Goal: Task Accomplishment & Management: Manage account settings

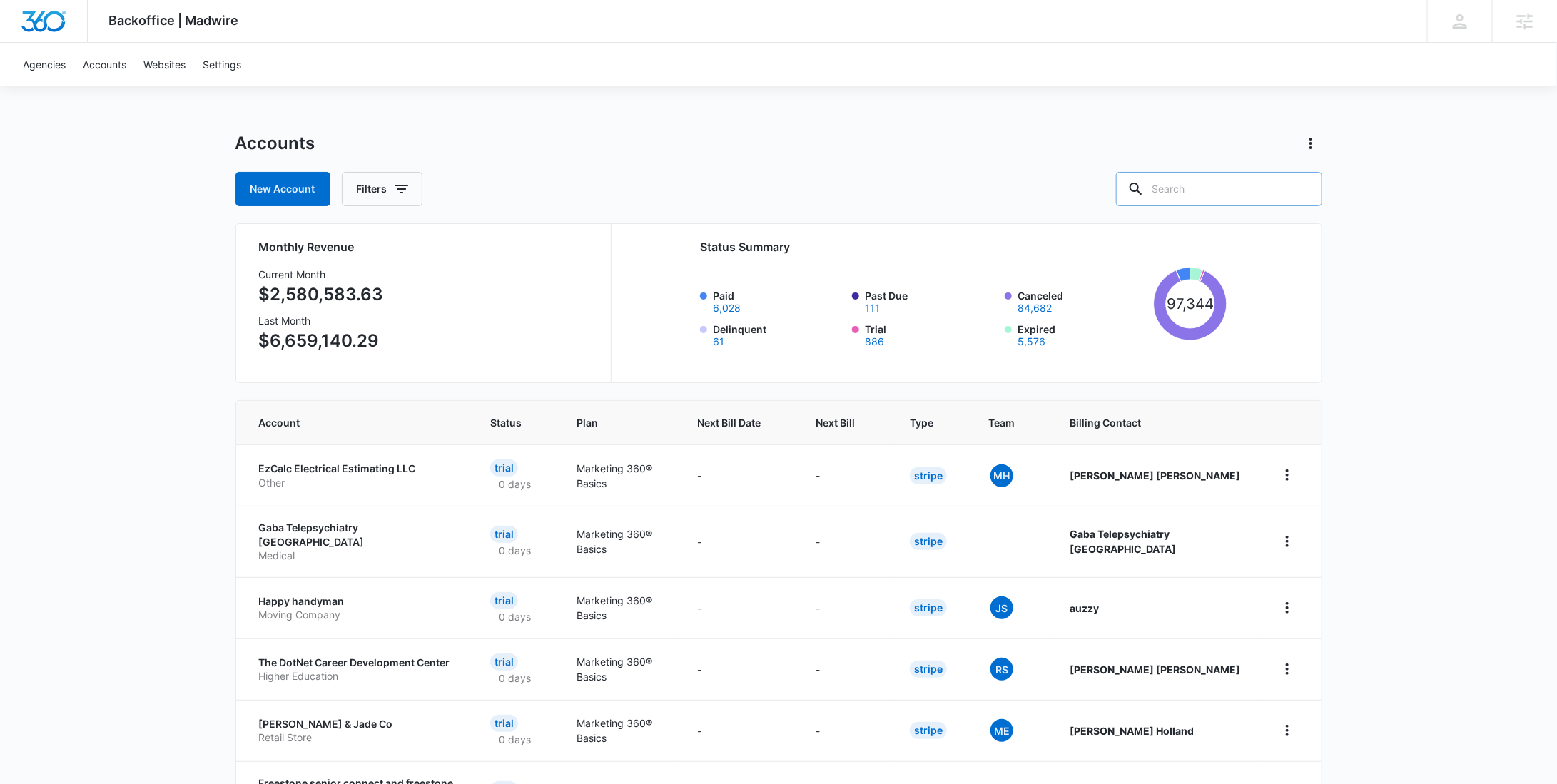
click at [1276, 189] on input "text" at bounding box center [1219, 188] width 206 height 34
paste input "M317654"
type input "M317654"
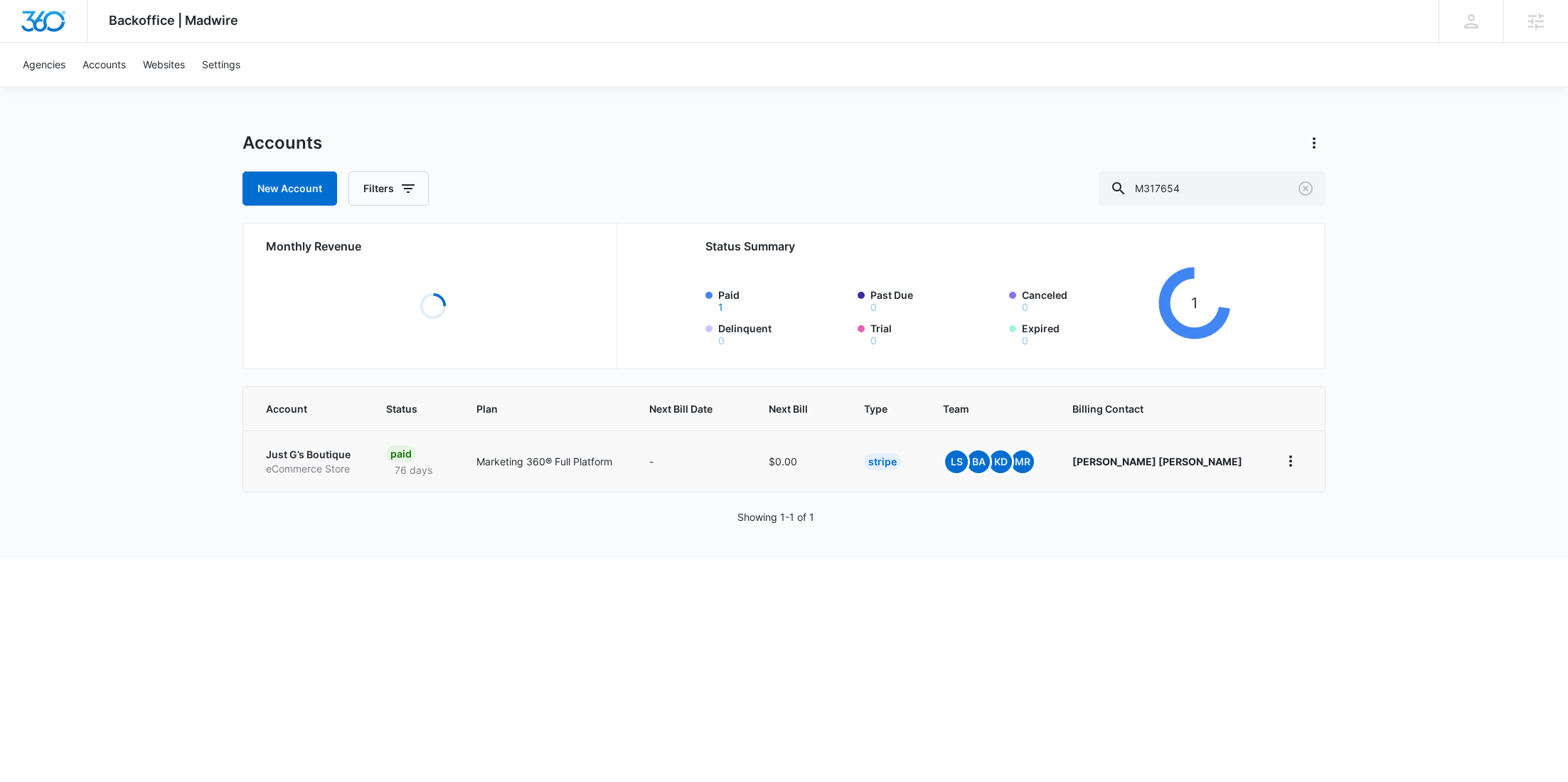
click at [330, 457] on td "Just G’s Boutique eCommerce Store" at bounding box center [306, 461] width 126 height 61
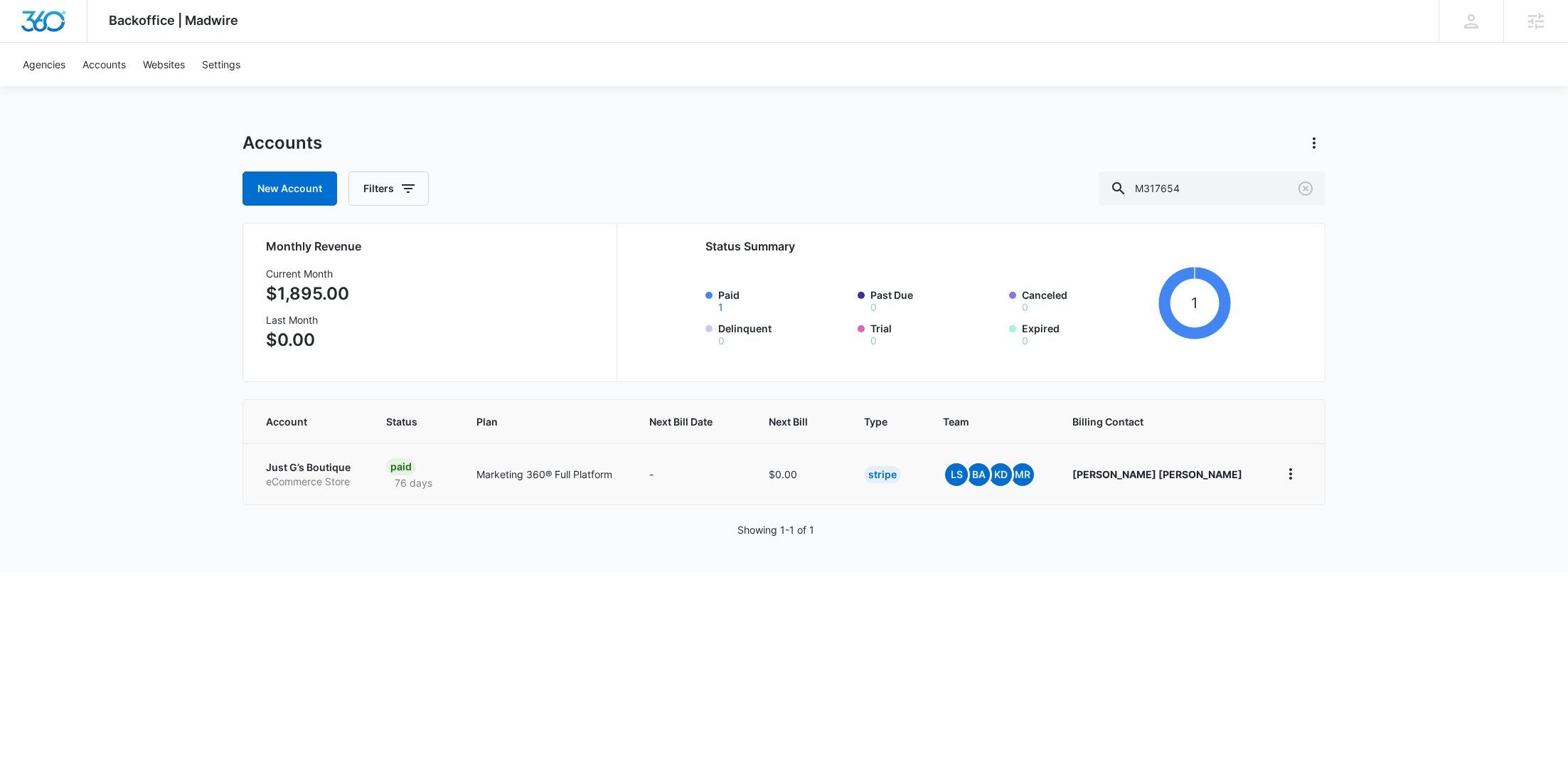
click at [326, 472] on p "Just G’s Boutique" at bounding box center [309, 467] width 86 height 14
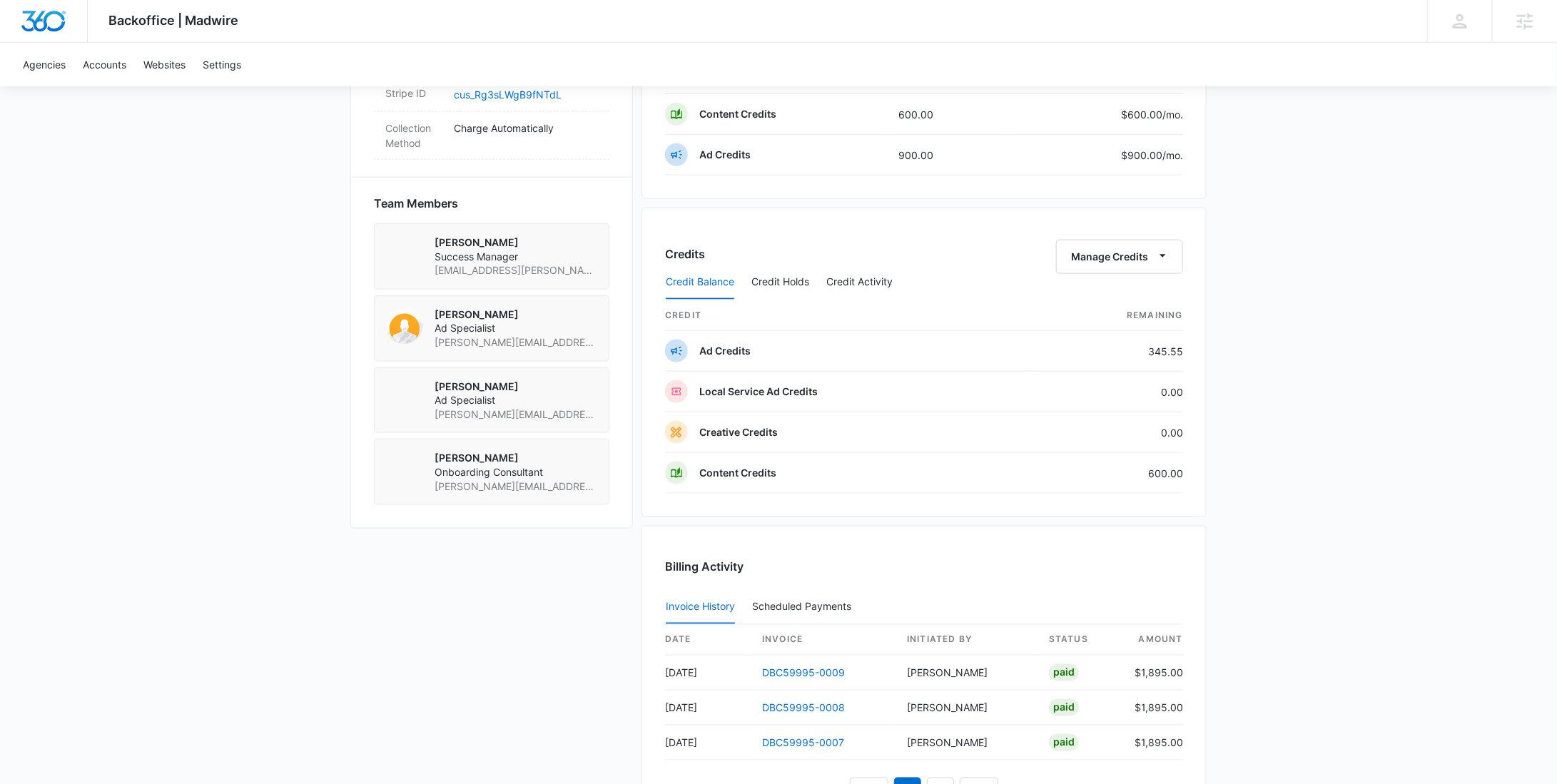
scroll to position [675, 0]
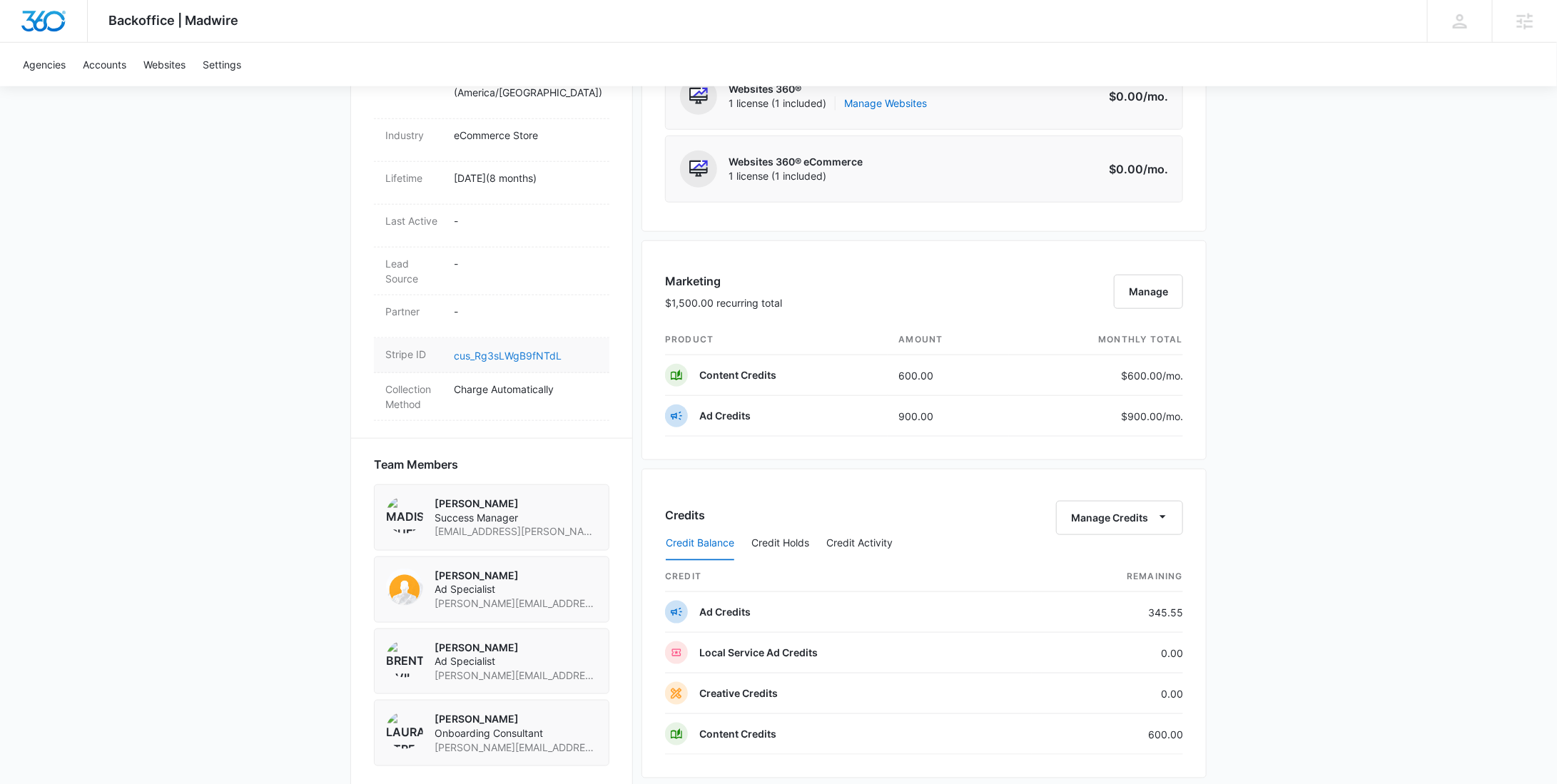
click at [514, 349] on link "cus_Rg3sLWgB9fNTdL" at bounding box center [507, 355] width 108 height 12
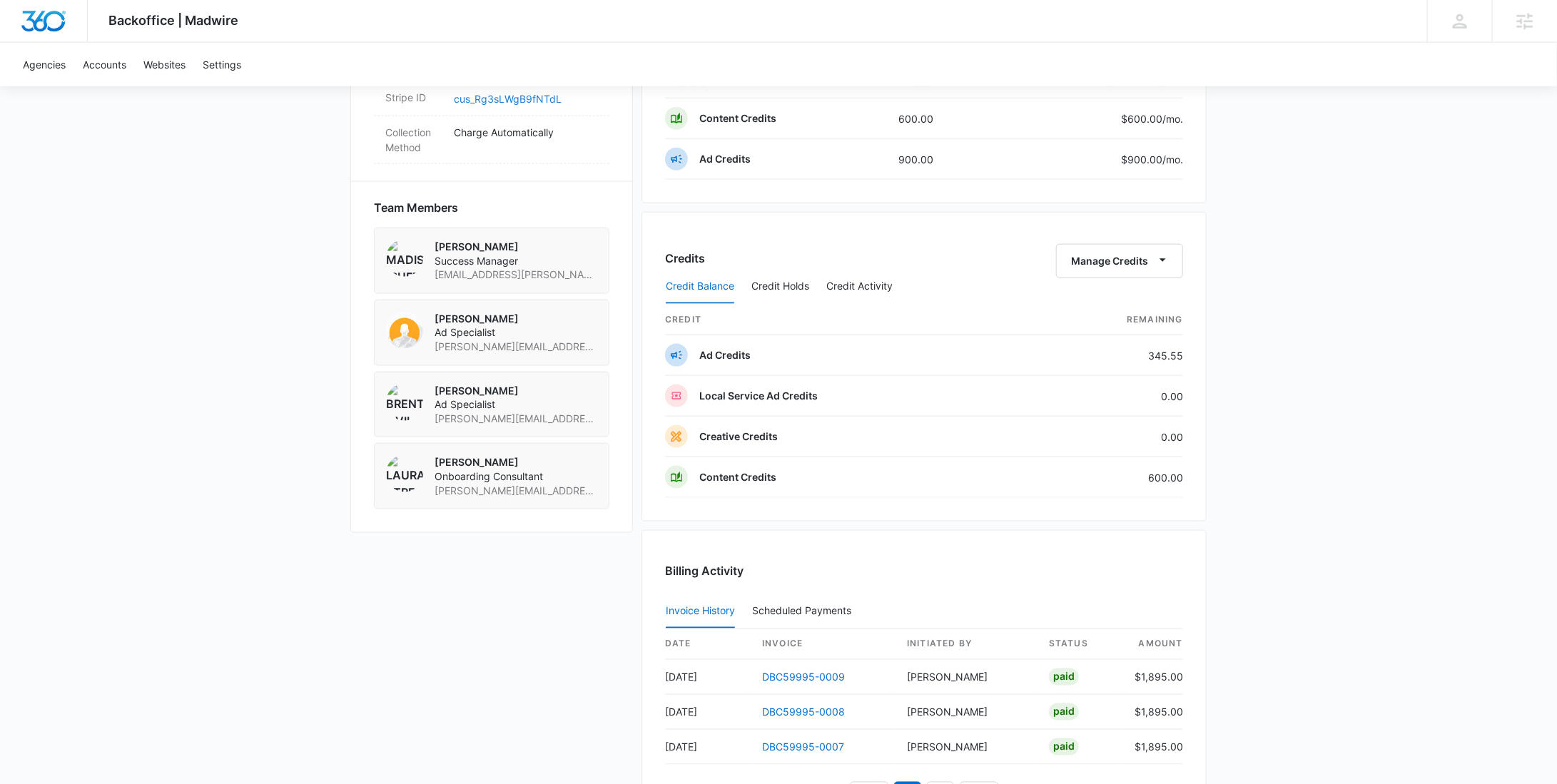
scroll to position [1100, 0]
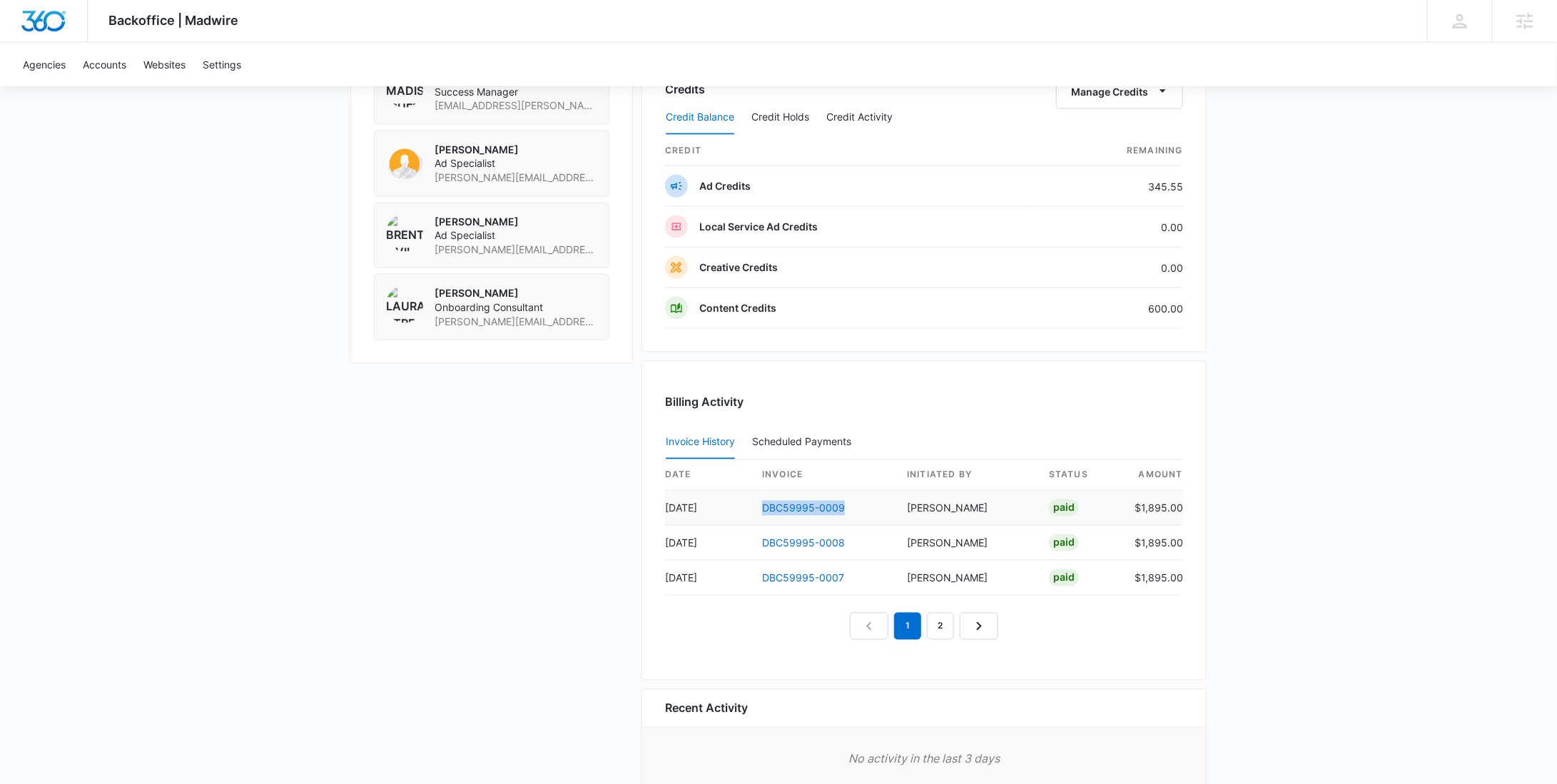
drag, startPoint x: 851, startPoint y: 505, endPoint x: 761, endPoint y: 502, distance: 90.0
click at [761, 502] on td "DBC59995-0009" at bounding box center [823, 508] width 145 height 35
copy link "DBC59995-0009"
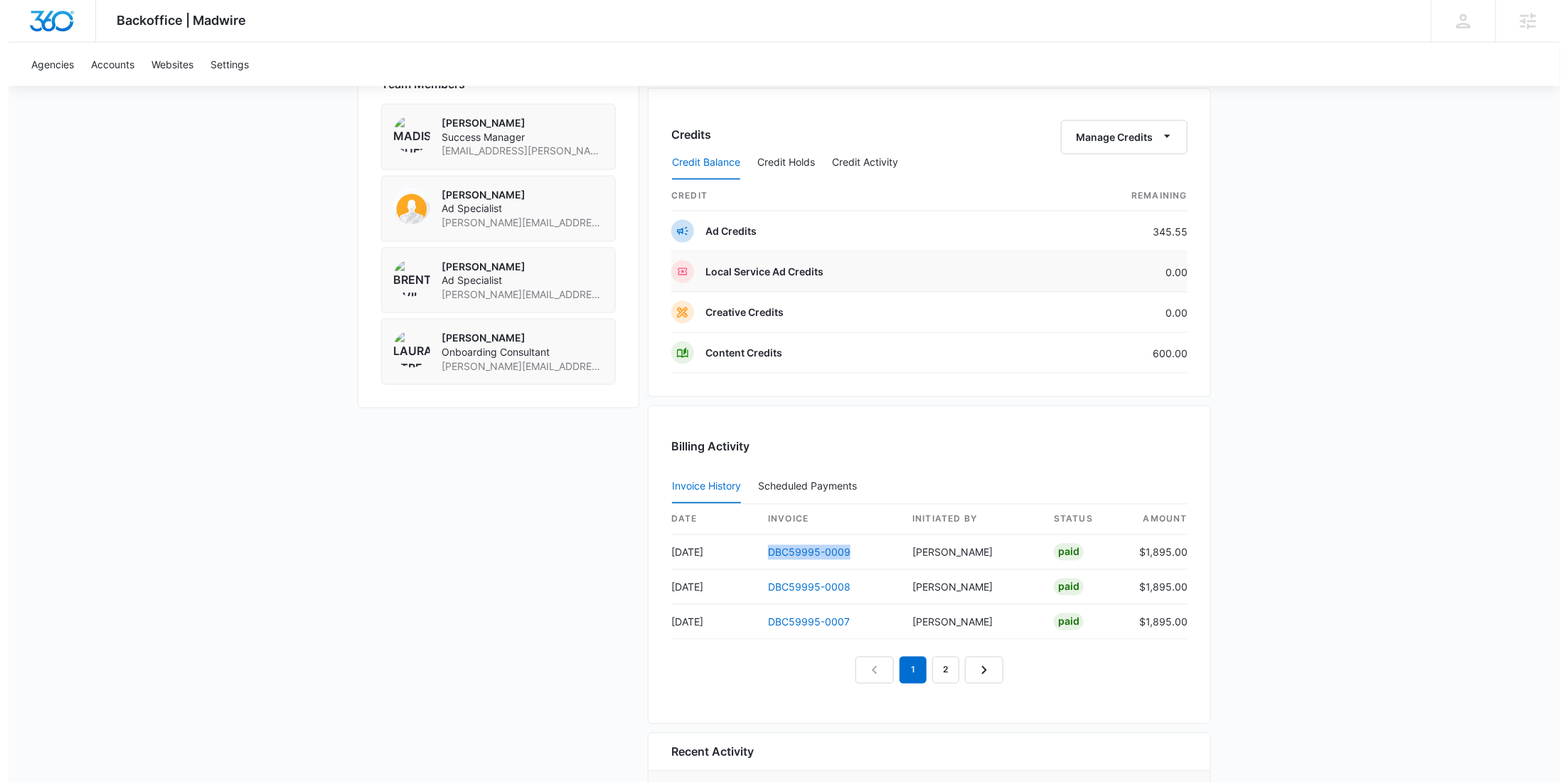
scroll to position [1050, 0]
click at [1117, 137] on button "Manage Credits" at bounding box center [1116, 139] width 127 height 34
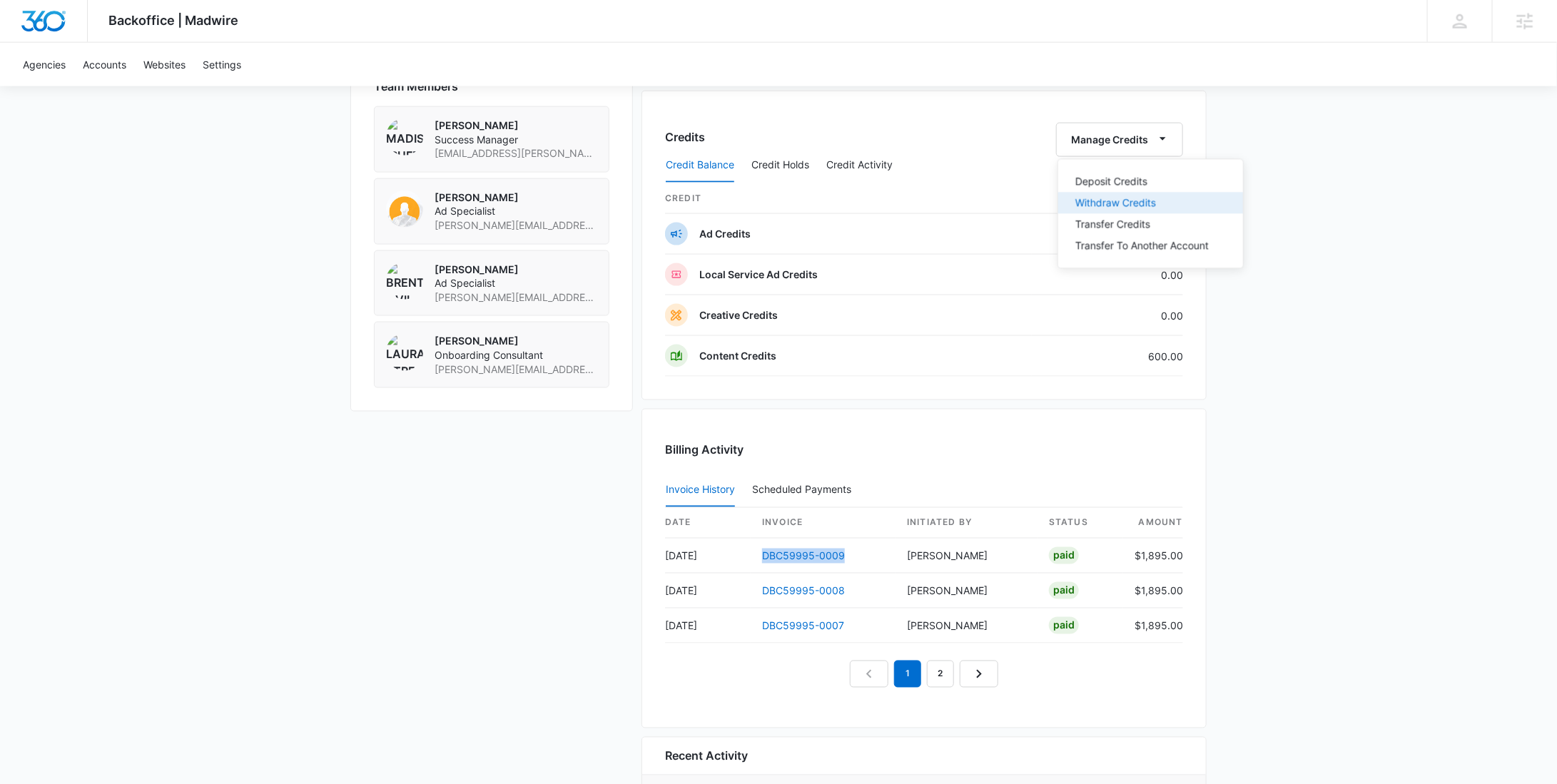
click at [1114, 199] on div "Withdraw Credits" at bounding box center [1142, 204] width 134 height 10
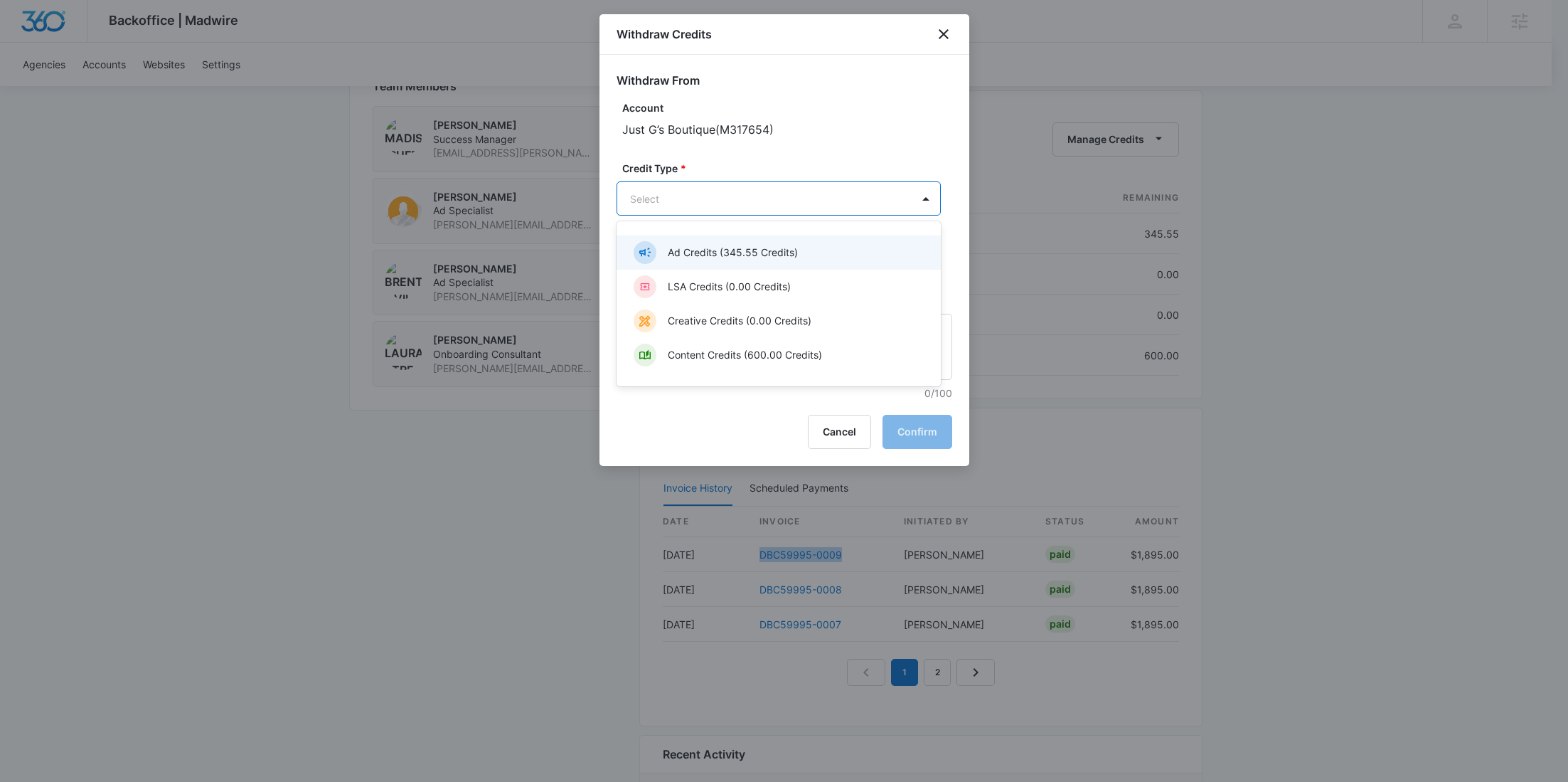
click at [765, 344] on div "Content Credits (600.00 Credits)" at bounding box center [777, 355] width 288 height 23
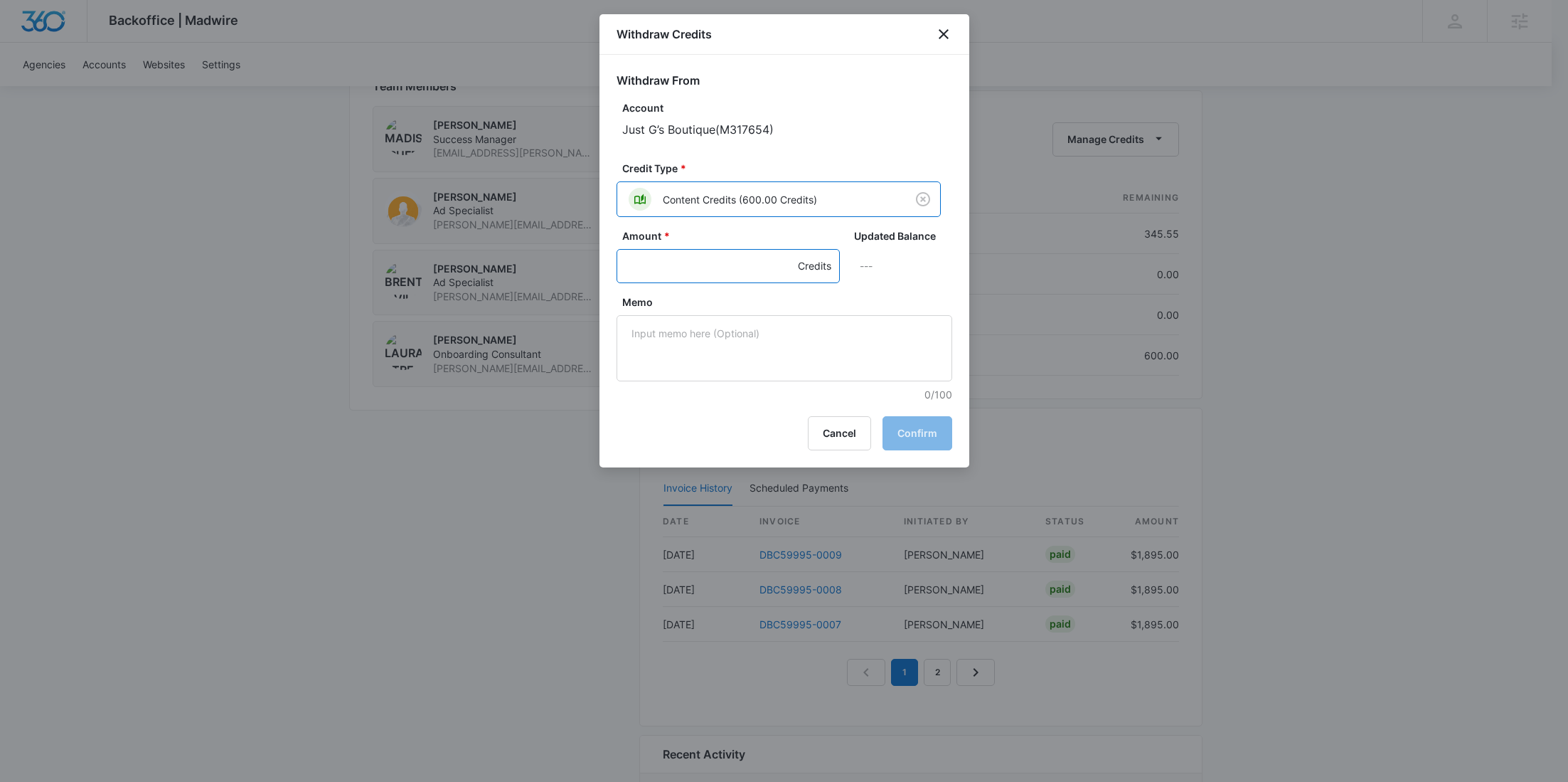
click at [707, 267] on input "Amount *" at bounding box center [728, 266] width 223 height 34
type input "600"
click at [765, 344] on textarea "Memo" at bounding box center [784, 348] width 336 height 66
paste textarea "DBC59995-0009"
drag, startPoint x: 783, startPoint y: 339, endPoint x: 540, endPoint y: 335, distance: 243.0
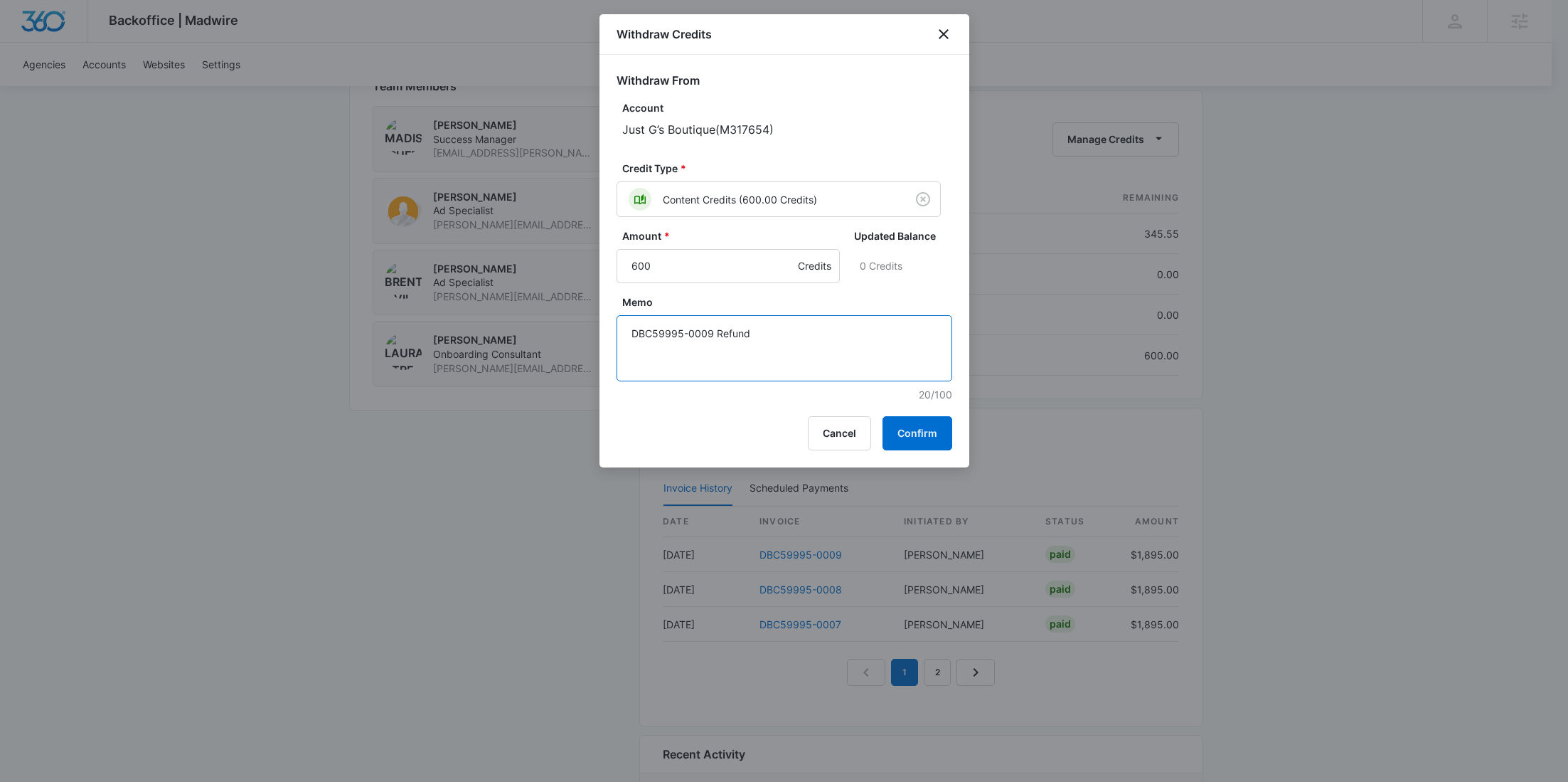
type textarea "DBC59995-0009 Refund"
click at [904, 421] on button "Confirm" at bounding box center [917, 433] width 70 height 34
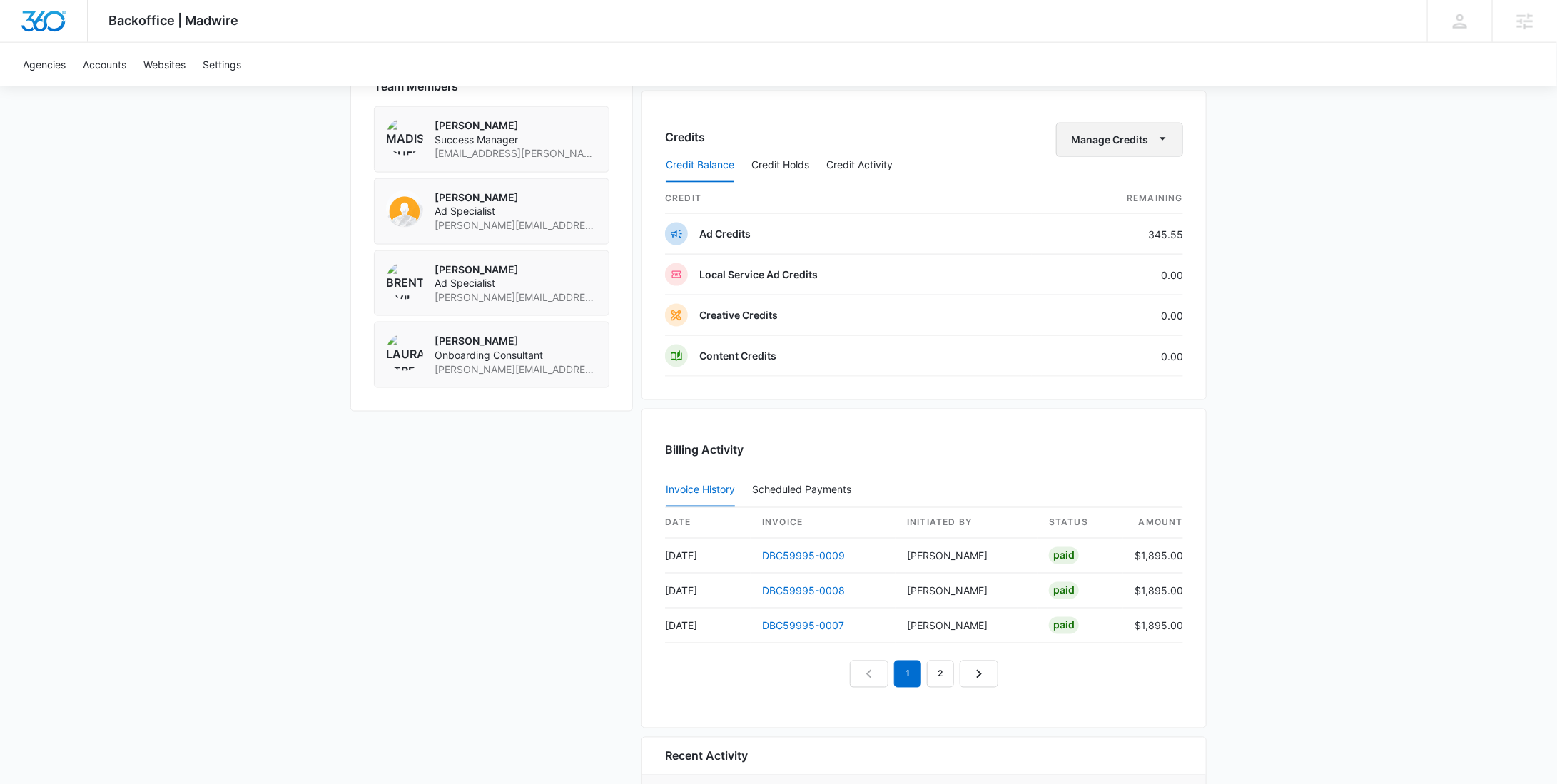
click at [1140, 132] on button "Manage Credits" at bounding box center [1119, 140] width 127 height 34
click at [1129, 199] on div "Withdraw Credits" at bounding box center [1142, 204] width 134 height 10
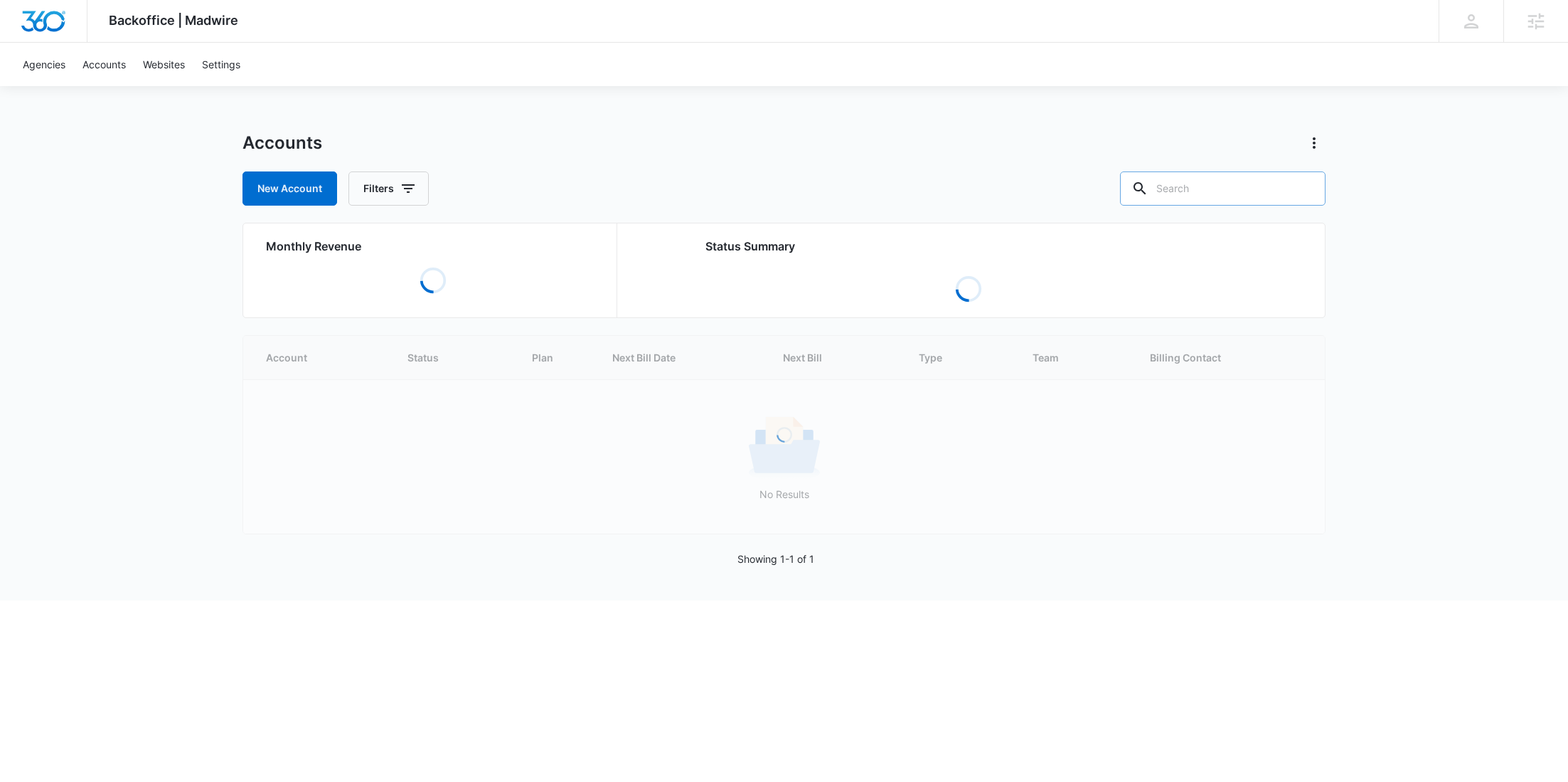
click at [1226, 193] on input "text" at bounding box center [1222, 188] width 206 height 34
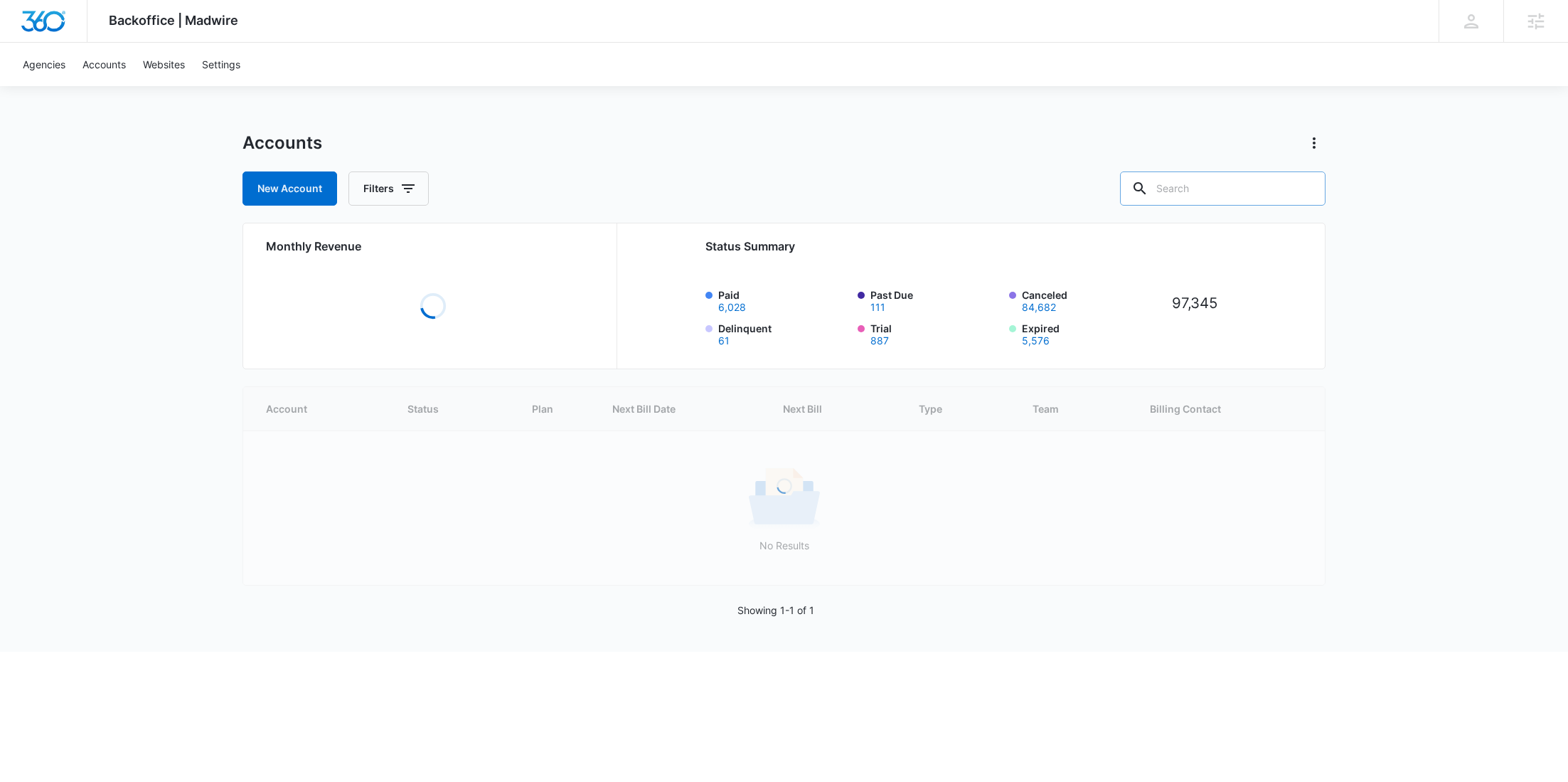
paste input "M317654"
type input "M317654"
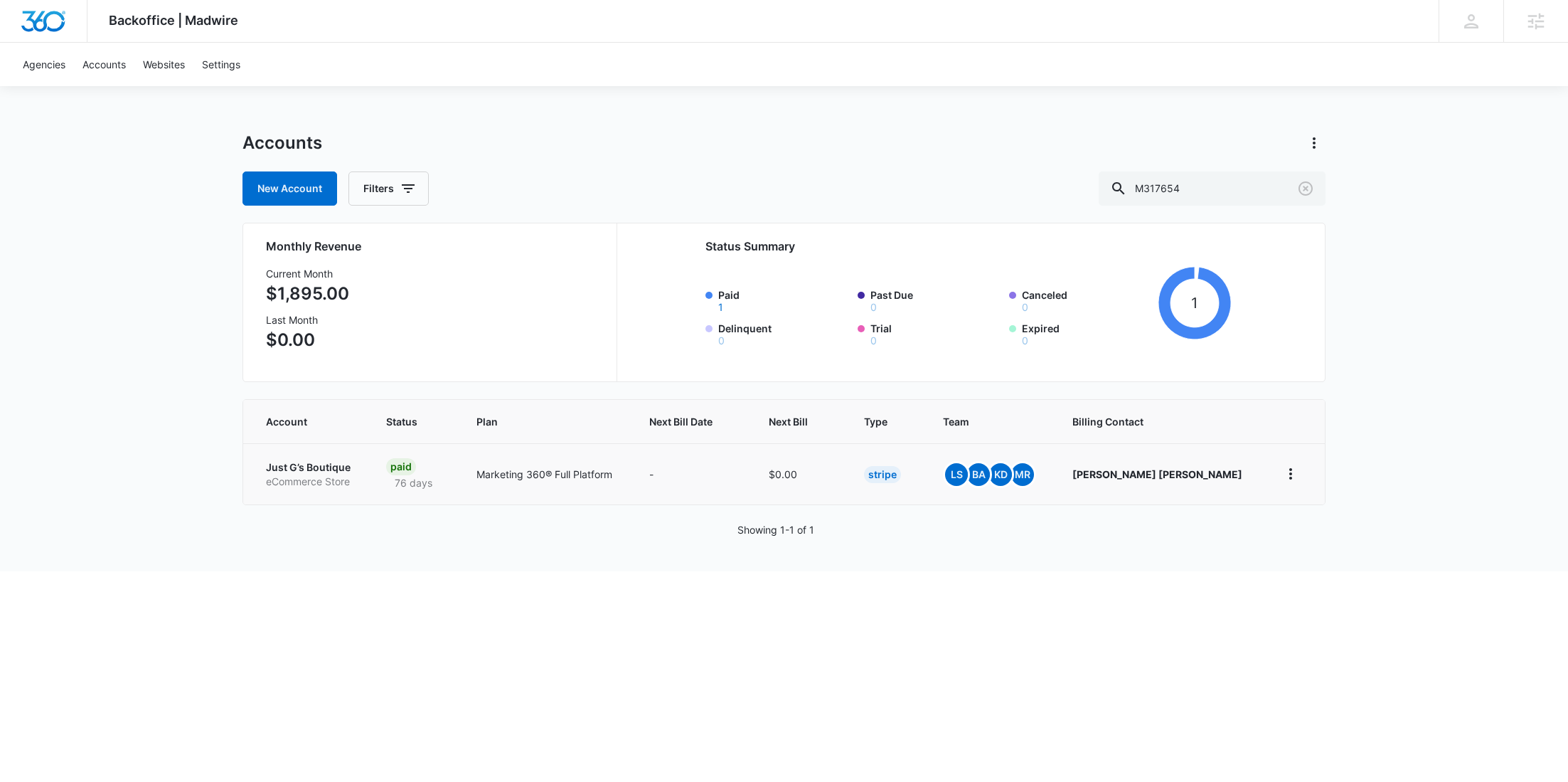
click at [294, 466] on p "Just G’s Boutique" at bounding box center [309, 467] width 86 height 14
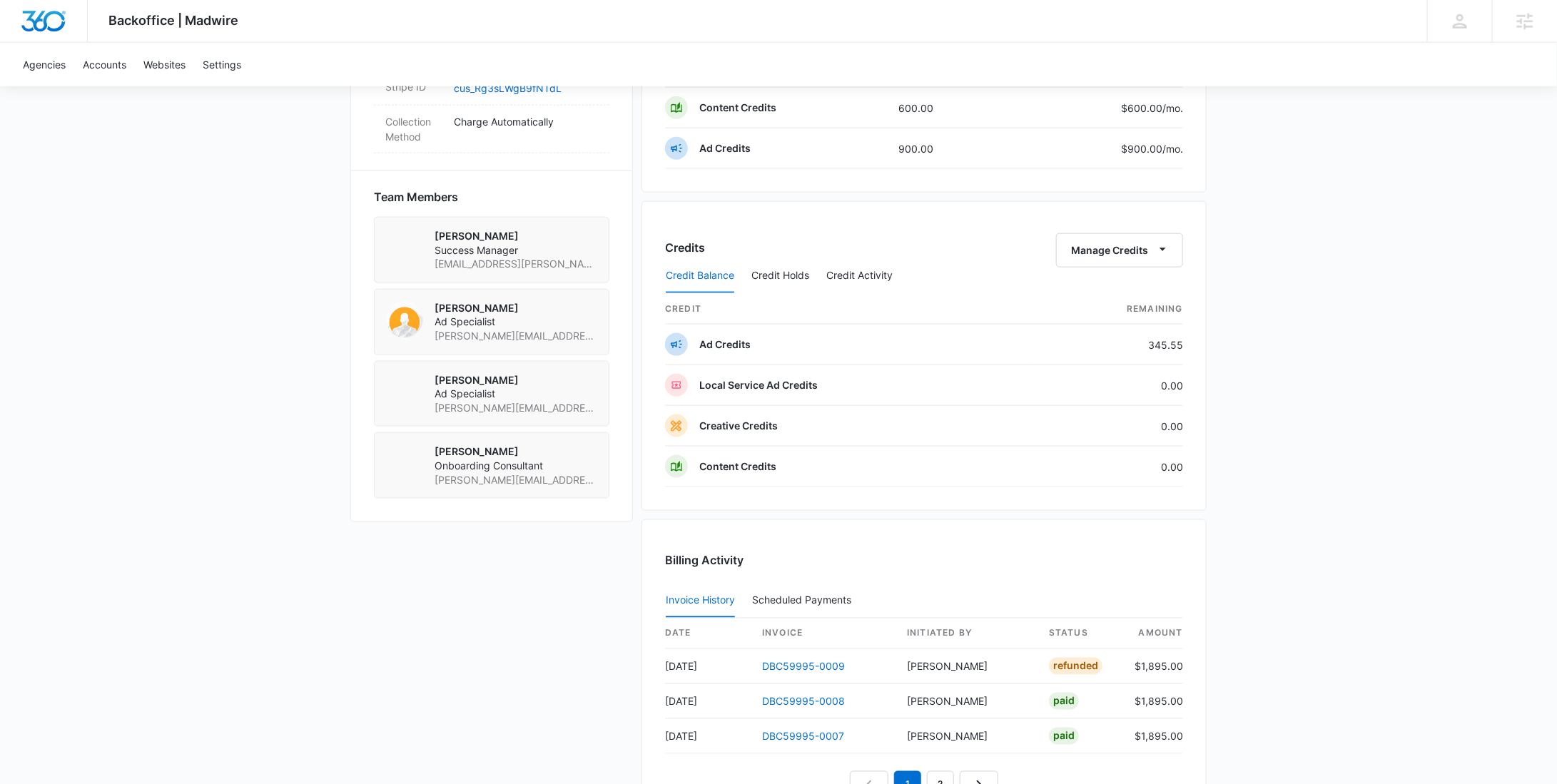
scroll to position [801, 0]
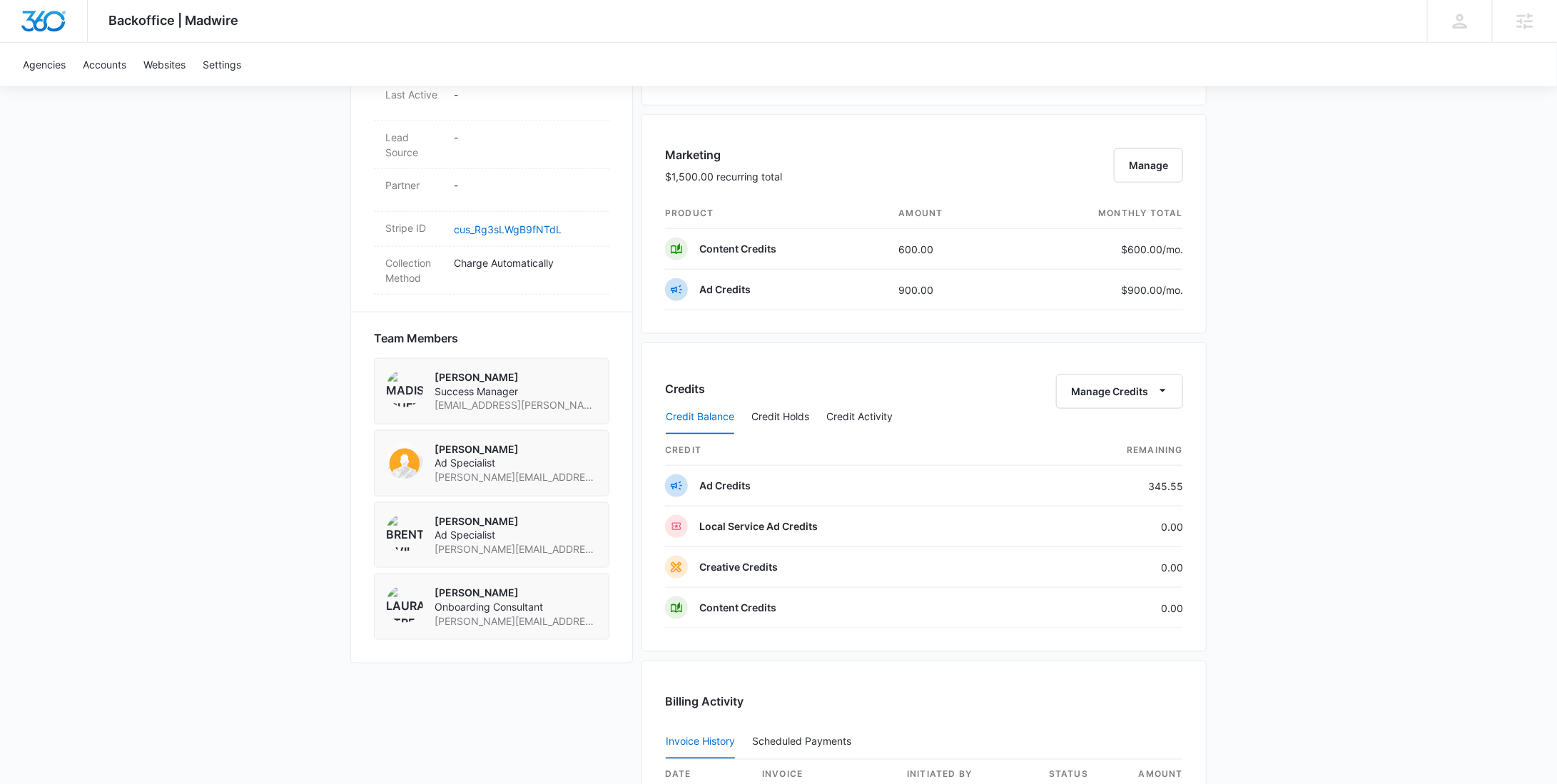
click at [1109, 400] on div "Credit Balance Credit Holds Credit Activity" at bounding box center [924, 417] width 518 height 35
click at [1107, 400] on div "Credit Balance Credit Holds Credit Activity" at bounding box center [924, 417] width 518 height 35
click at [1104, 386] on button "Manage Credits" at bounding box center [1119, 391] width 127 height 34
click at [1103, 450] on div "Withdraw Credits" at bounding box center [1142, 455] width 134 height 10
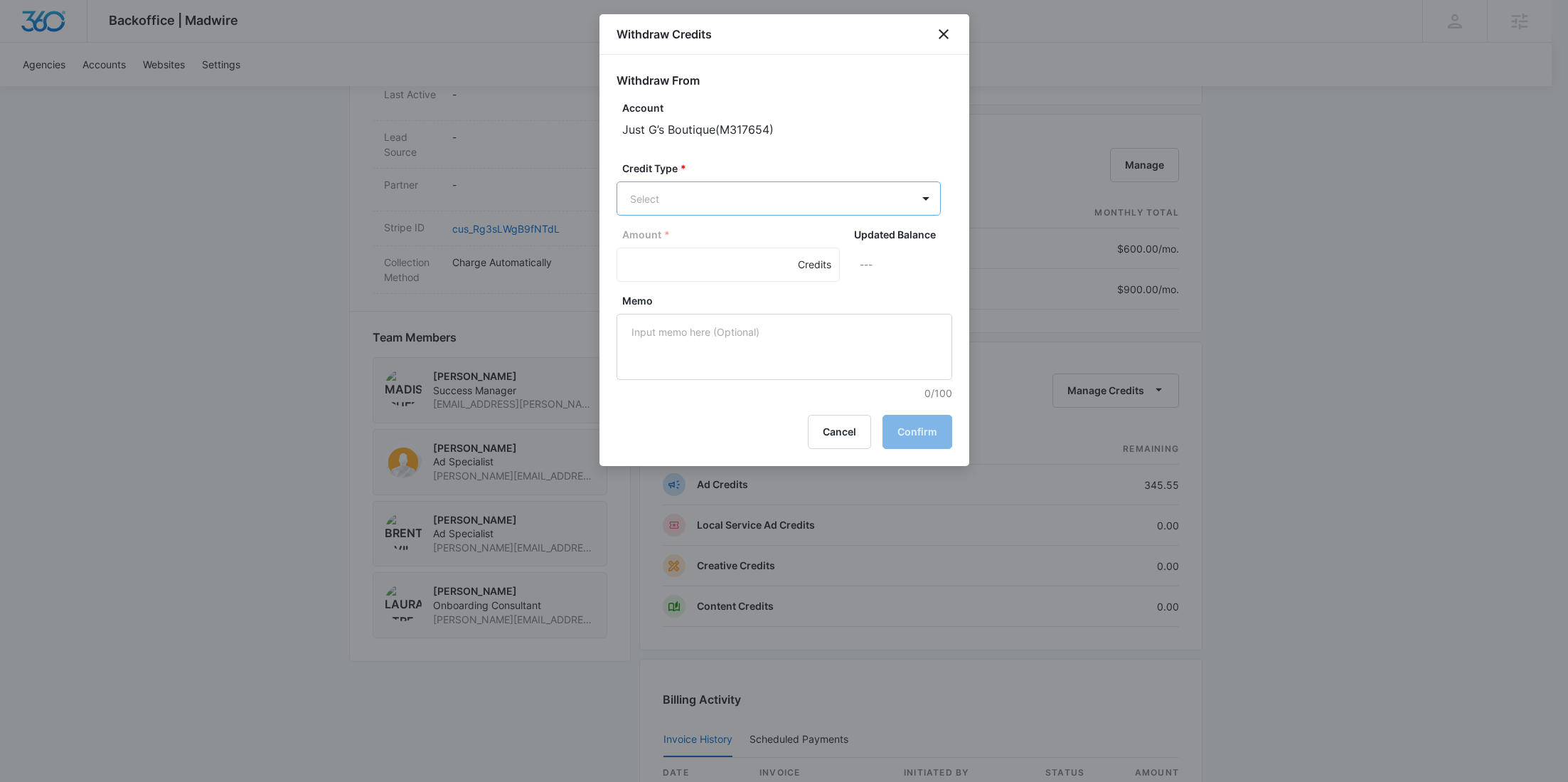
click at [711, 185] on body "Backoffice | Madwire Apps Settings RY Rochelle Young rochelle.young@madwire.com…" at bounding box center [784, 204] width 1568 height 2006
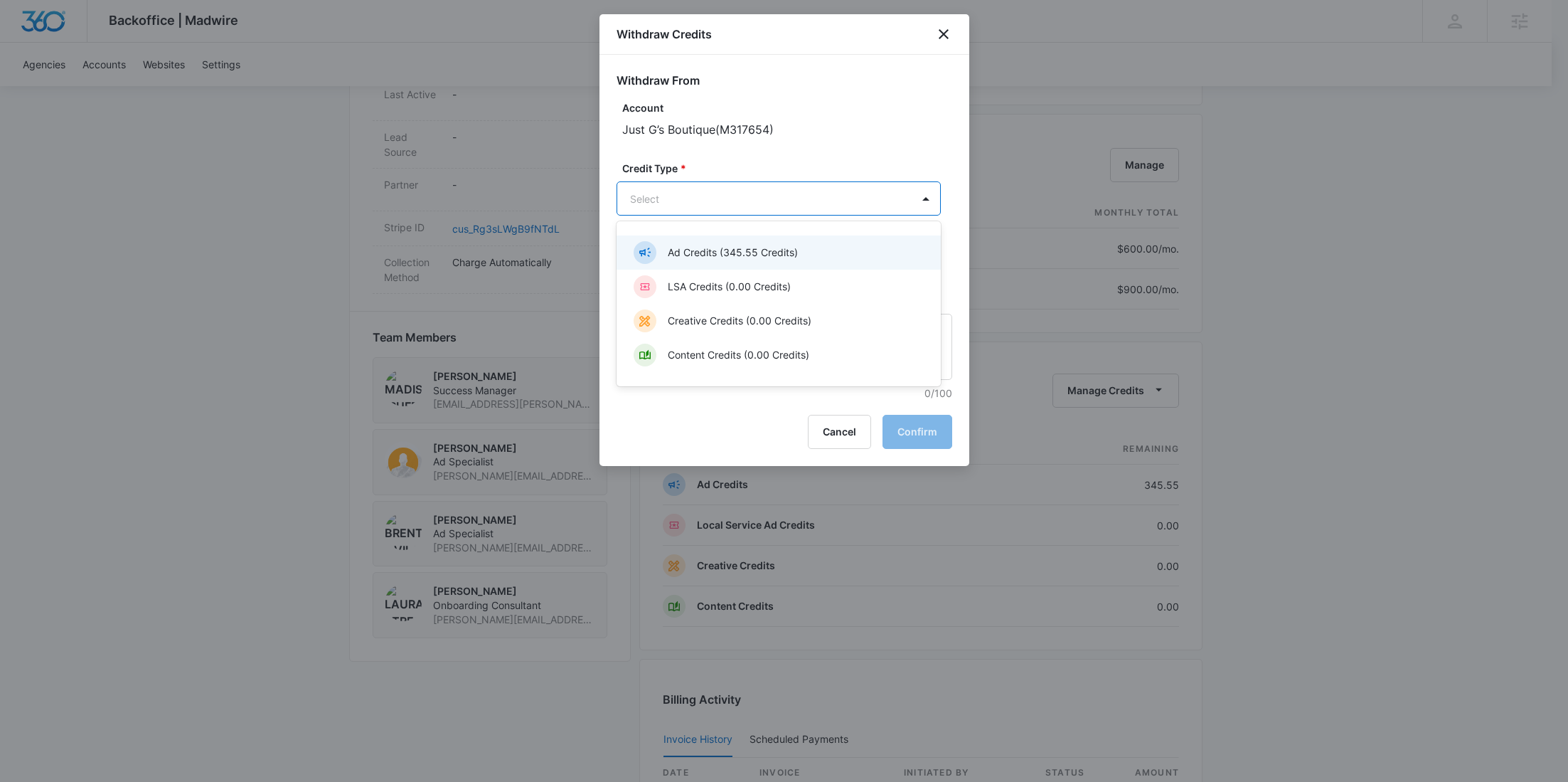
click at [693, 256] on p "Ad Credits (345.55 Credits)" at bounding box center [732, 253] width 130 height 15
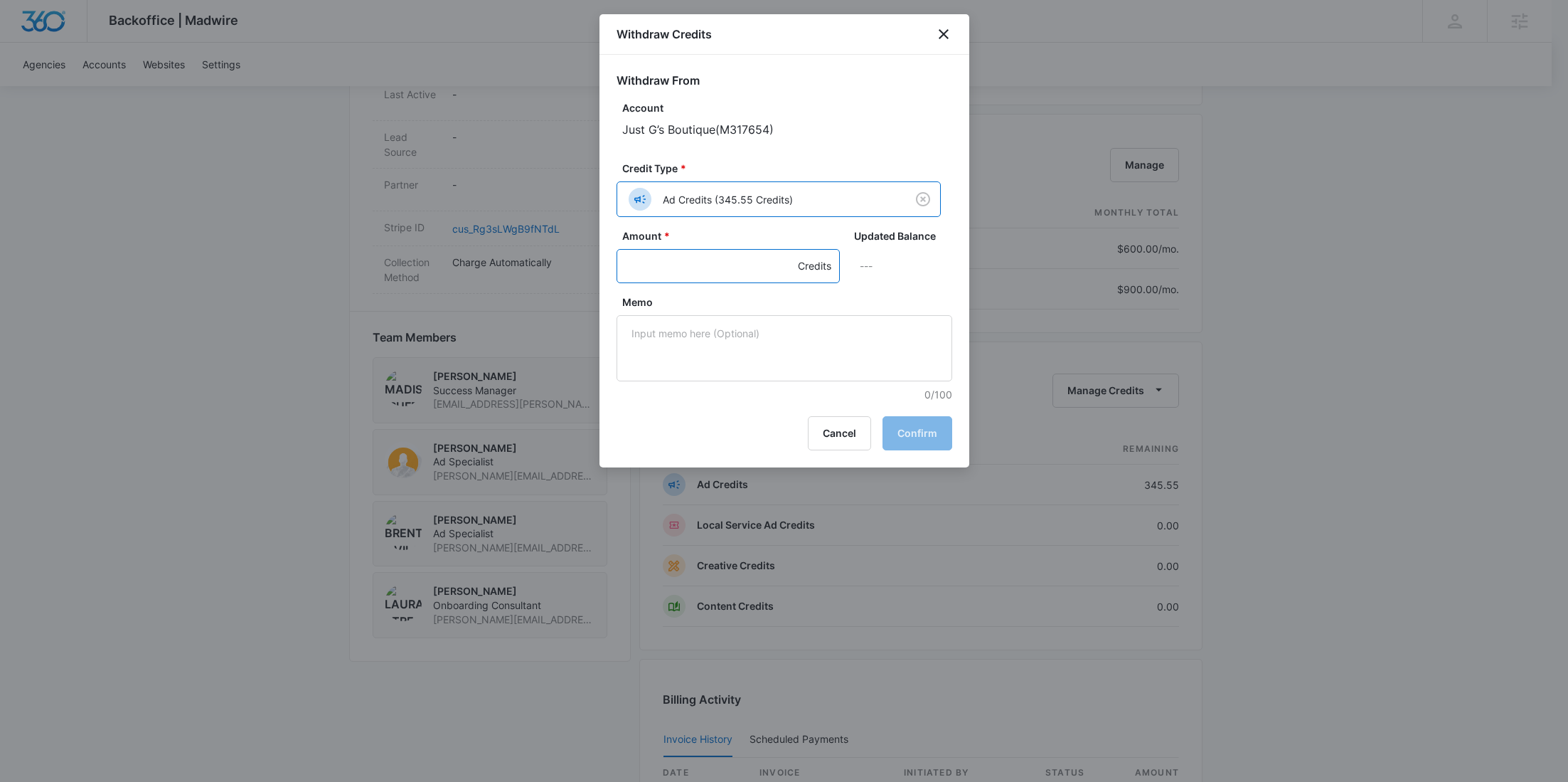
click at [691, 255] on input "Amount *" at bounding box center [728, 266] width 223 height 34
type input "900"
click at [716, 377] on textarea "Memo" at bounding box center [784, 348] width 336 height 66
paste textarea "DBC59995-0009 Refund"
type textarea "DBC59995-0009 Refund"
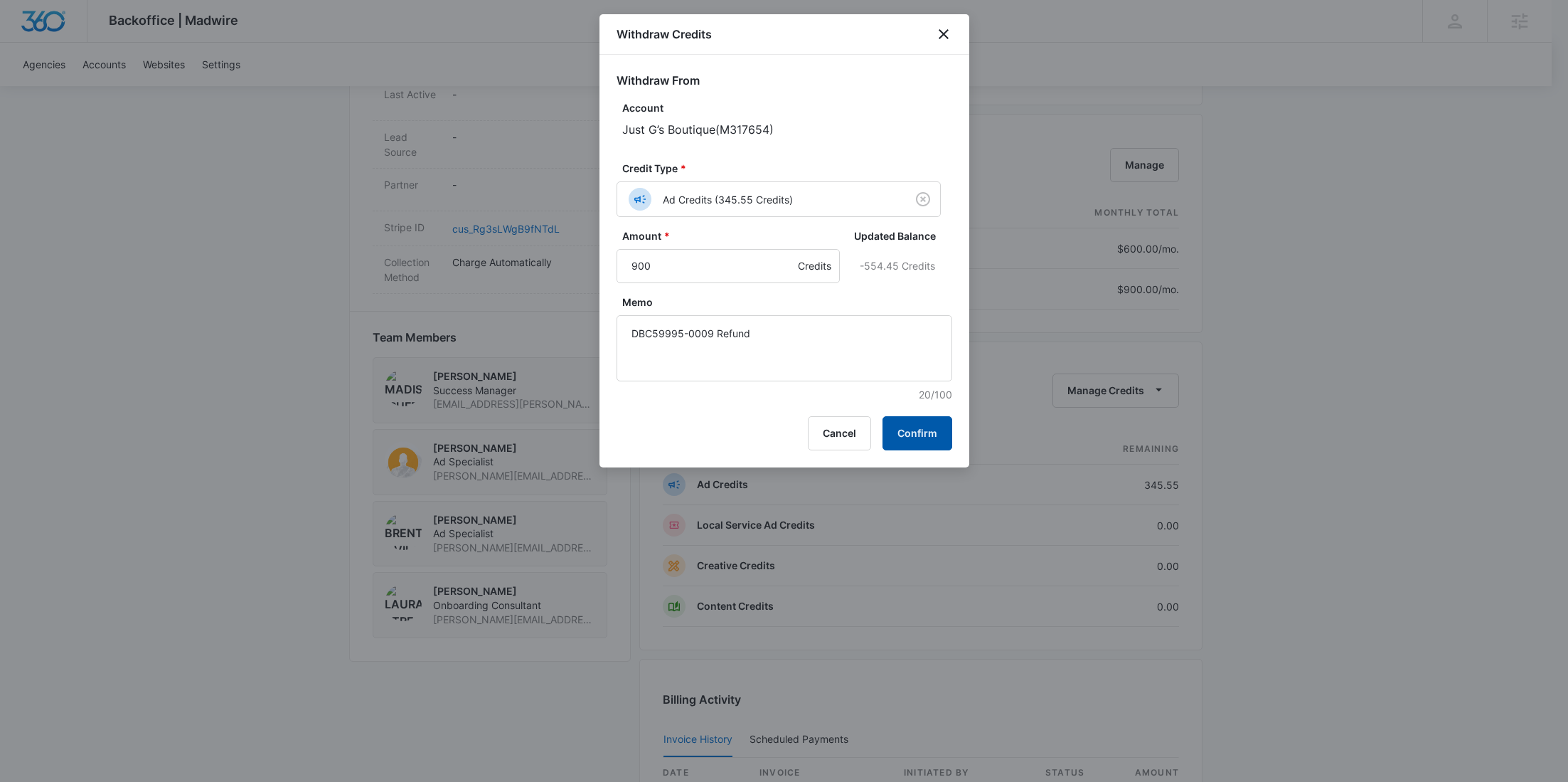
click at [916, 431] on button "Confirm" at bounding box center [917, 433] width 70 height 34
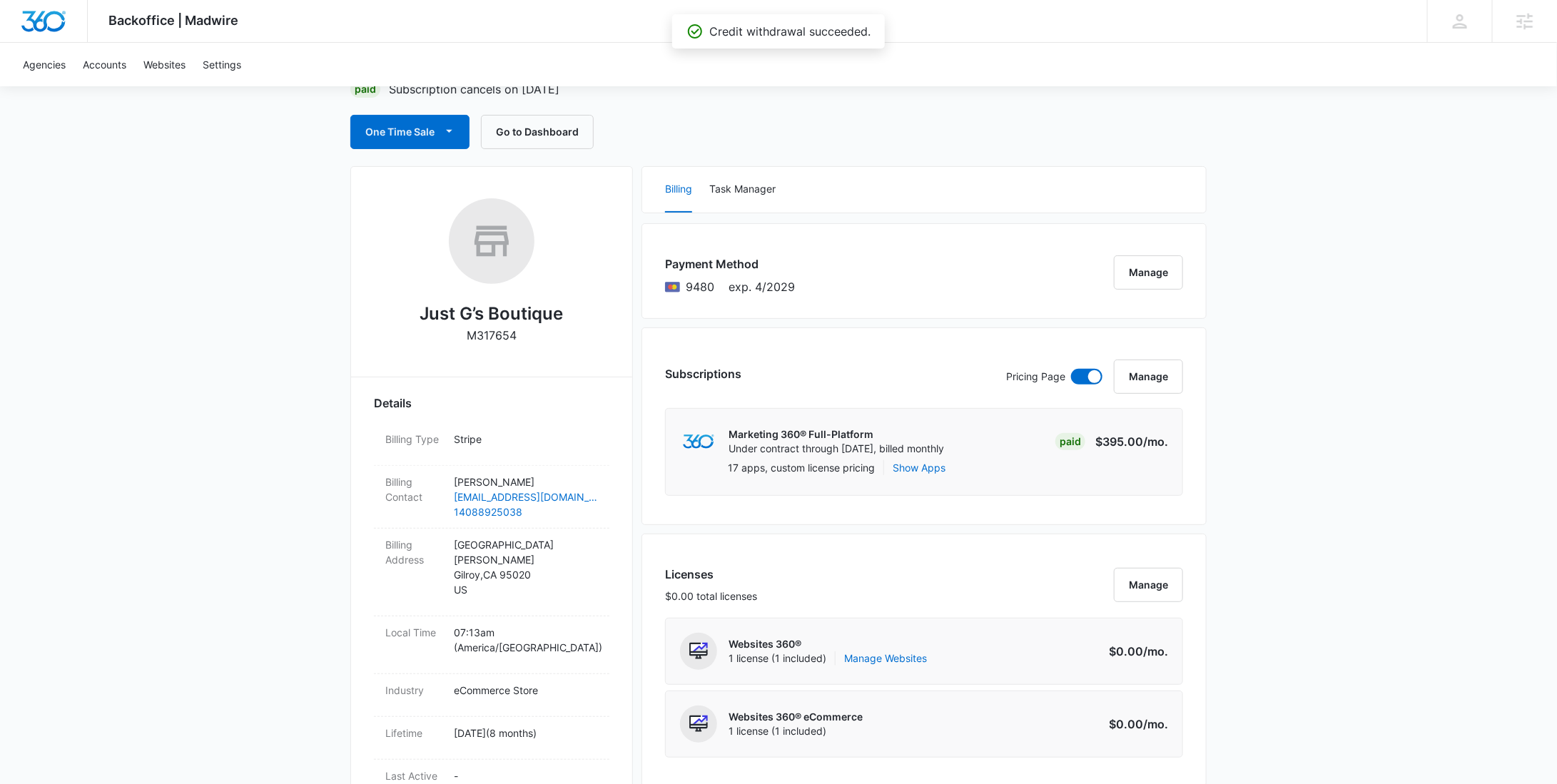
scroll to position [0, 0]
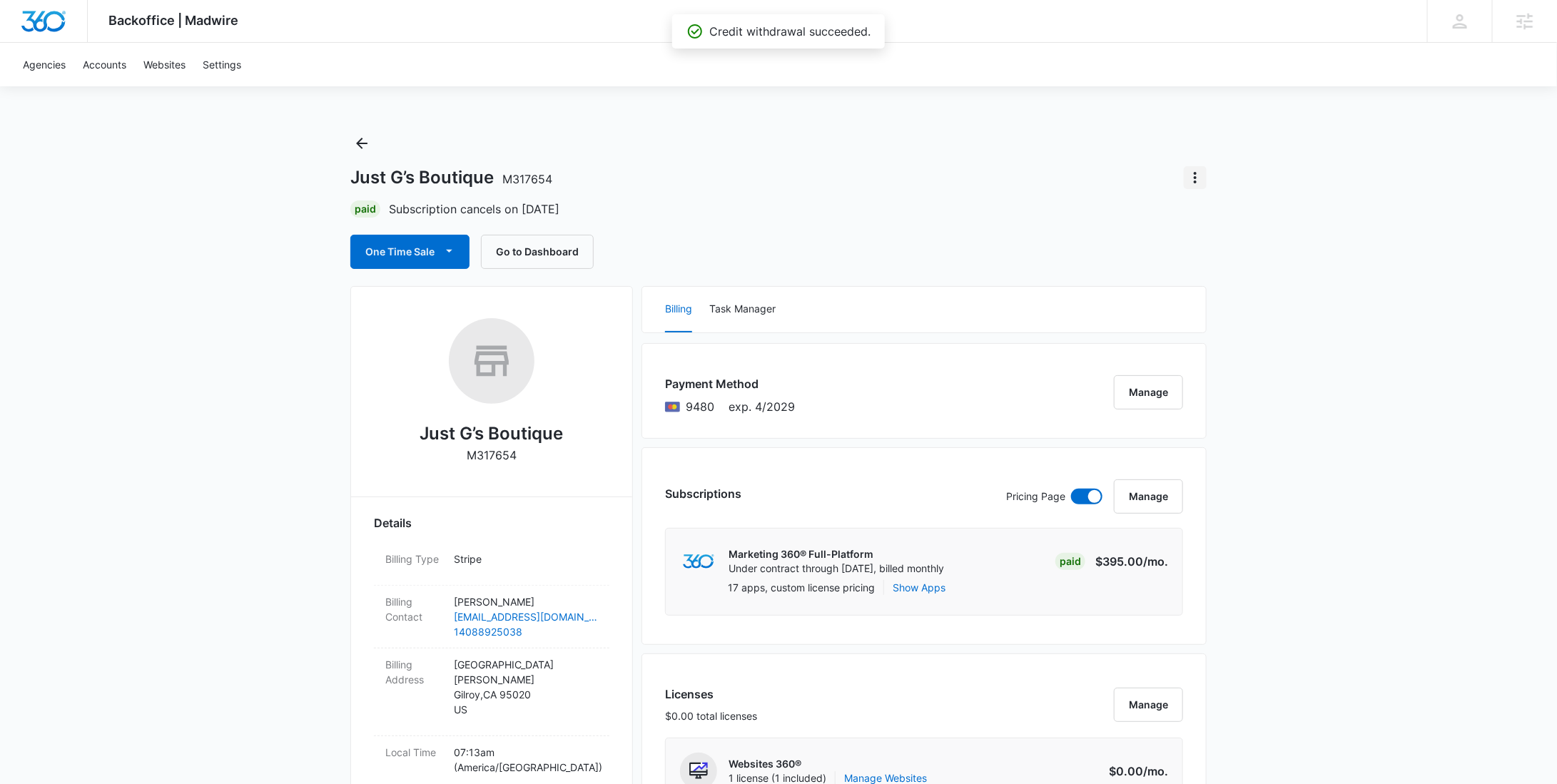
click at [1197, 176] on icon "Actions" at bounding box center [1195, 177] width 17 height 17
click at [1220, 219] on div "Undo Cancellation" at bounding box center [1244, 218] width 85 height 10
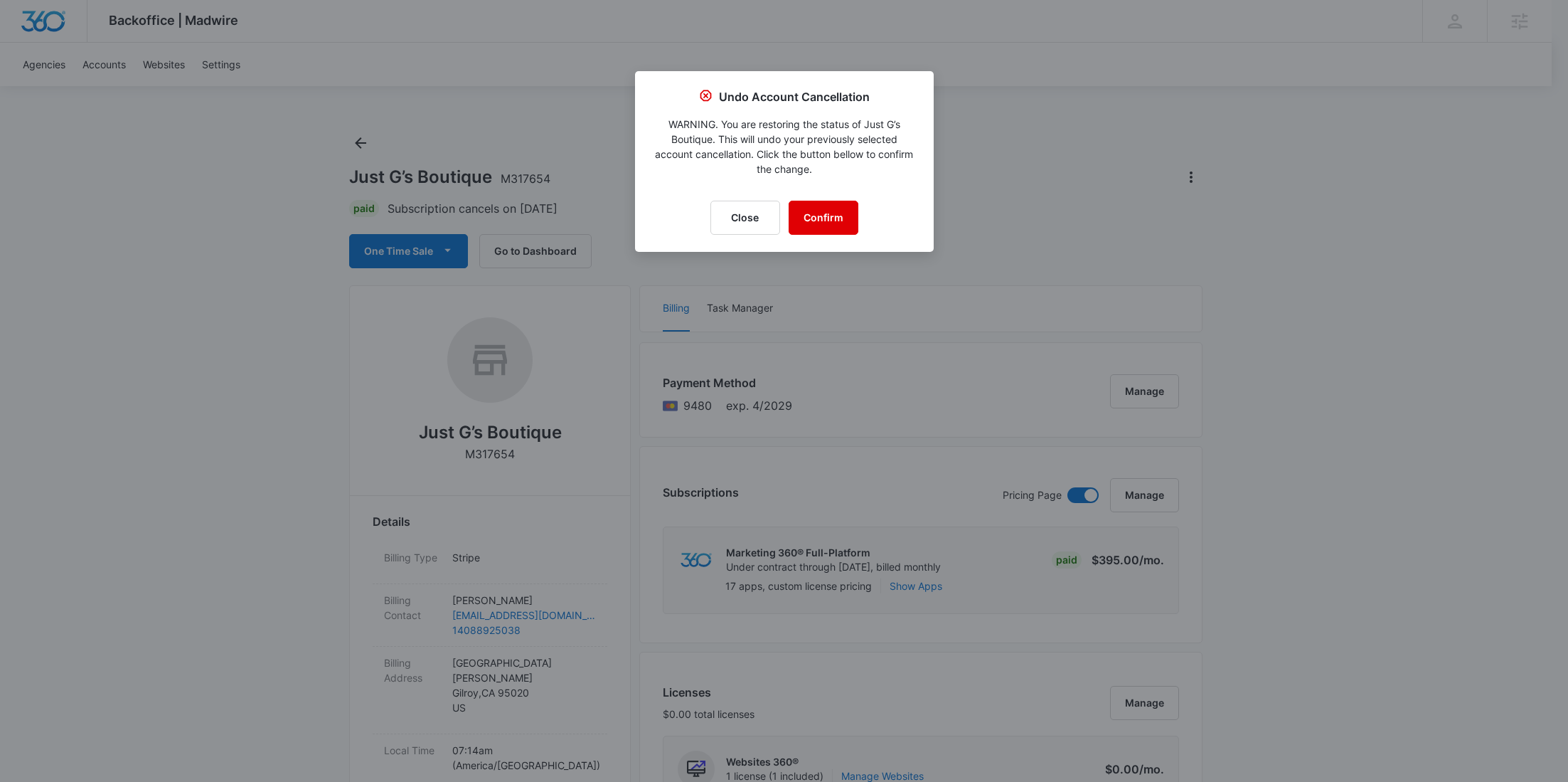
click at [806, 208] on button "Confirm" at bounding box center [823, 217] width 70 height 34
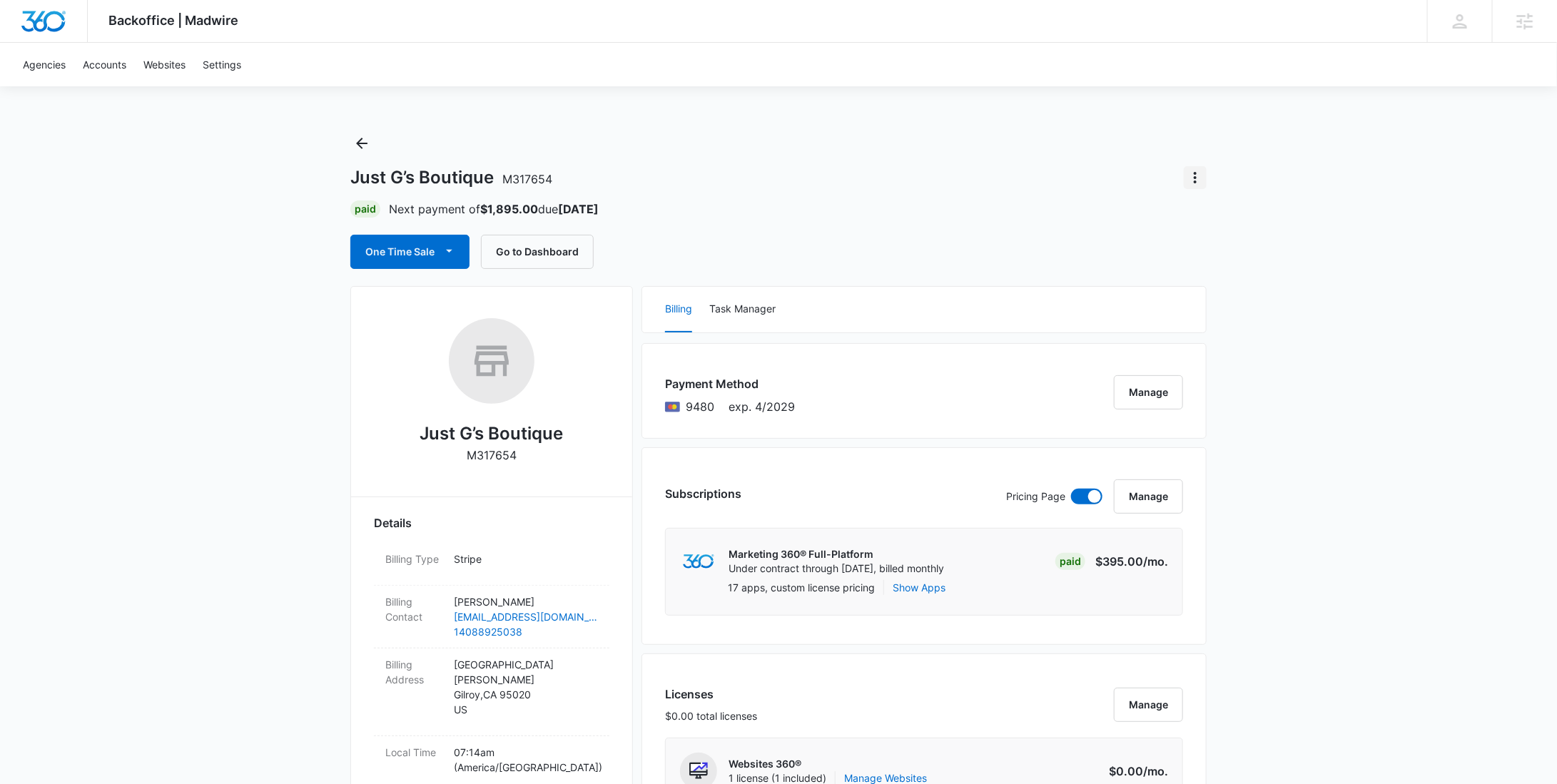
click at [1198, 188] on button "Actions" at bounding box center [1195, 177] width 23 height 23
click at [1221, 250] on button "Close Account" at bounding box center [1245, 260] width 121 height 21
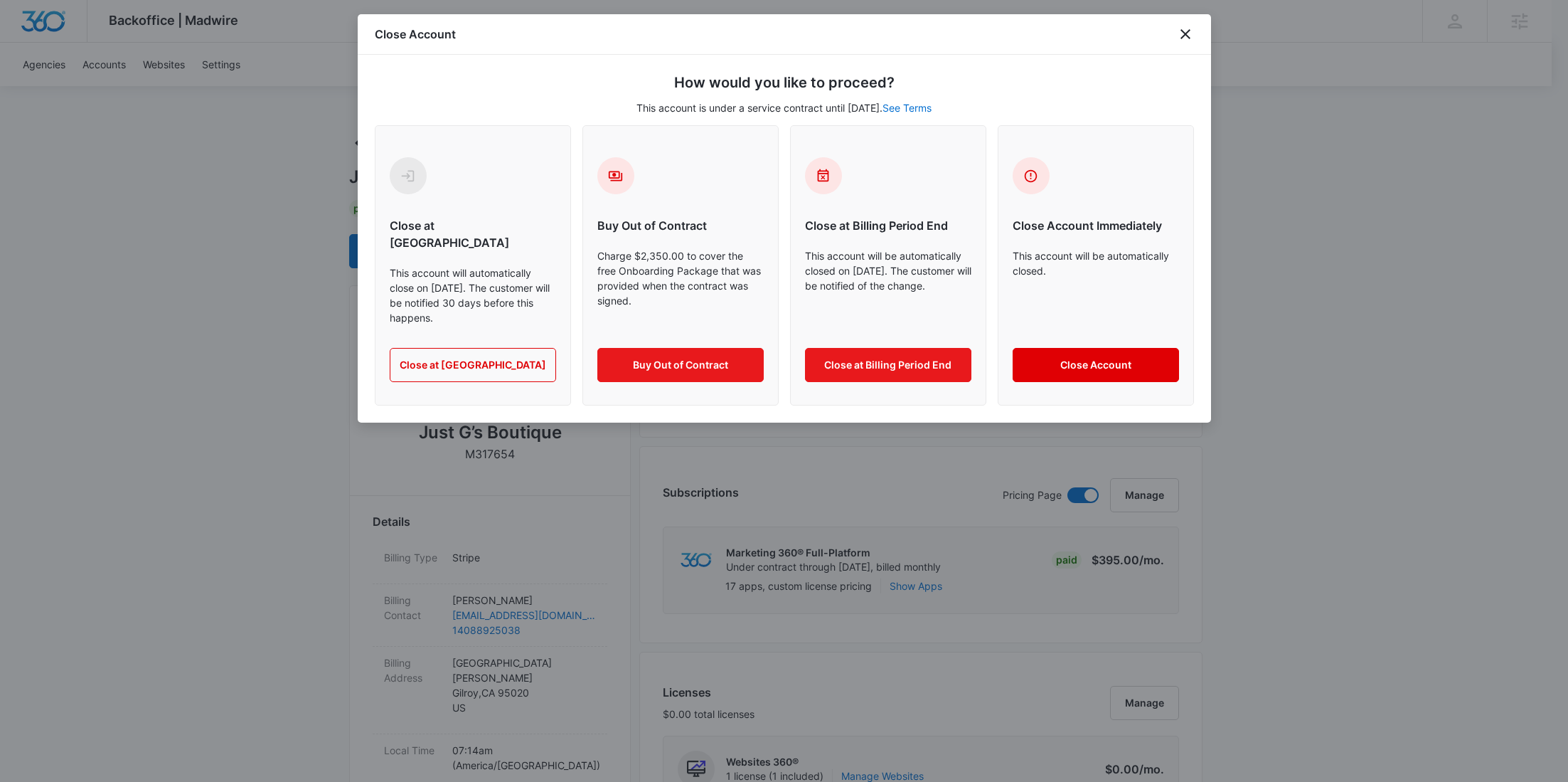
click at [1064, 348] on button "Close Account" at bounding box center [1096, 365] width 166 height 34
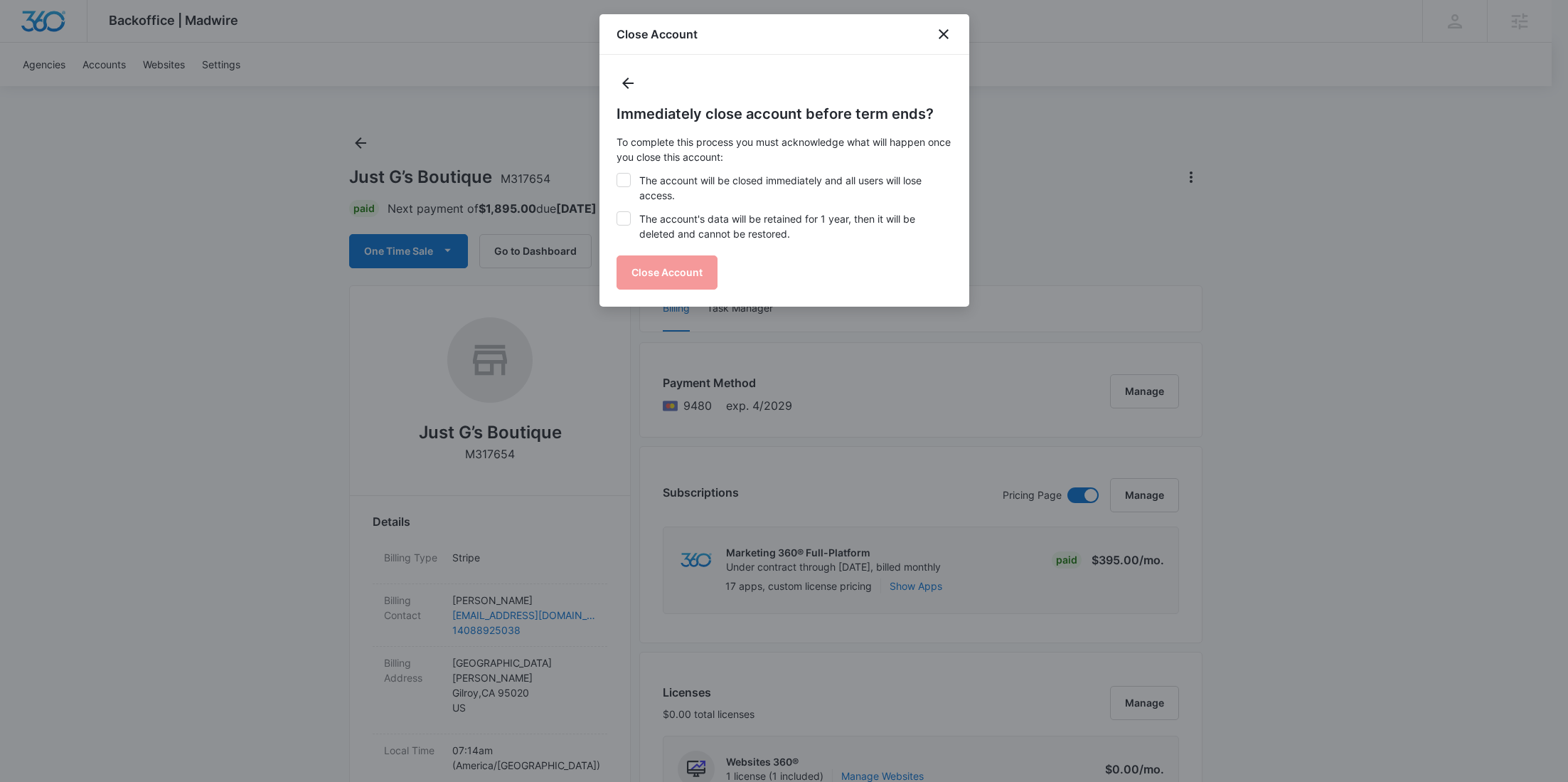
click at [696, 191] on label "The account will be closed immediately and all users will lose access." at bounding box center [784, 188] width 336 height 30
click at [617, 174] on input "The account will be closed immediately and all users will lose access." at bounding box center [617, 173] width 1 height 1
checkbox input "true"
click at [695, 227] on label "The account's data will be retained for 1 year, then it will be deleted and can…" at bounding box center [784, 227] width 336 height 30
click at [617, 212] on input "The account's data will be retained for 1 year, then it will be deleted and can…" at bounding box center [617, 211] width 1 height 1
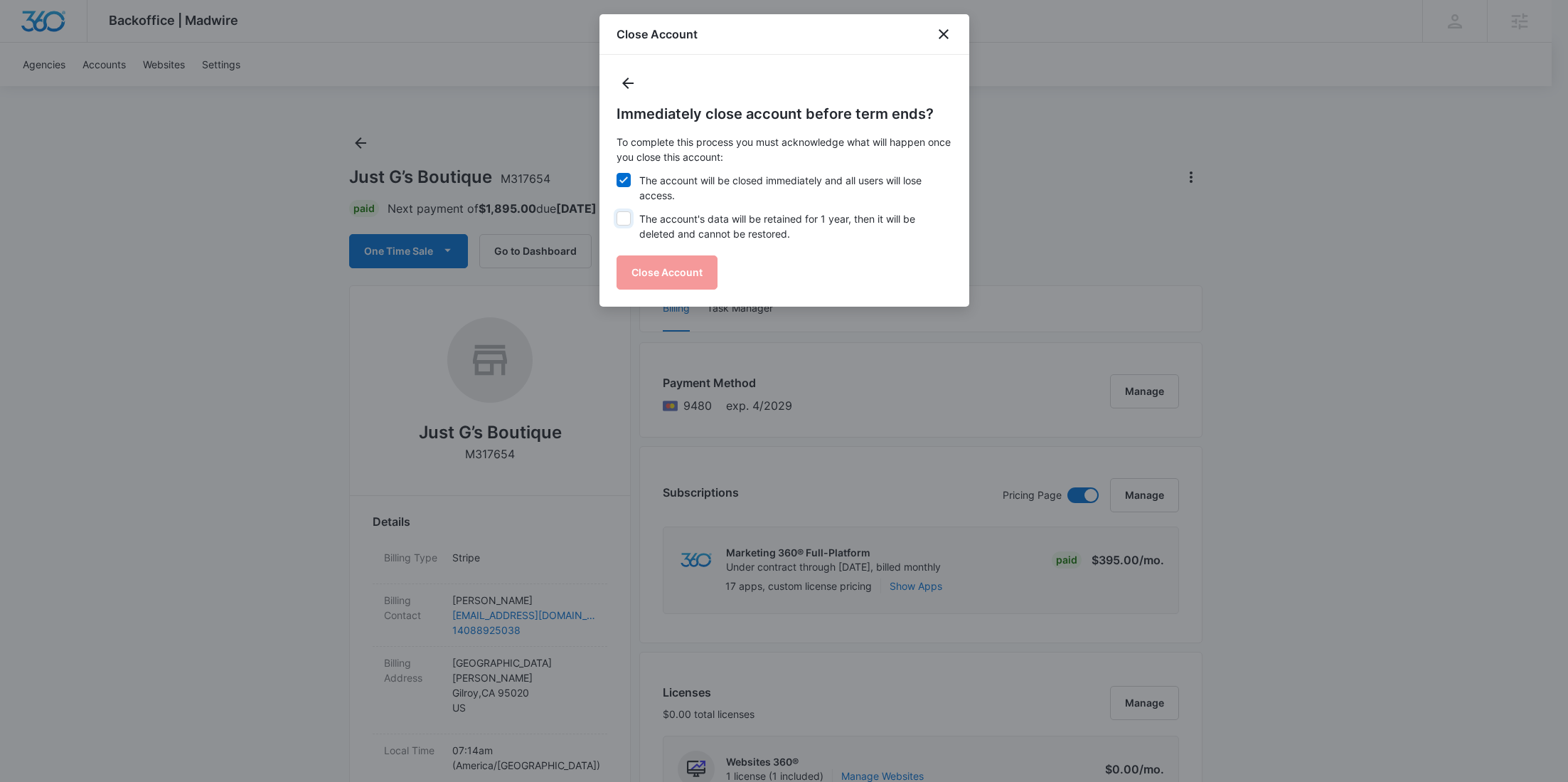
checkbox input "true"
click at [685, 267] on button "Close Account" at bounding box center [667, 272] width 101 height 34
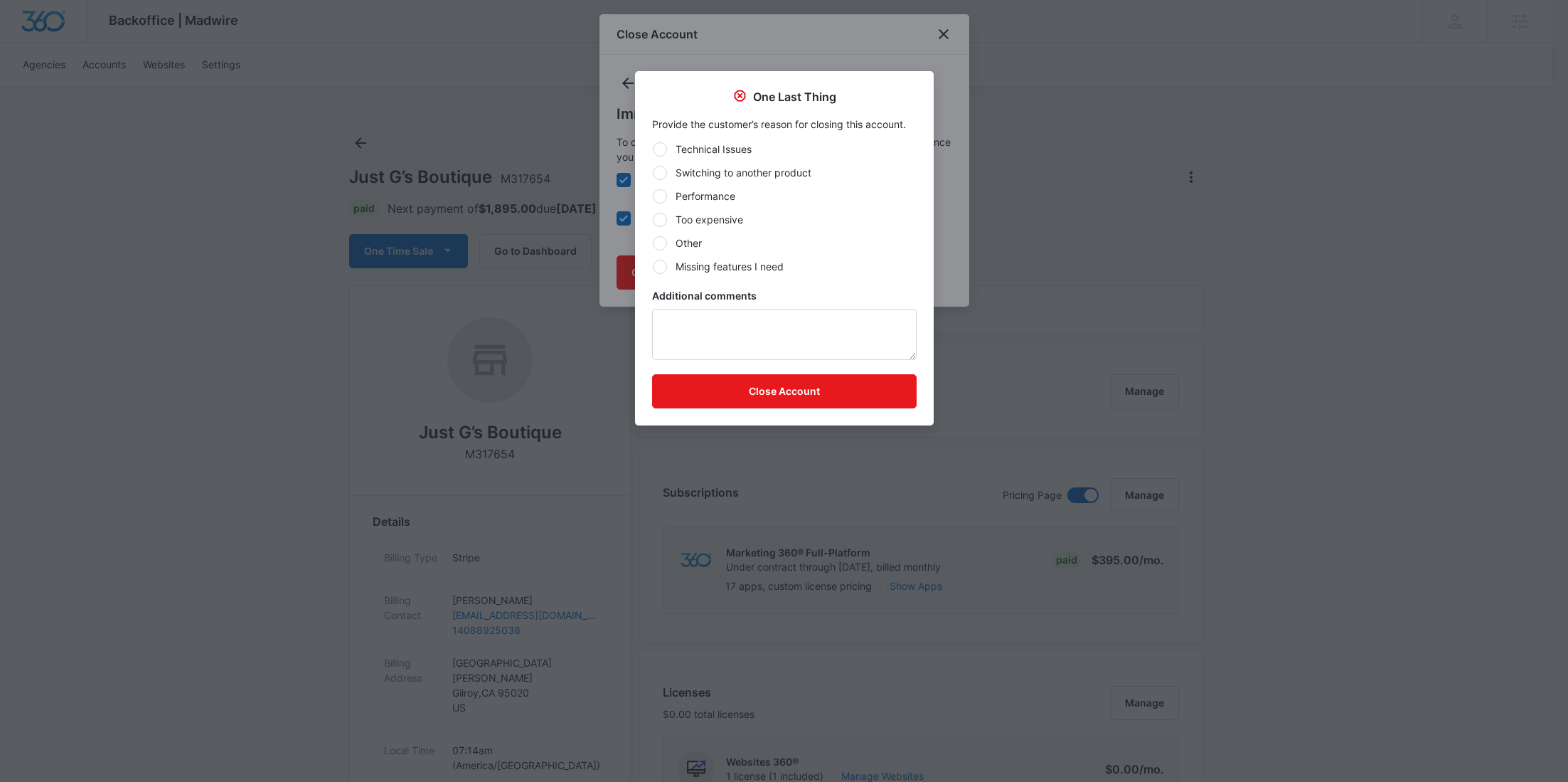
click at [697, 243] on label "Other" at bounding box center [784, 243] width 264 height 15
click at [653, 243] on input "Other" at bounding box center [652, 242] width 1 height 1
radio input "true"
click at [723, 323] on textarea "Additional comments" at bounding box center [784, 334] width 264 height 51
type textarea "MSM did not provide a reason"
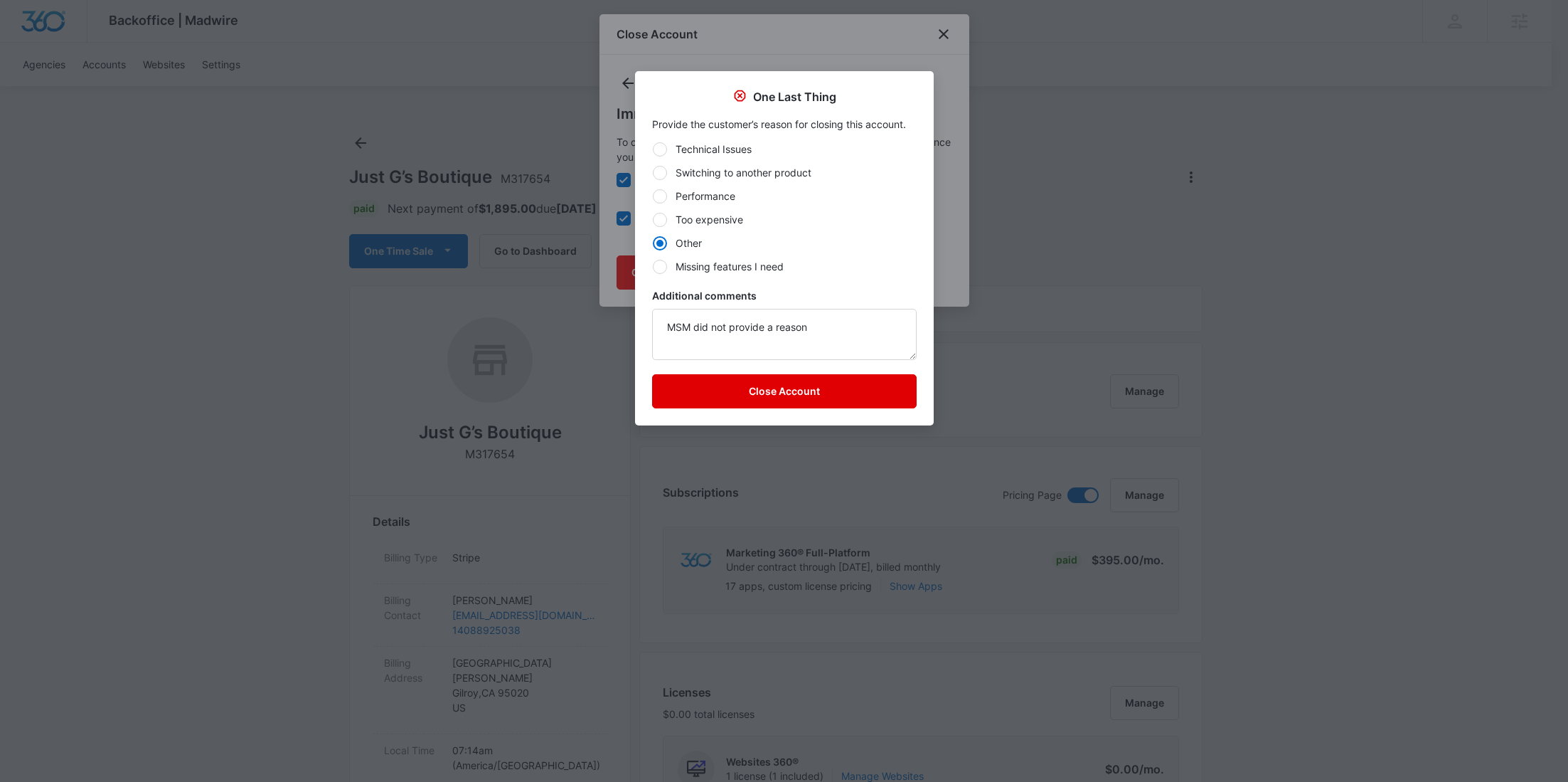
click at [756, 385] on button "Close Account" at bounding box center [784, 391] width 264 height 34
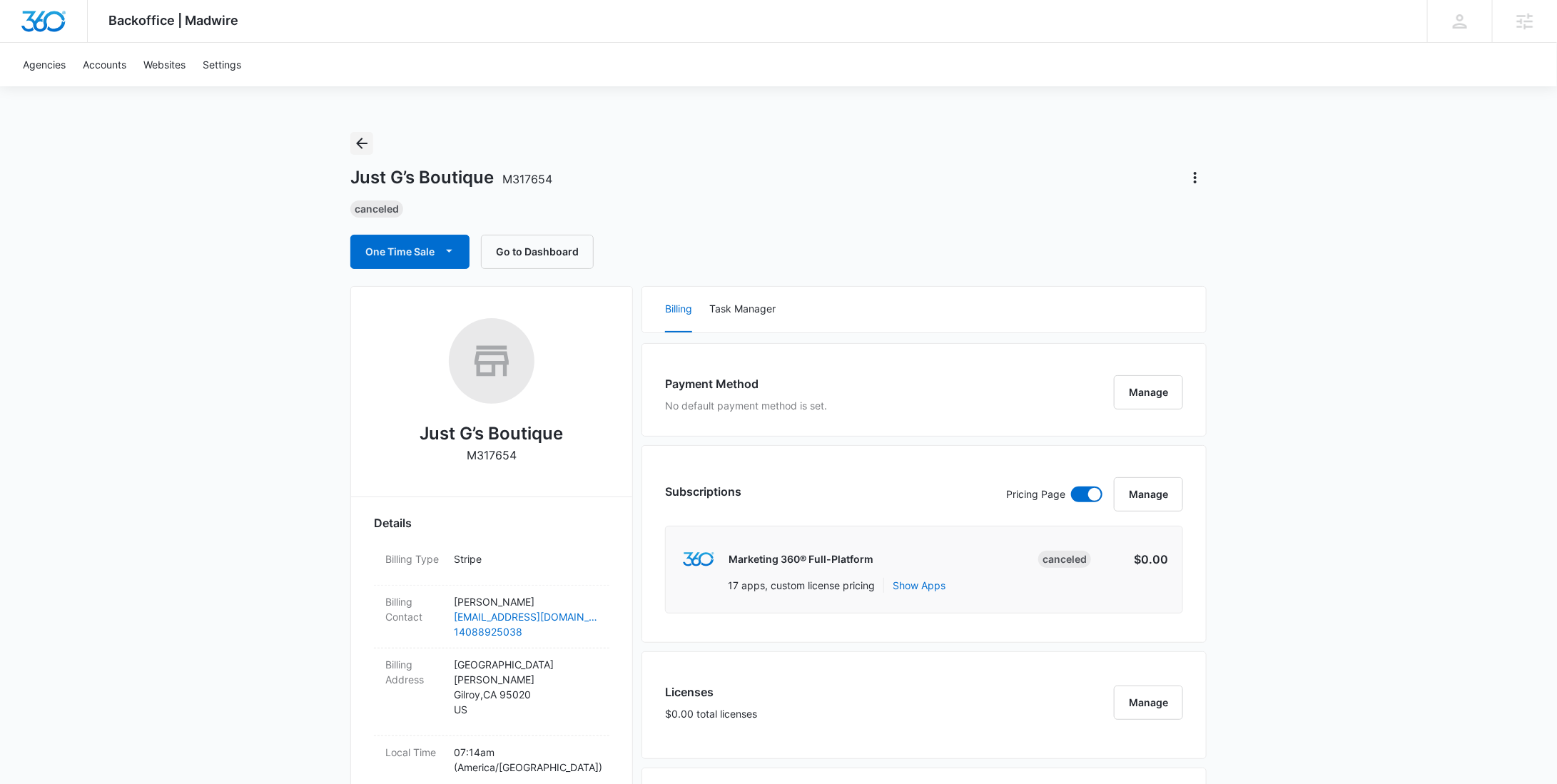
click at [354, 146] on icon "Back" at bounding box center [362, 143] width 17 height 17
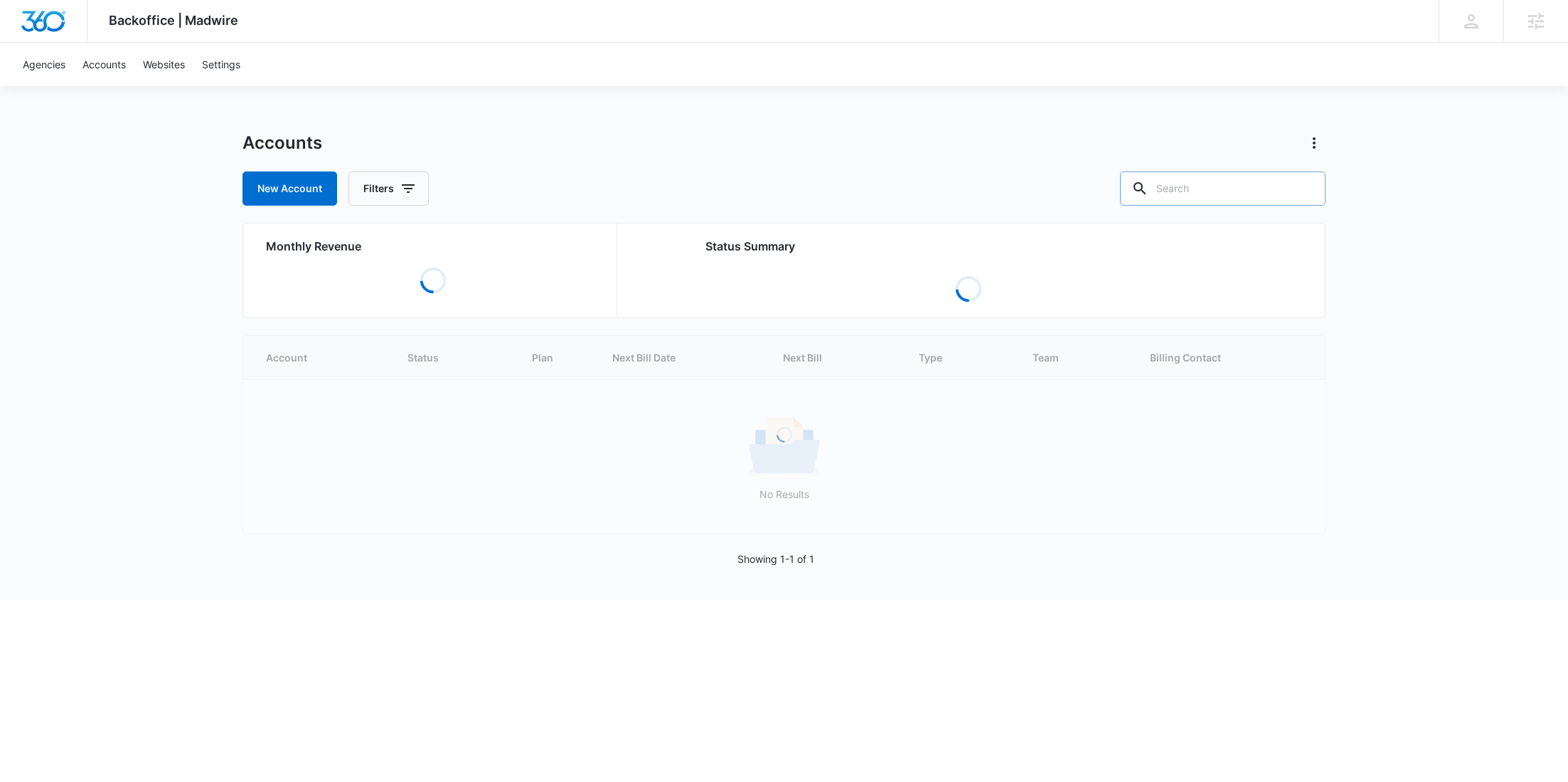
click at [1212, 201] on input "text" at bounding box center [1222, 188] width 206 height 34
paste input "Foodosti"
type input "Foodosti"
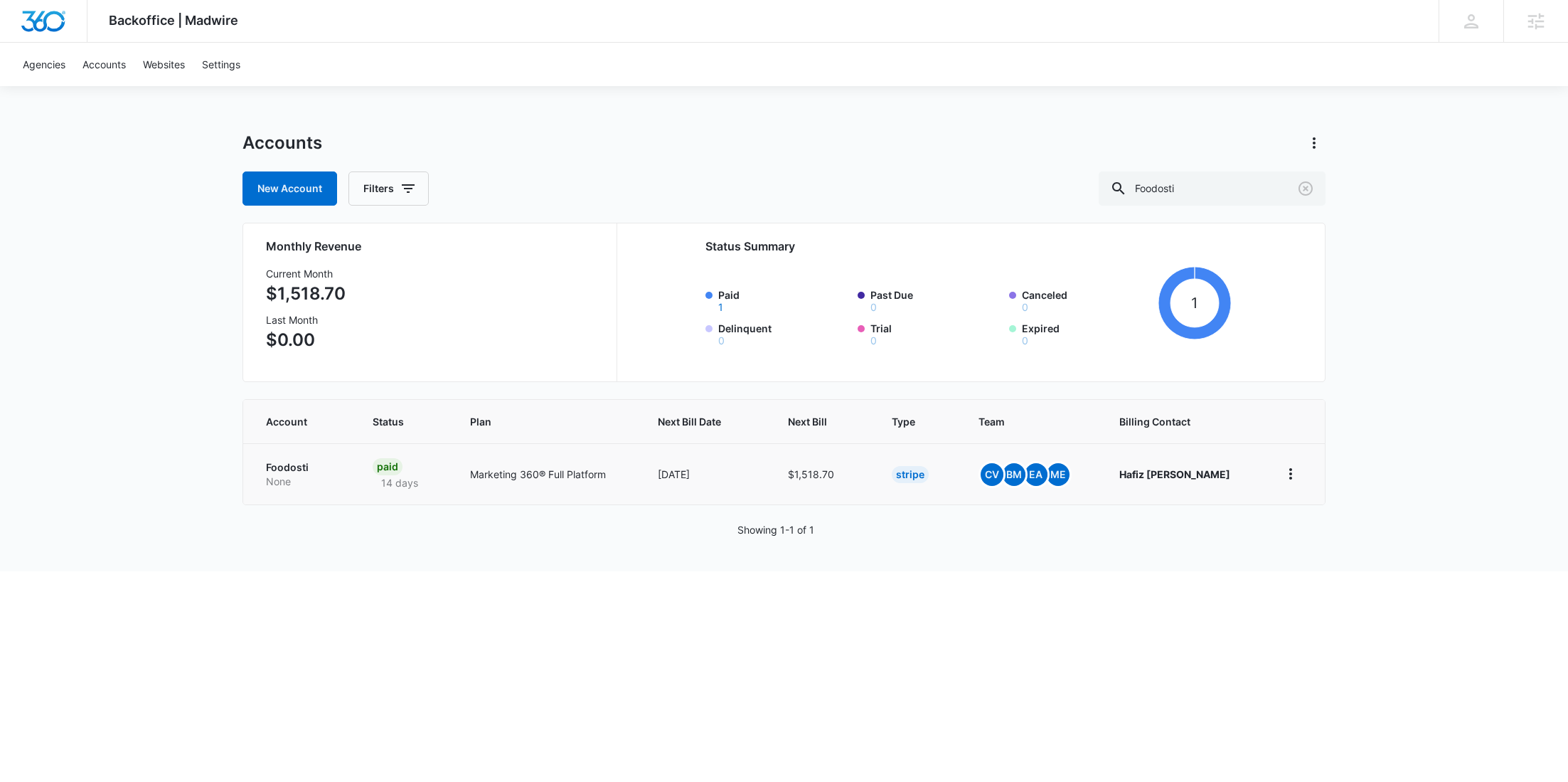
click at [320, 469] on p "Foodosti" at bounding box center [302, 467] width 72 height 14
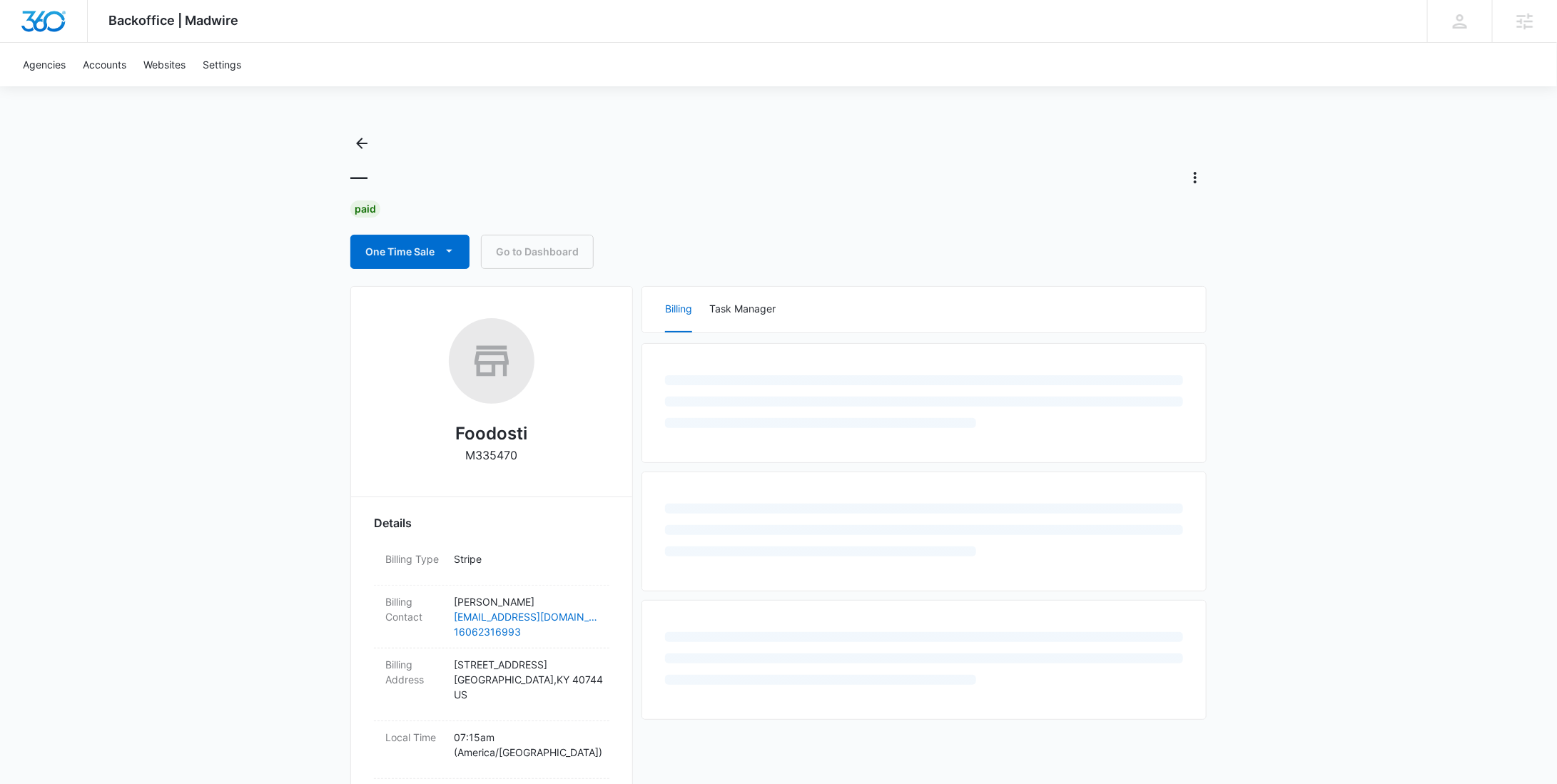
click at [490, 457] on p "M335470" at bounding box center [492, 455] width 52 height 17
copy p "M335470"
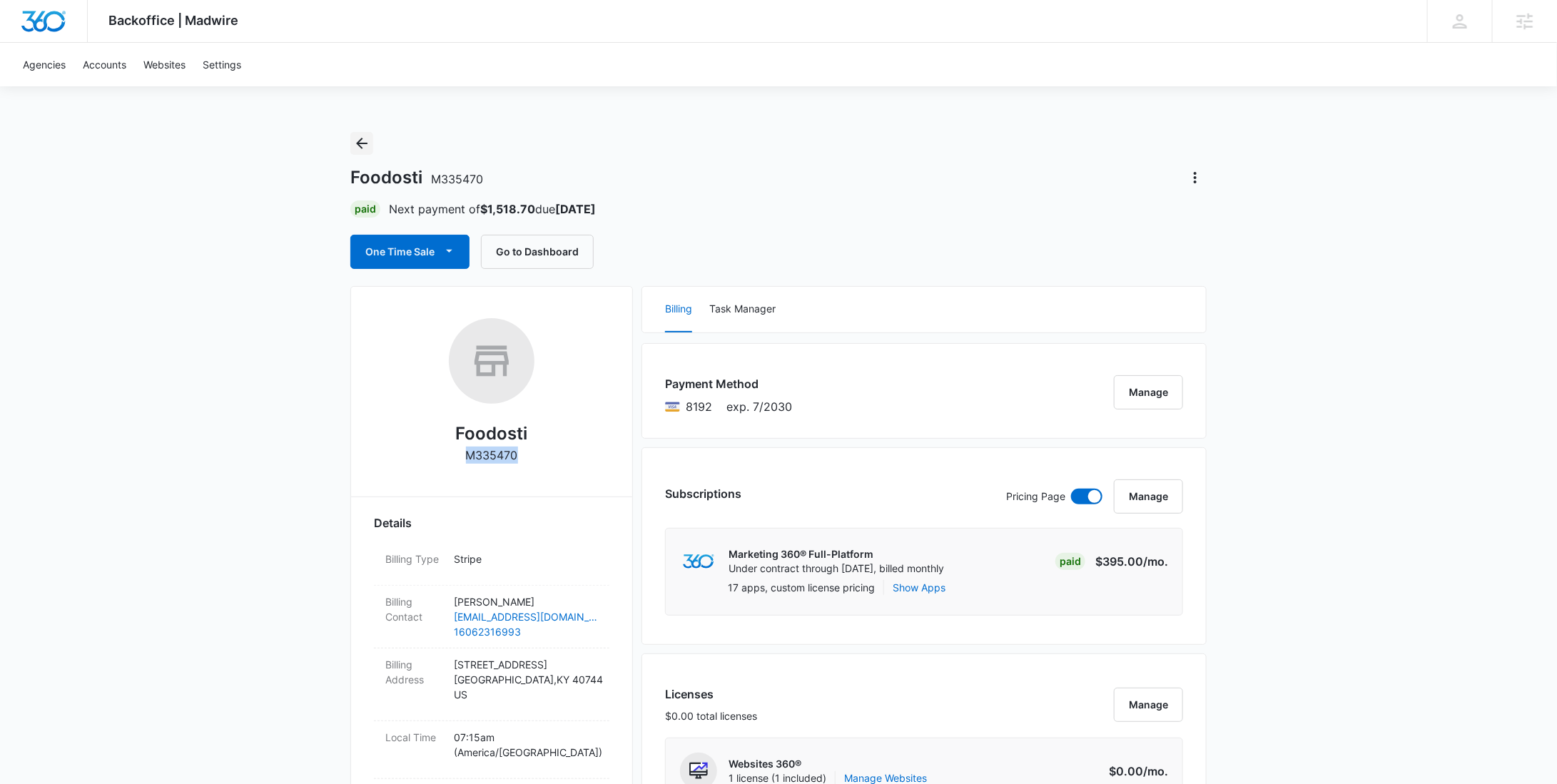
click at [361, 139] on icon "Back" at bounding box center [362, 144] width 12 height 12
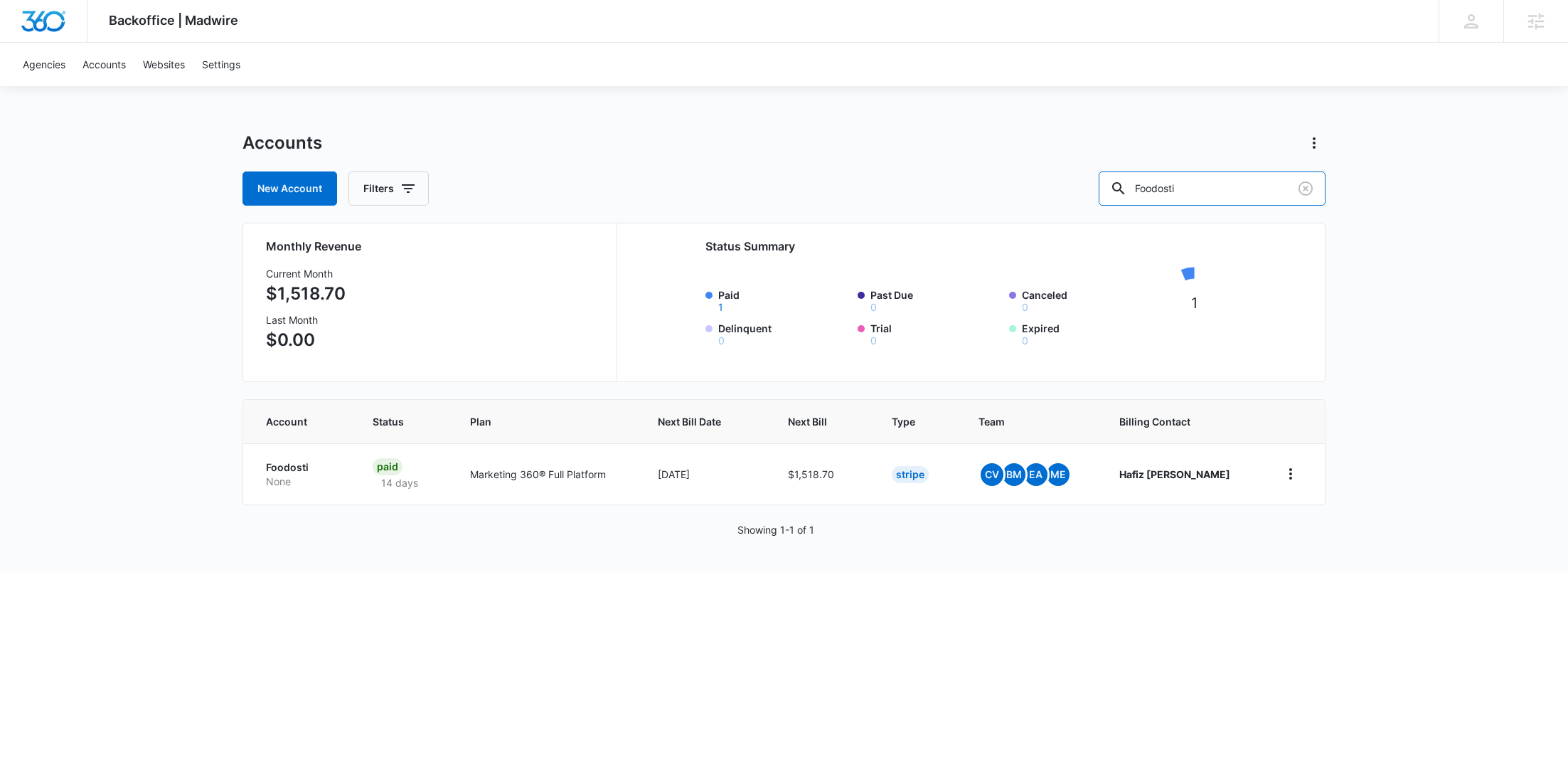
drag, startPoint x: 1096, startPoint y: 194, endPoint x: 1071, endPoint y: 194, distance: 25.0
click at [1071, 194] on div "New Account Filters Foodosti" at bounding box center [784, 188] width 1083 height 34
paste input "M326187"
type input "M326187"
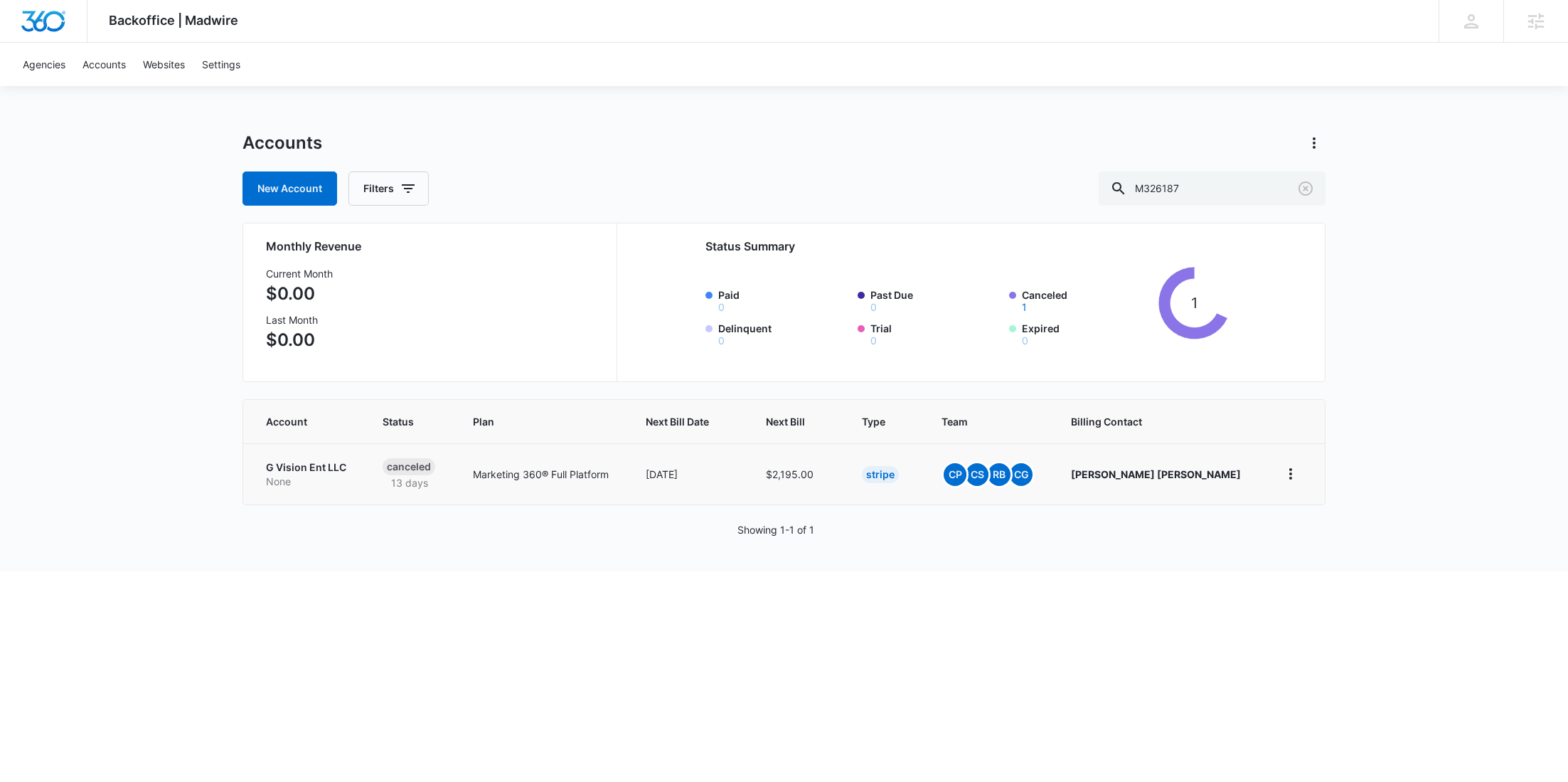
click at [337, 461] on p "G Vision Ent LLC" at bounding box center [307, 467] width 82 height 14
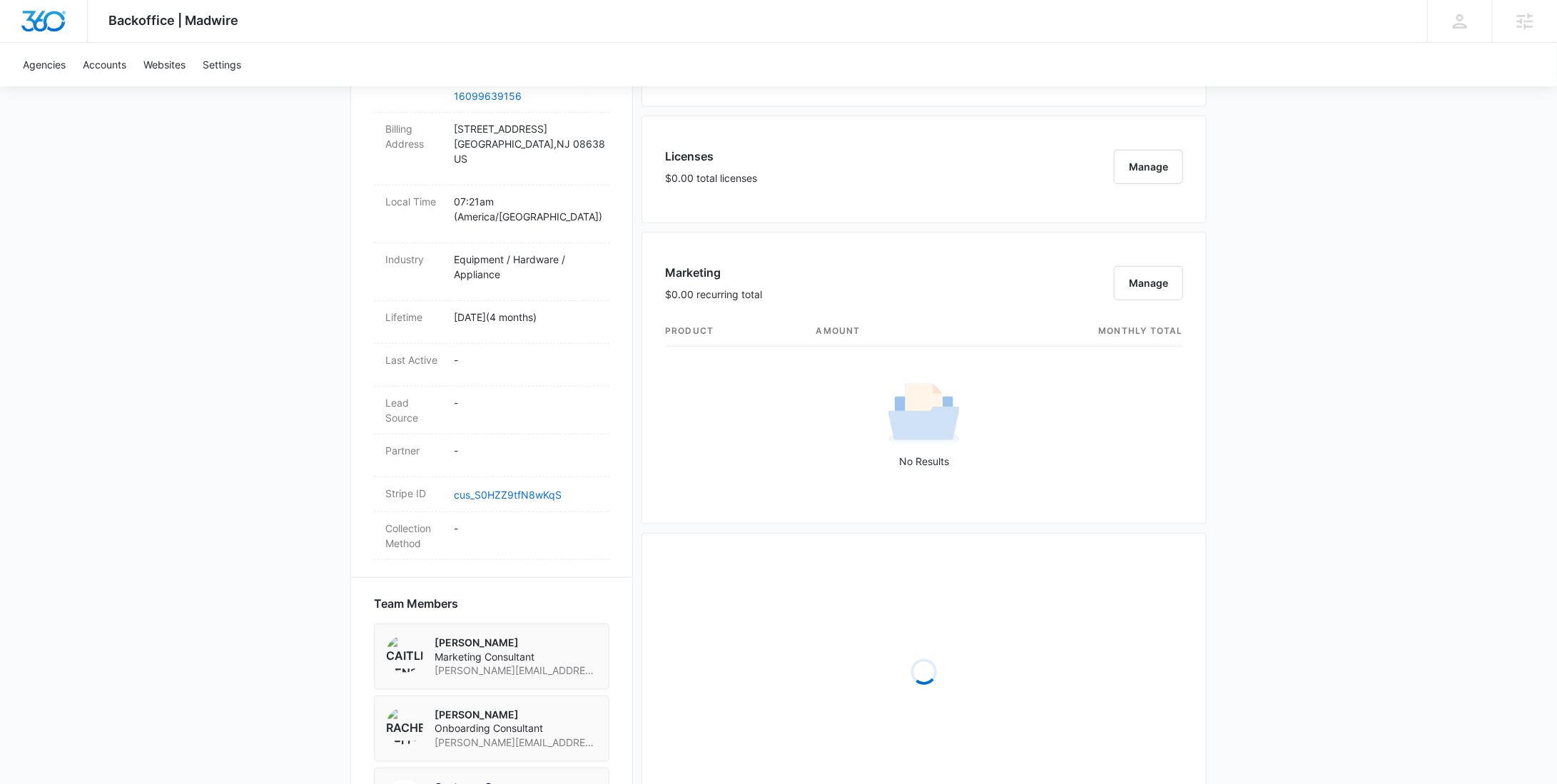
scroll to position [903, 0]
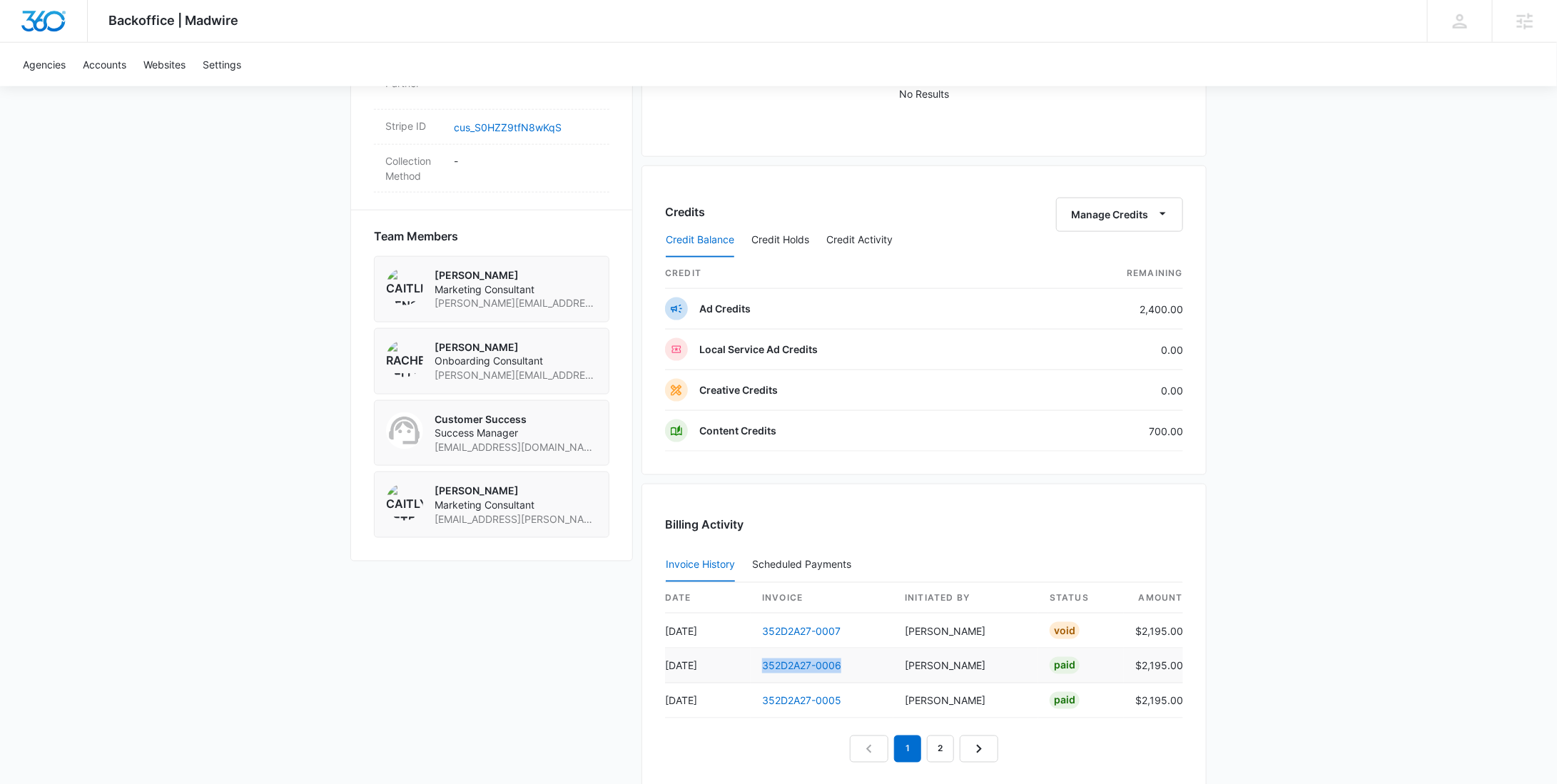
drag, startPoint x: 850, startPoint y: 660, endPoint x: 759, endPoint y: 666, distance: 91.2
click at [759, 666] on td "352D2A27-0006" at bounding box center [822, 666] width 143 height 35
copy link "352D2A27-0006"
click at [1133, 223] on div "Credit Balance Credit Holds Credit Activity" at bounding box center [924, 241] width 518 height 35
click at [1123, 204] on button "Manage Credits" at bounding box center [1119, 215] width 127 height 34
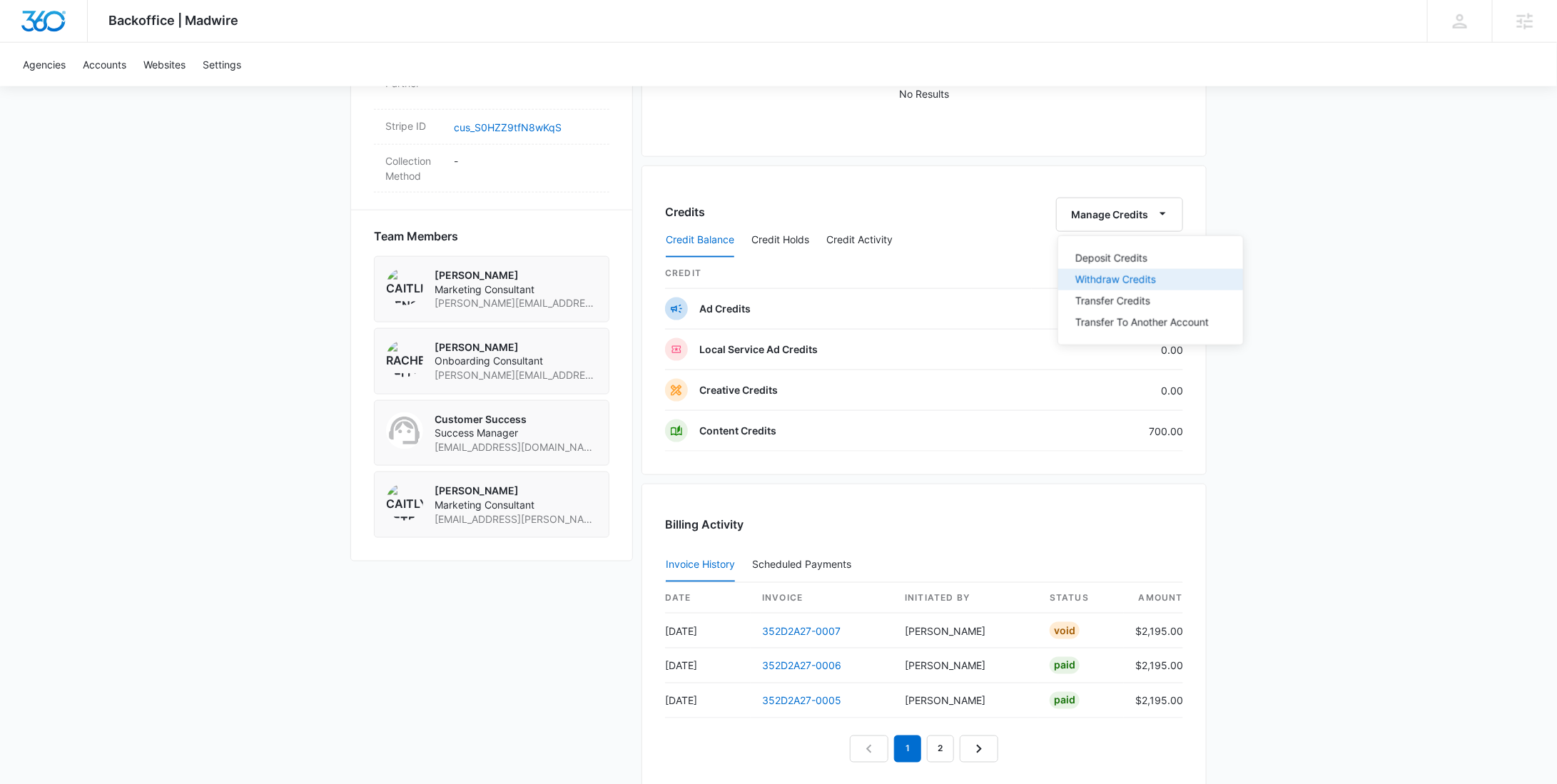
click at [1113, 283] on div "Withdraw Credits" at bounding box center [1142, 279] width 134 height 10
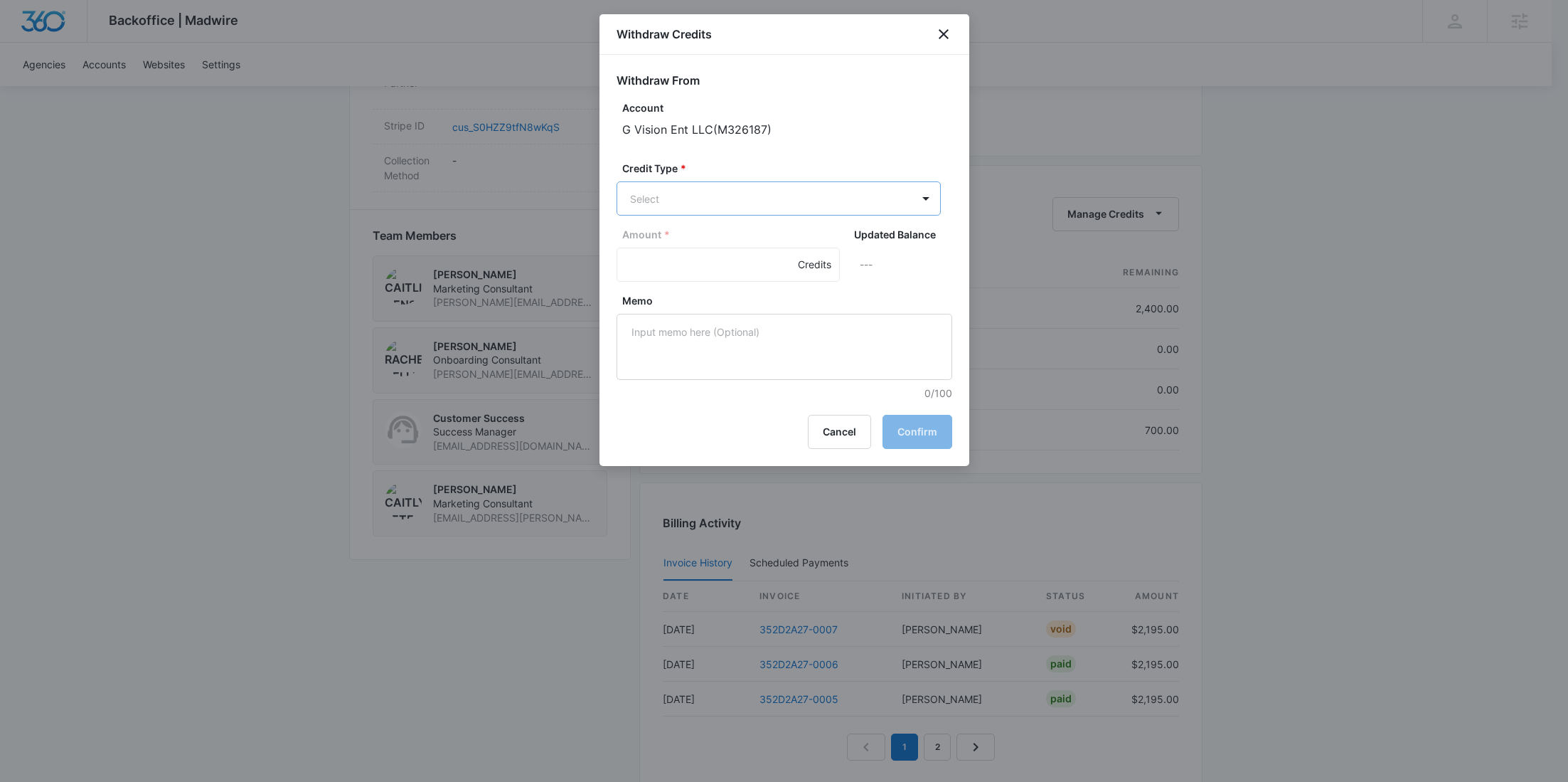
click at [781, 201] on body "Backoffice | Madwire Apps Settings RY Rochelle Young rochelle.young@madwire.com…" at bounding box center [784, 41] width 1568 height 1883
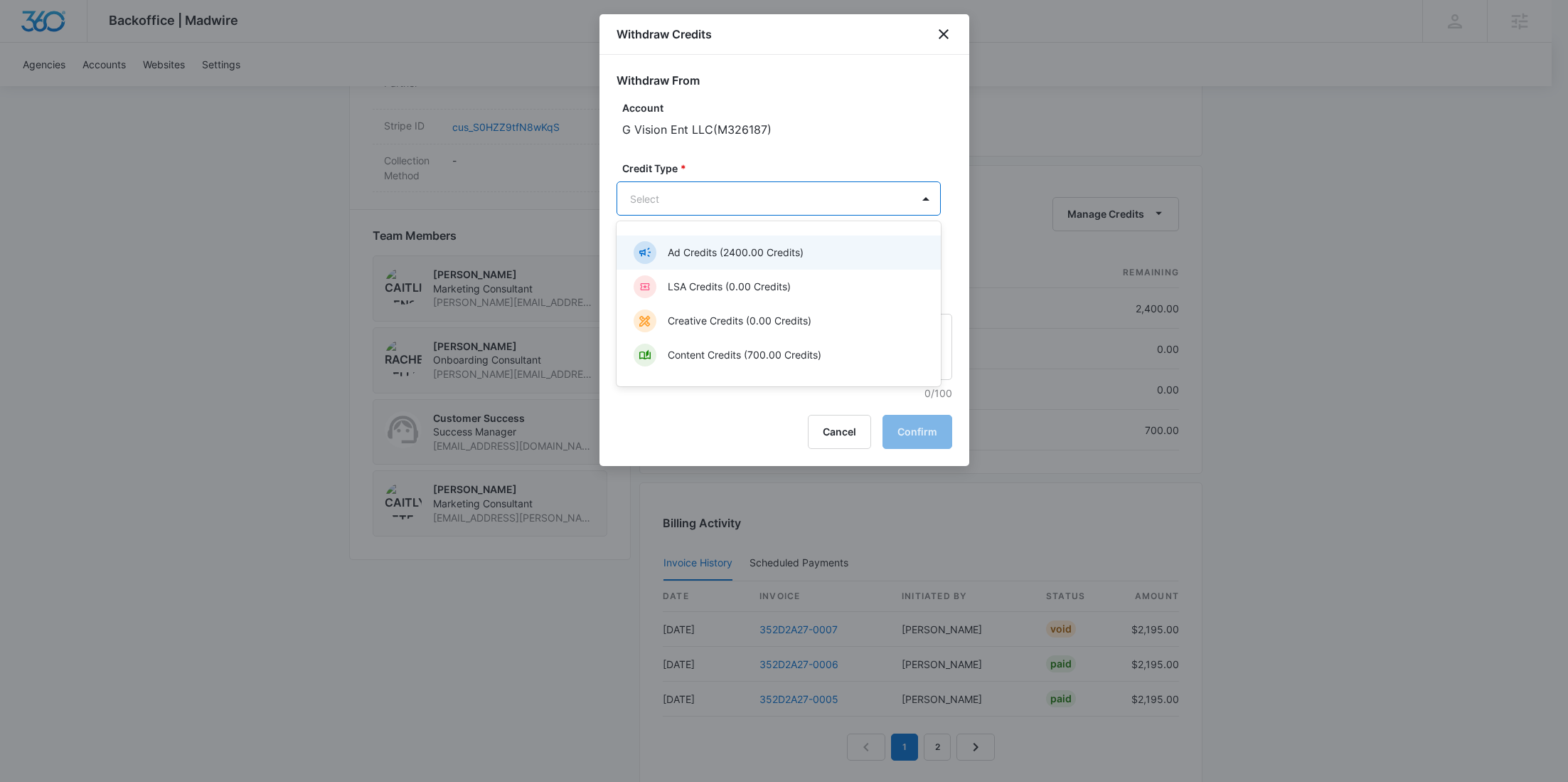
click at [757, 258] on p "Ad Credits (2400.00 Credits)" at bounding box center [736, 253] width 136 height 15
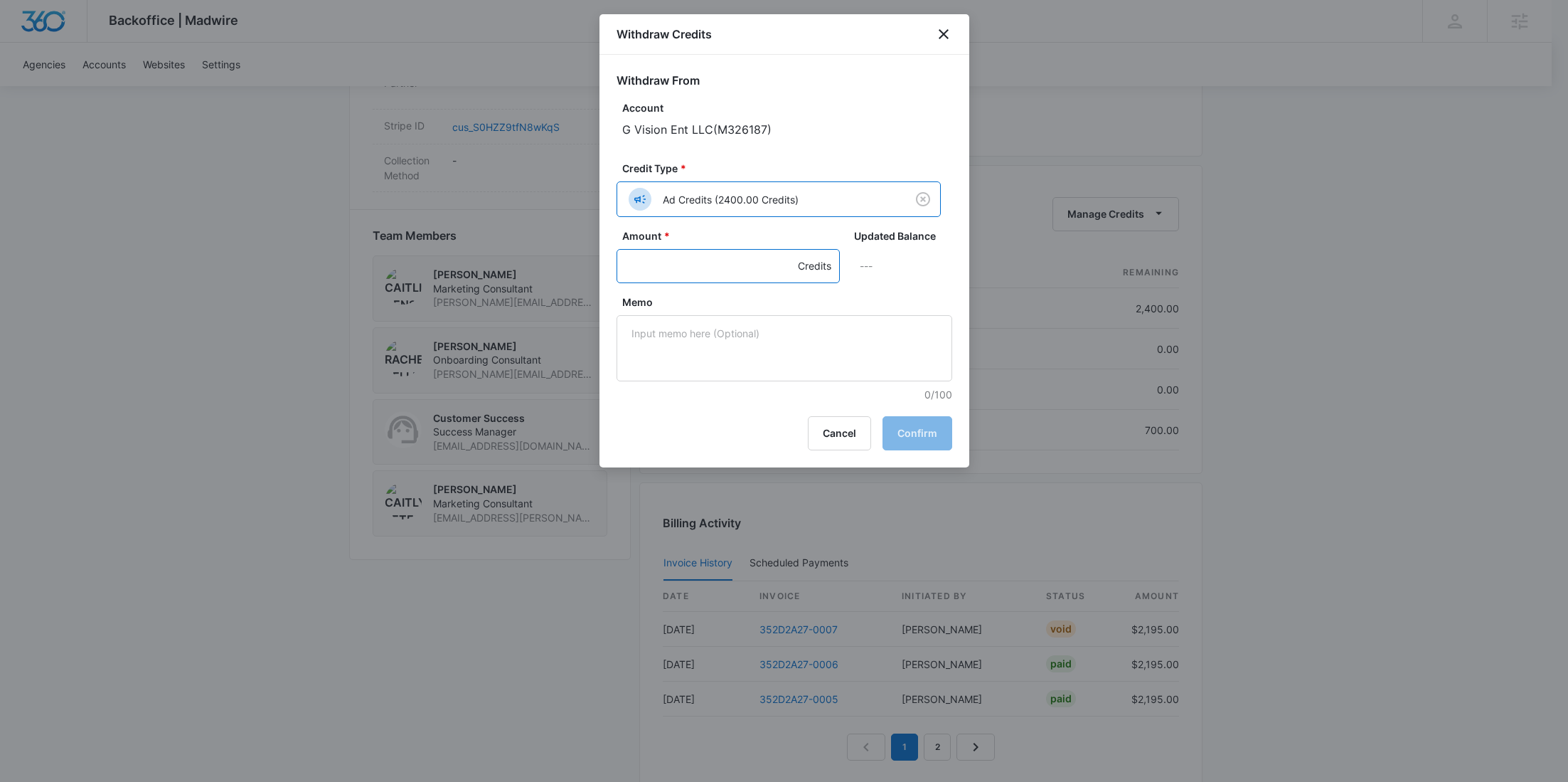
click at [728, 259] on input "Amount *" at bounding box center [728, 266] width 223 height 34
click at [700, 263] on input "Amount *" at bounding box center [728, 266] width 223 height 34
type input "600"
click at [710, 352] on textarea "Memo" at bounding box center [784, 348] width 336 height 66
paste textarea "352D2A27-0006"
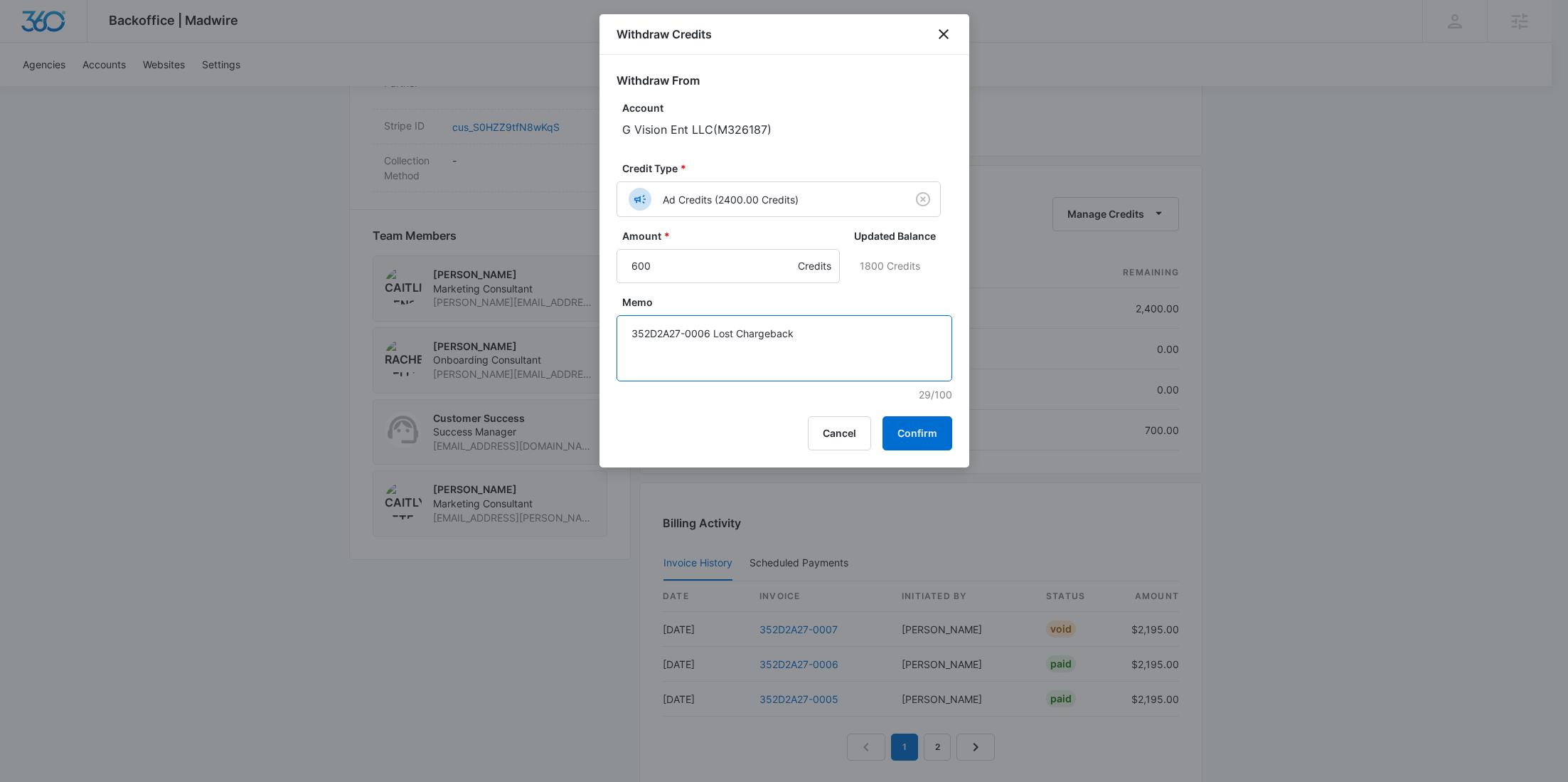
drag, startPoint x: 820, startPoint y: 339, endPoint x: 586, endPoint y: 328, distance: 234.3
click at [586, 328] on body "Backoffice | Madwire Apps Settings RY Rochelle Young rochelle.young@madwire.com…" at bounding box center [784, 41] width 1568 height 1883
type textarea "352D2A27-0006 Lost Chargeback"
click at [920, 425] on button "Confirm" at bounding box center [917, 433] width 70 height 34
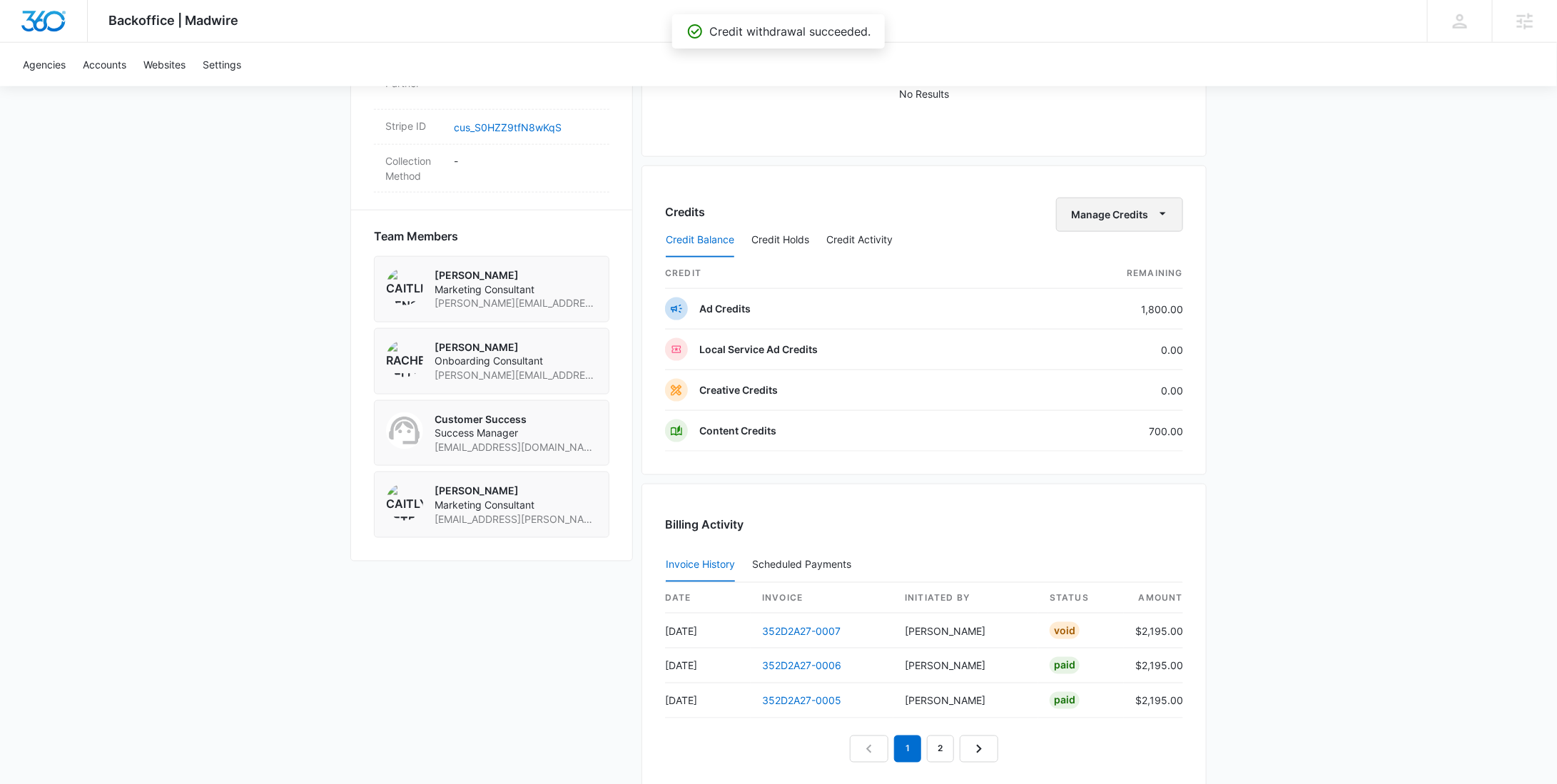
click at [1127, 211] on button "Manage Credits" at bounding box center [1119, 215] width 127 height 34
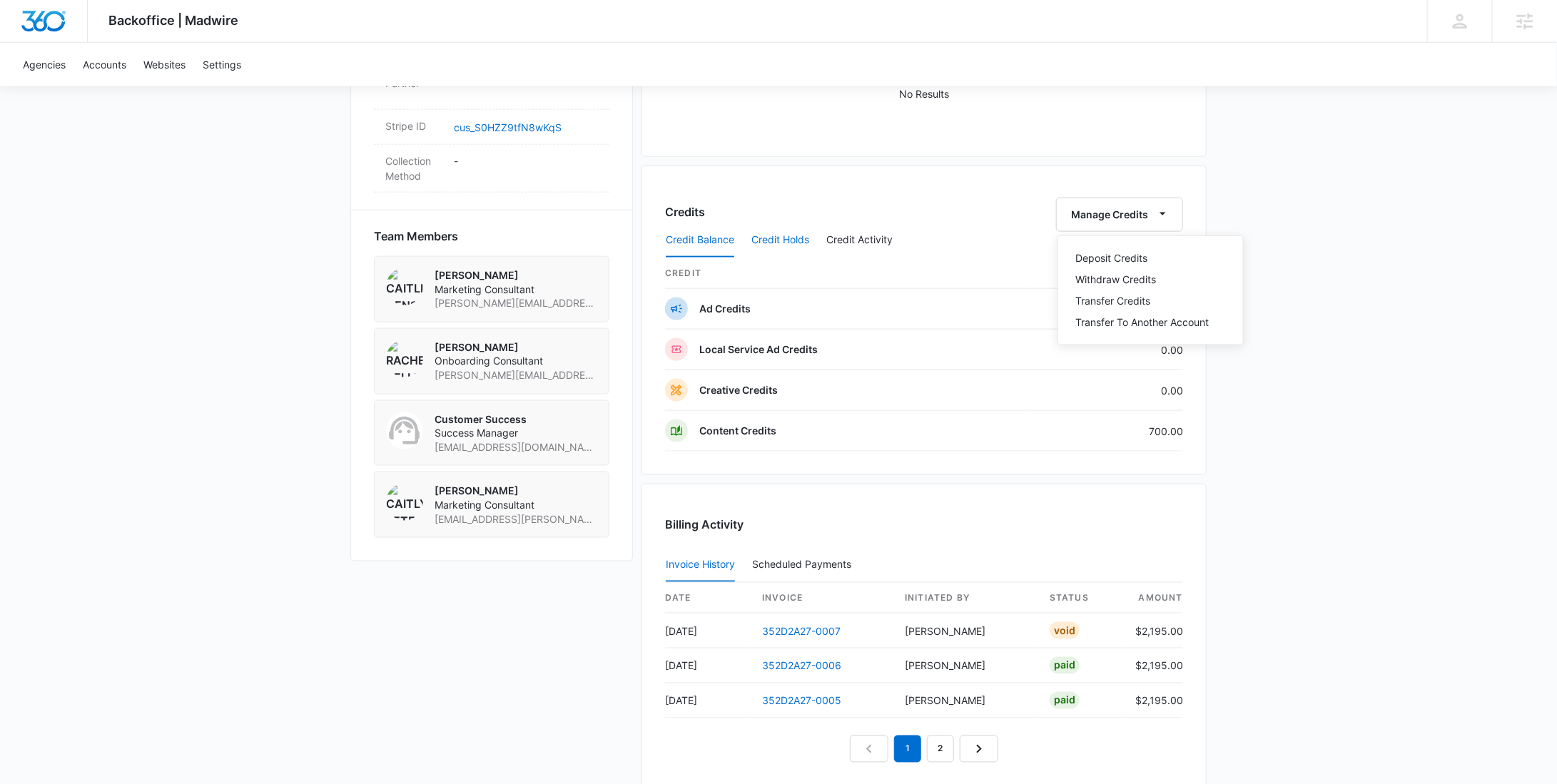
click at [768, 241] on button "Credit Holds" at bounding box center [780, 240] width 58 height 34
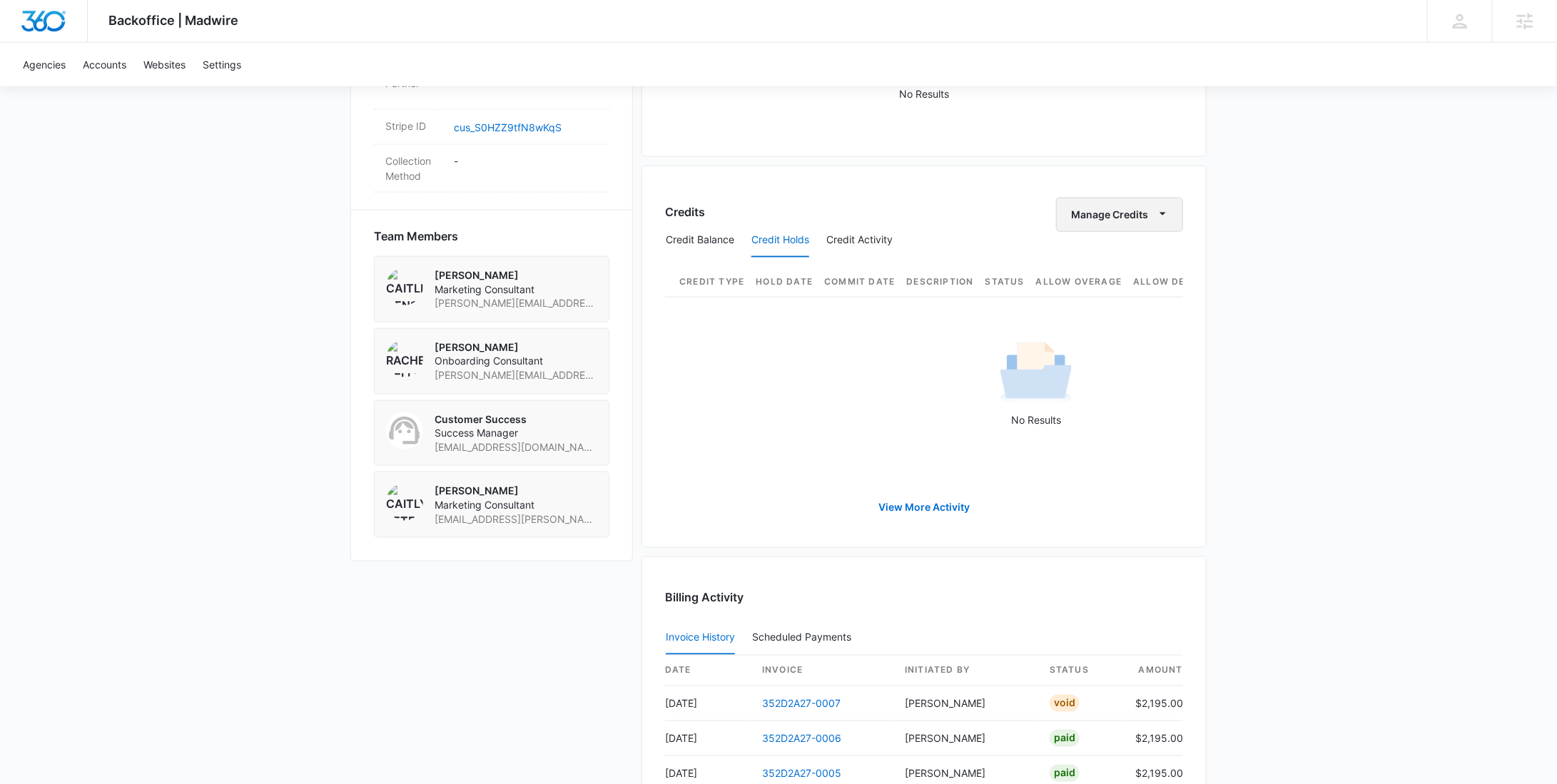
click at [1141, 209] on button "Manage Credits" at bounding box center [1119, 215] width 127 height 34
click at [938, 214] on div "Credits Manage Credits Deposit Credits Withdraw Credits Transfer Credits Transf…" at bounding box center [924, 215] width 518 height 34
click at [878, 236] on button "Credit Activity" at bounding box center [859, 240] width 66 height 34
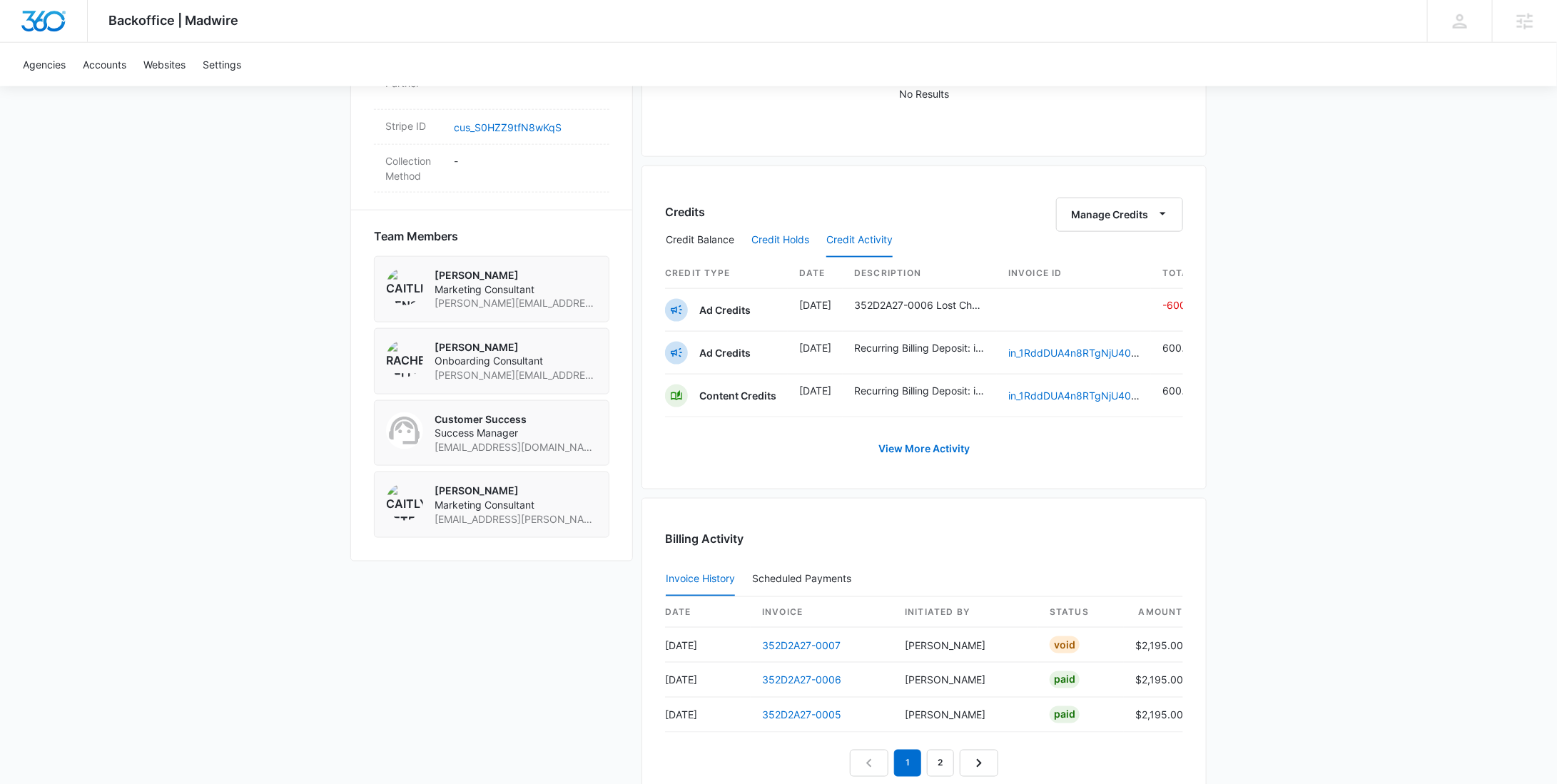
click at [788, 238] on button "Credit Holds" at bounding box center [780, 240] width 58 height 34
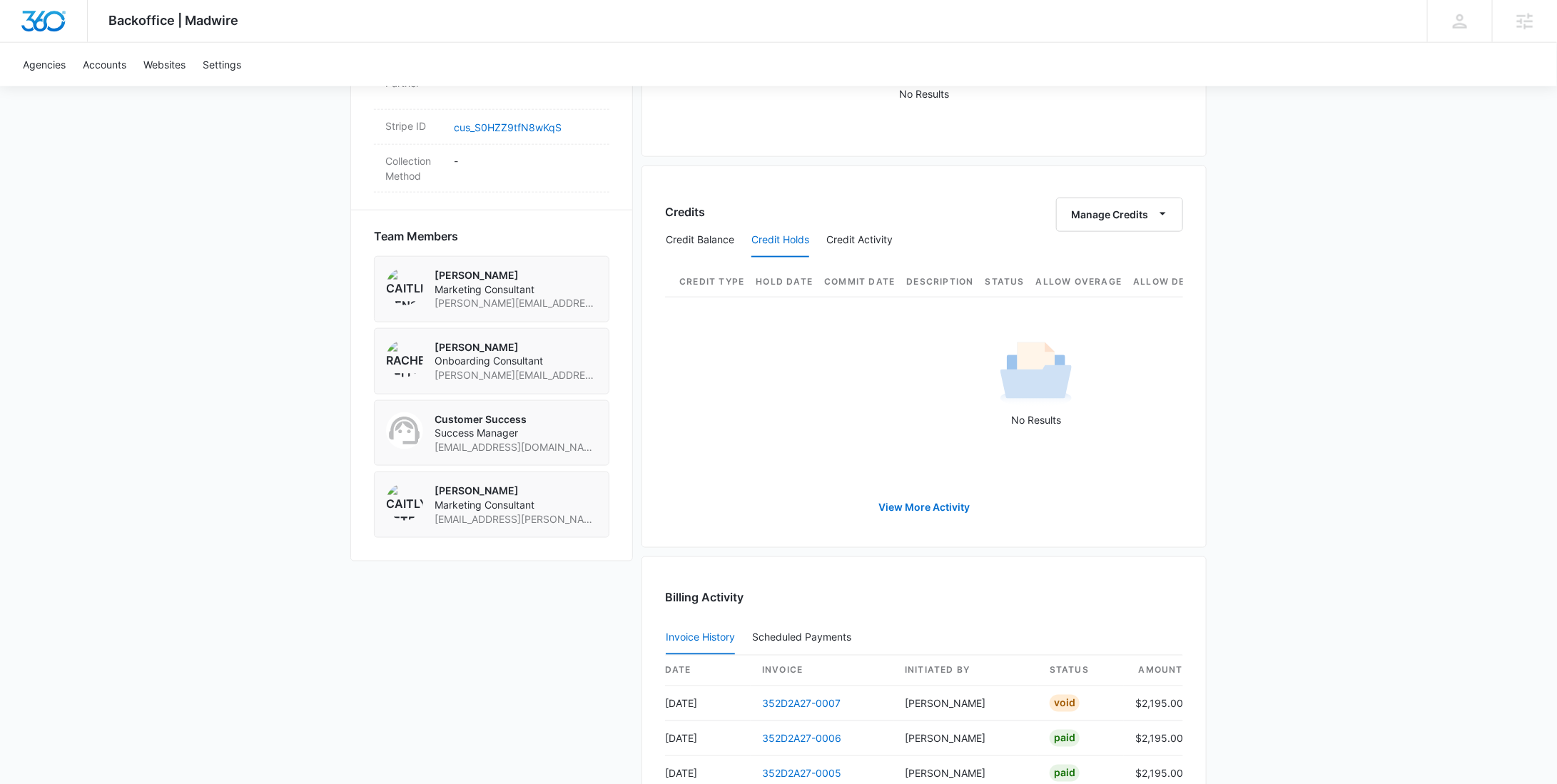
click at [1388, 230] on div "Backoffice | Madwire Apps Settings RY Rochelle Young rochelle.young@madwire.com…" at bounding box center [778, 77] width 1557 height 1961
click at [701, 232] on button "Credit Balance" at bounding box center [699, 240] width 68 height 34
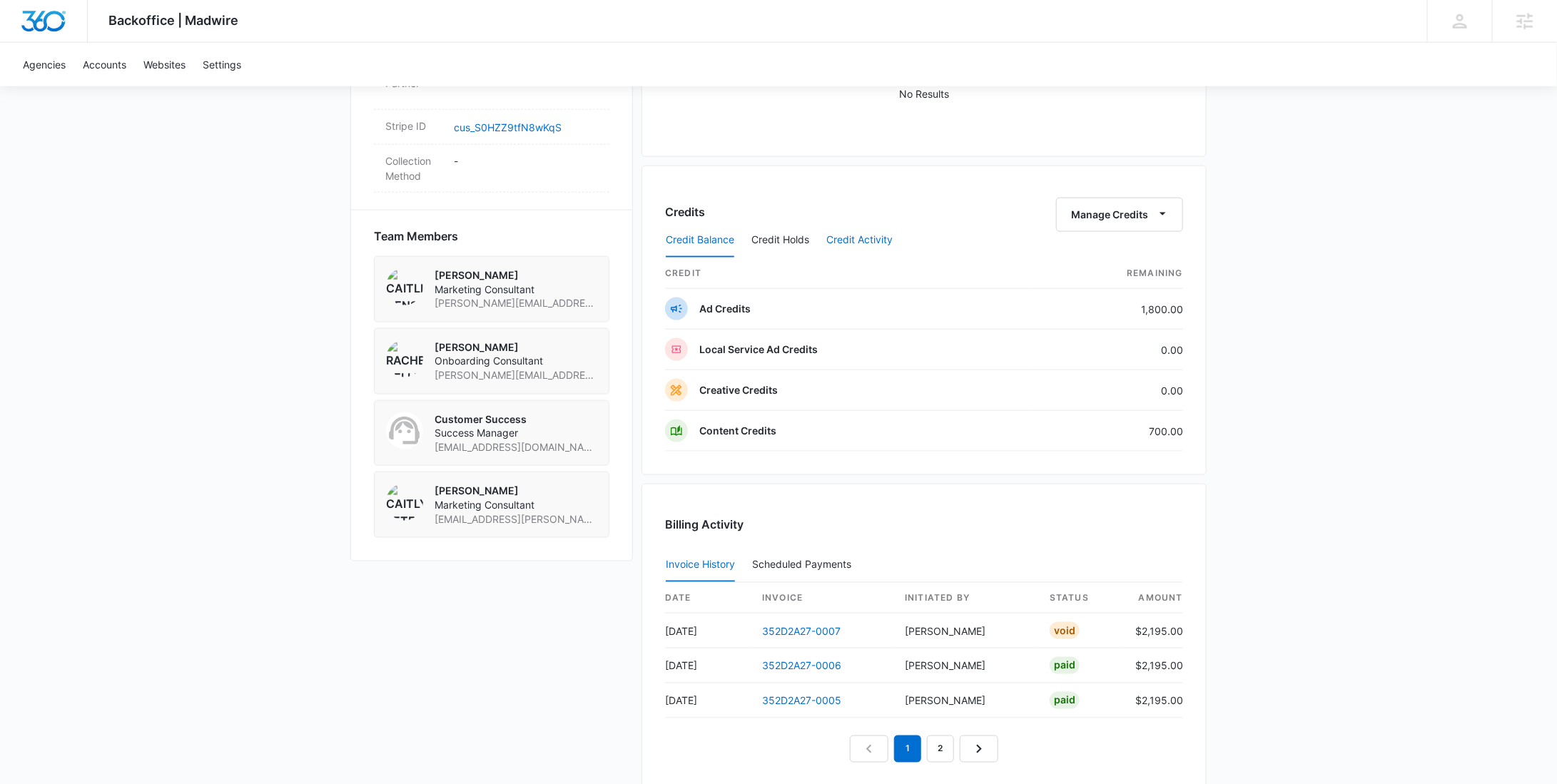
click at [844, 240] on button "Credit Activity" at bounding box center [859, 240] width 66 height 34
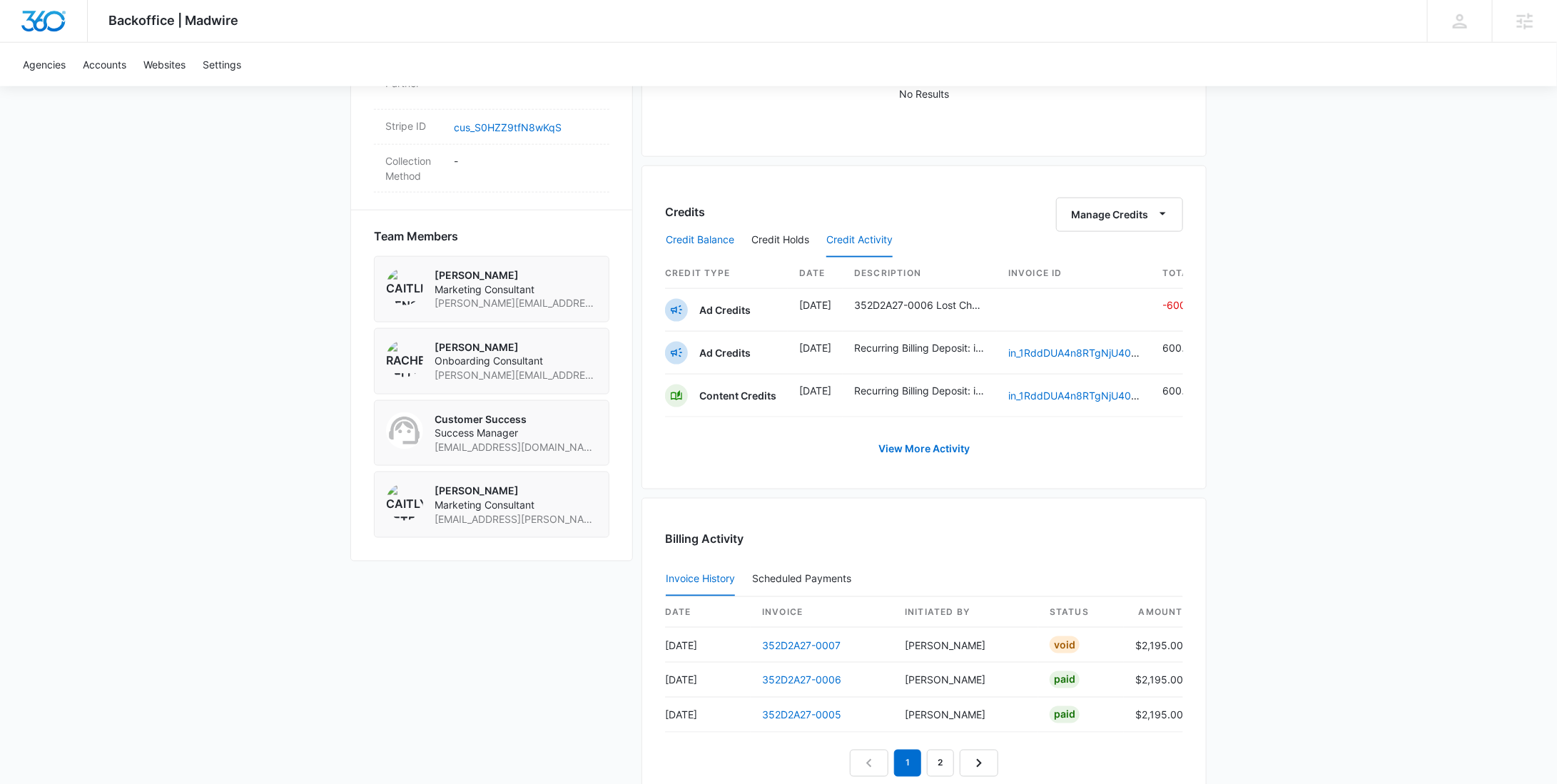
click at [696, 240] on button "Credit Balance" at bounding box center [699, 240] width 68 height 34
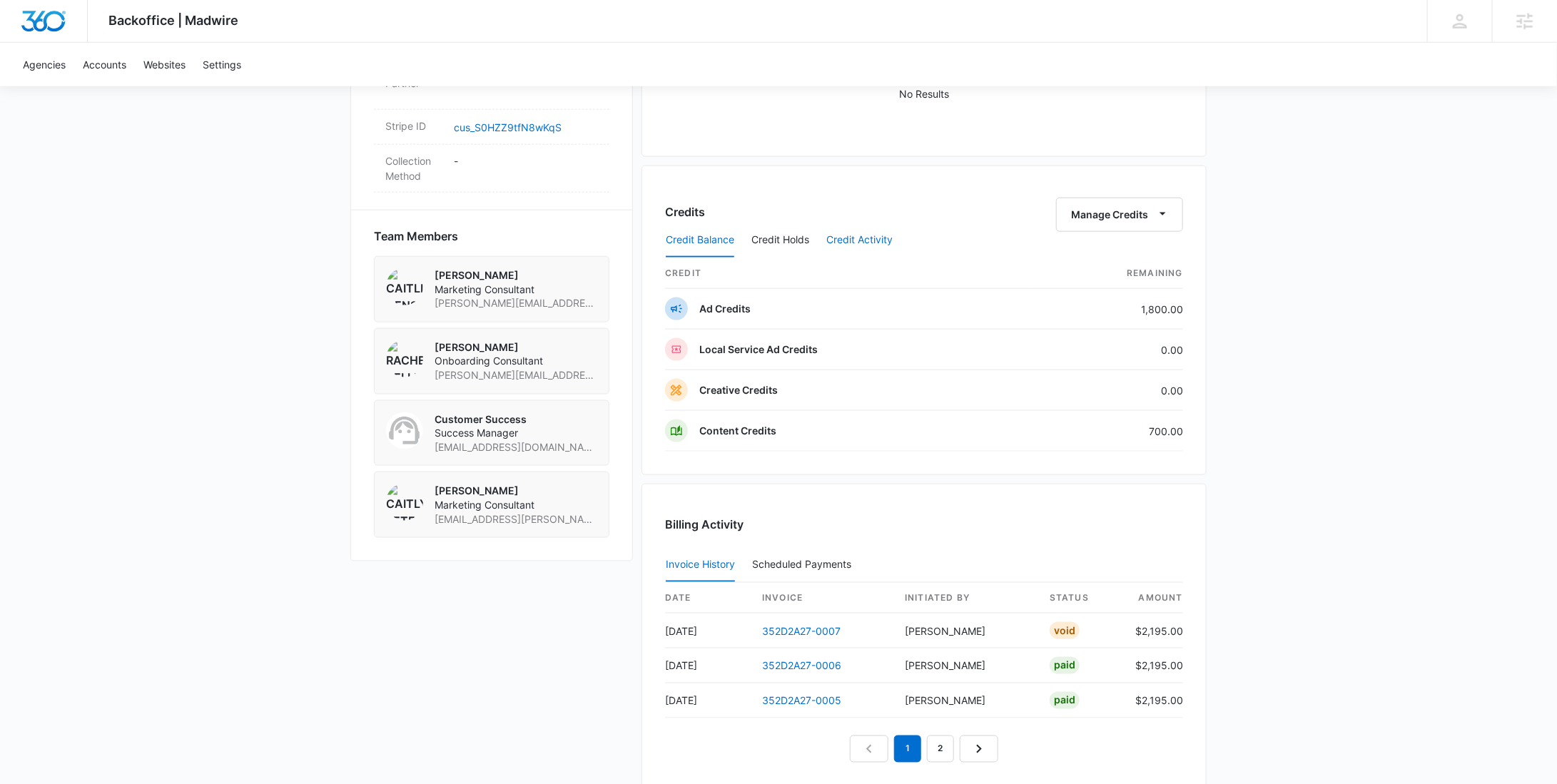
click at [865, 239] on button "Credit Activity" at bounding box center [859, 240] width 66 height 34
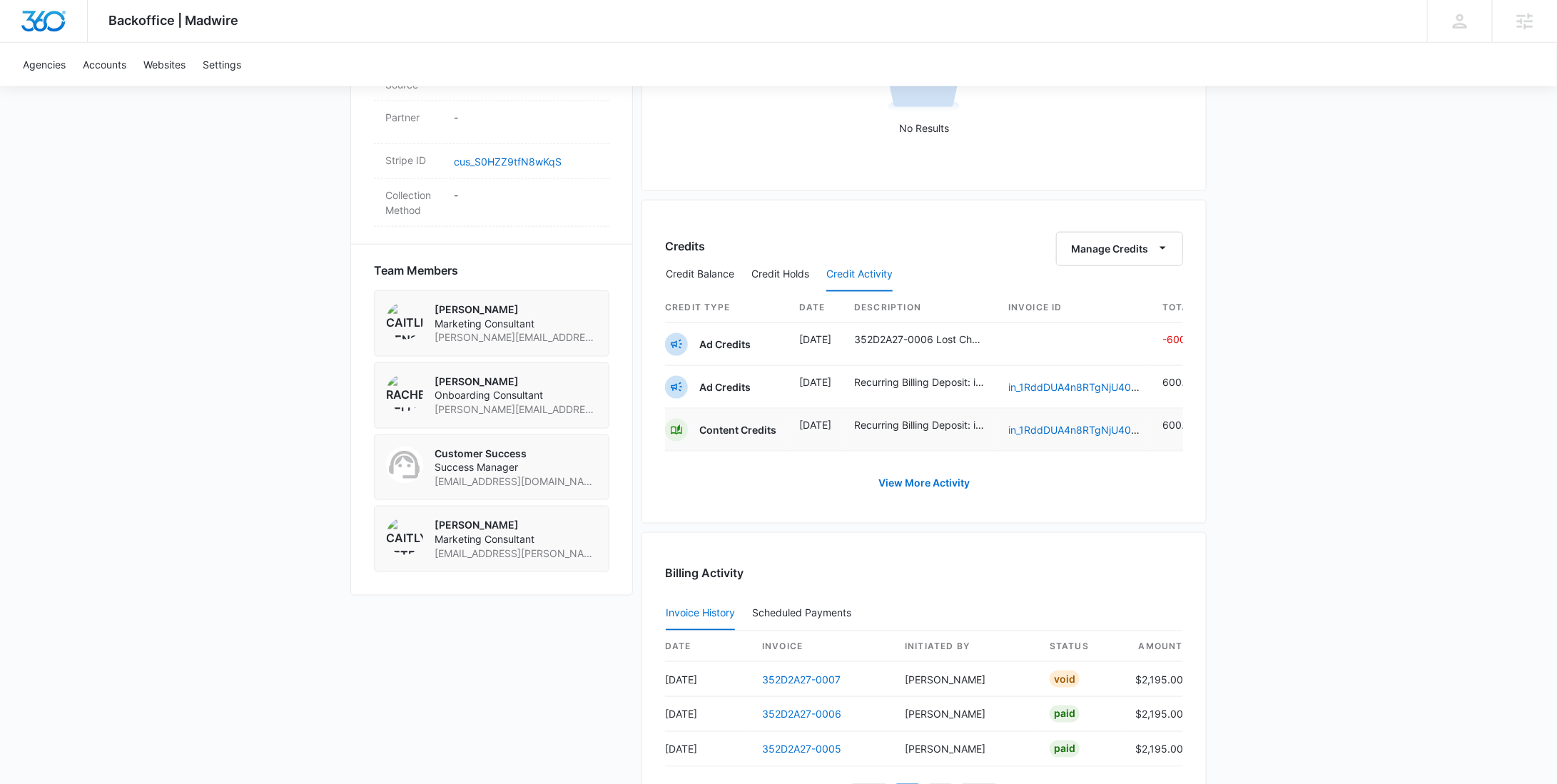
scroll to position [837, 0]
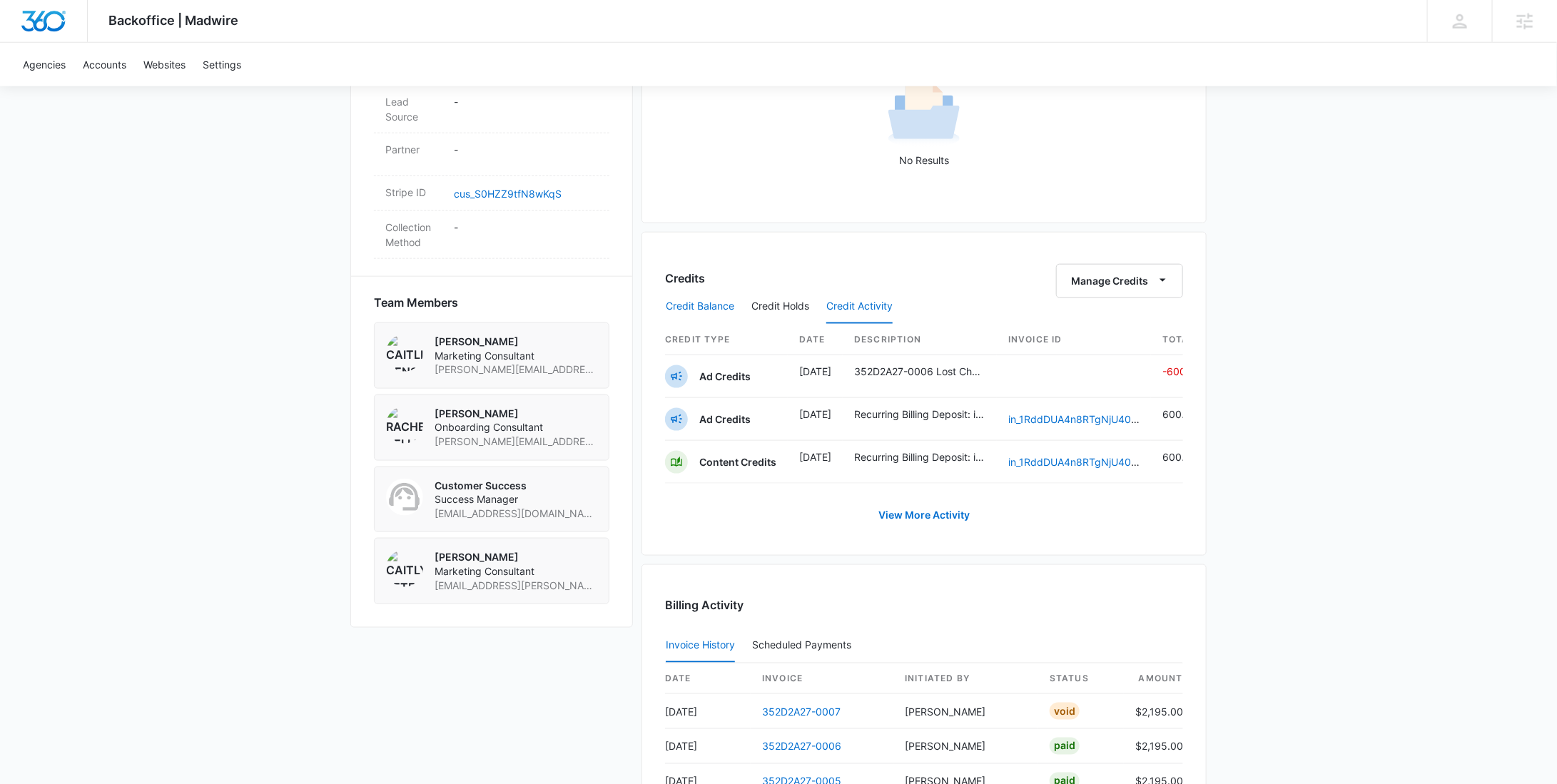
click at [697, 303] on button "Credit Balance" at bounding box center [699, 306] width 68 height 34
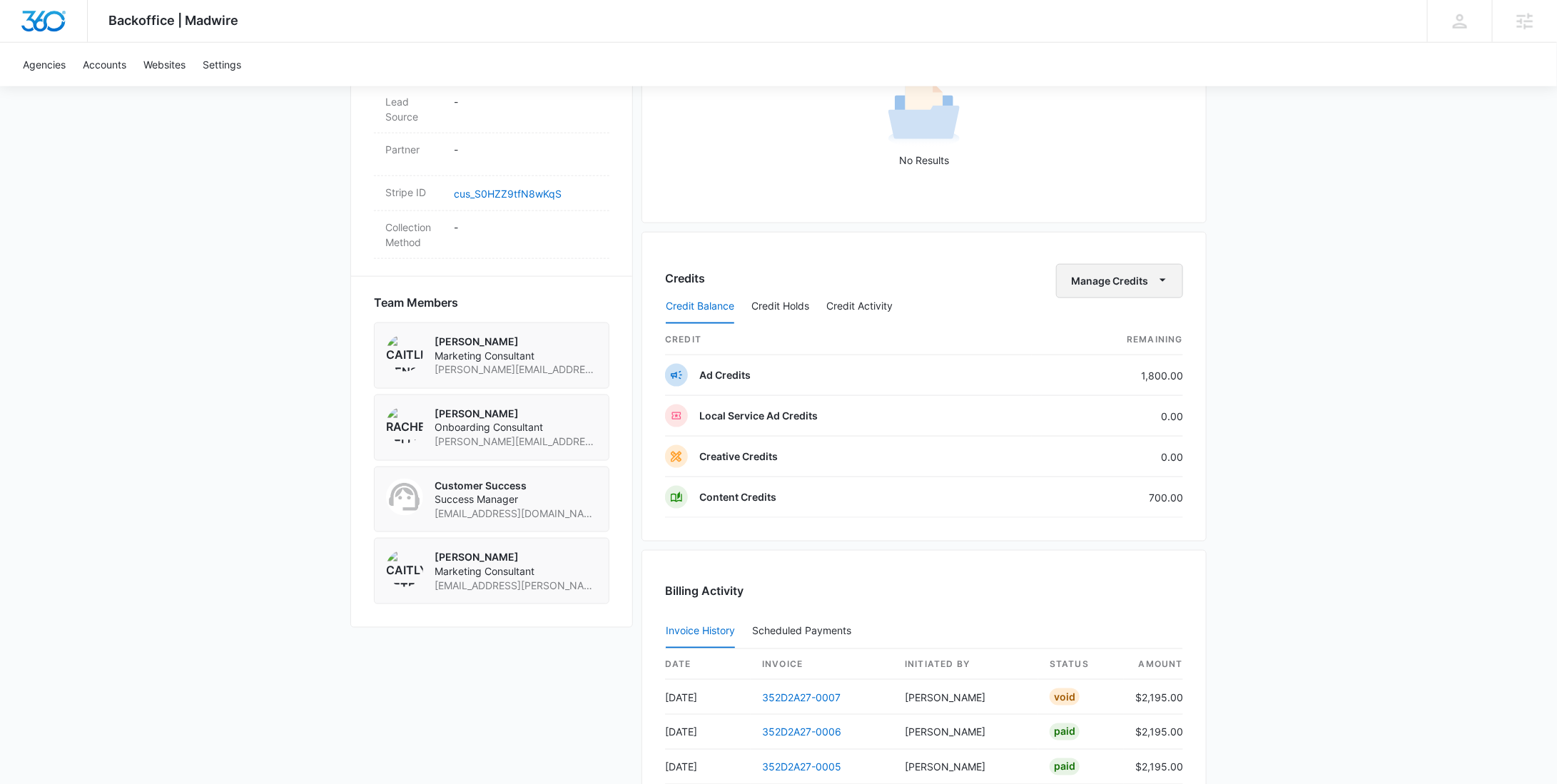
click at [1138, 285] on button "Manage Credits" at bounding box center [1119, 281] width 127 height 34
click at [1117, 344] on div "Withdraw Credits" at bounding box center [1142, 346] width 134 height 10
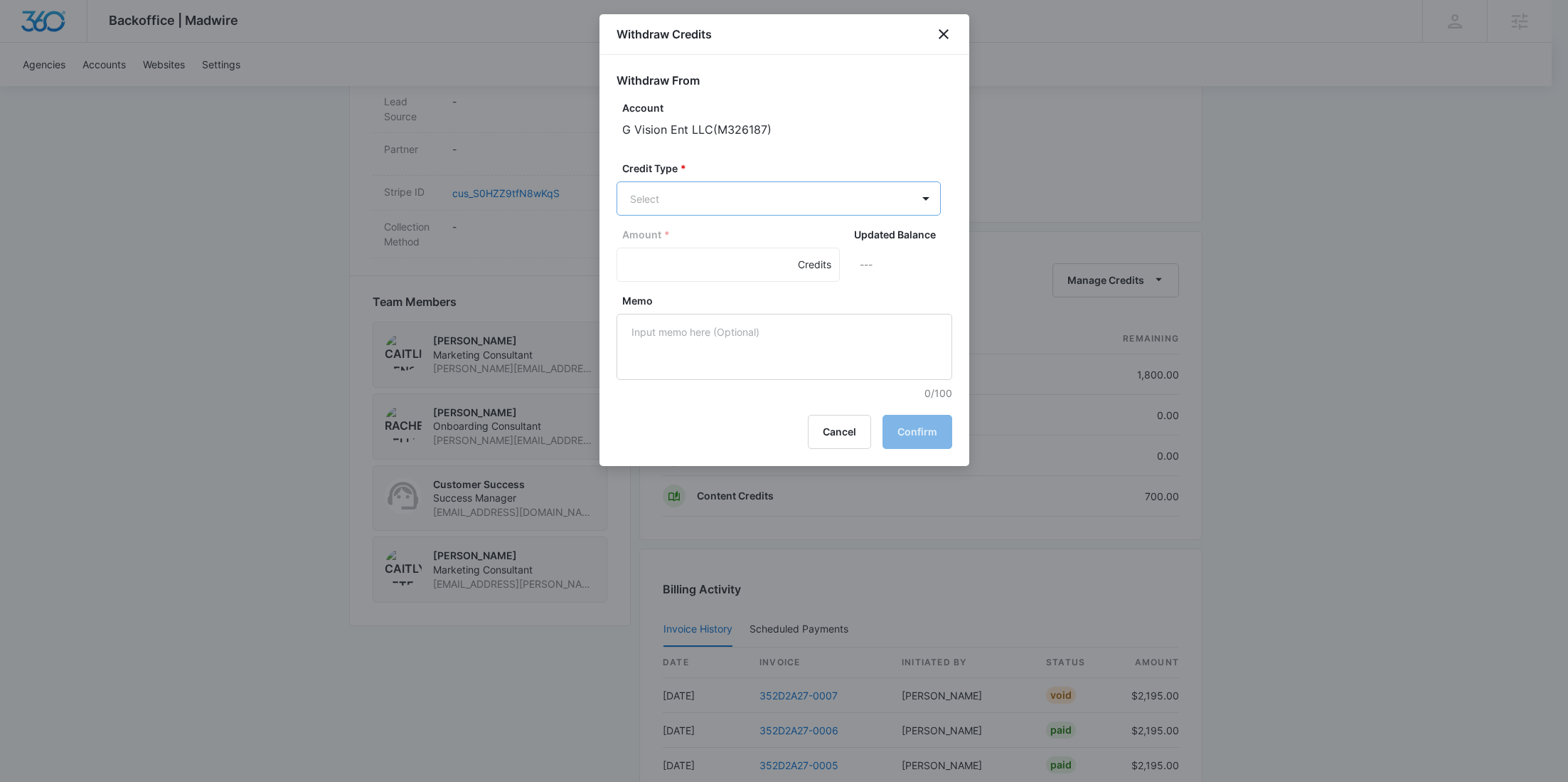
click at [788, 197] on body "Backoffice | Madwire Apps Settings RY Rochelle Young rochelle.young@madwire.com…" at bounding box center [784, 107] width 1568 height 1883
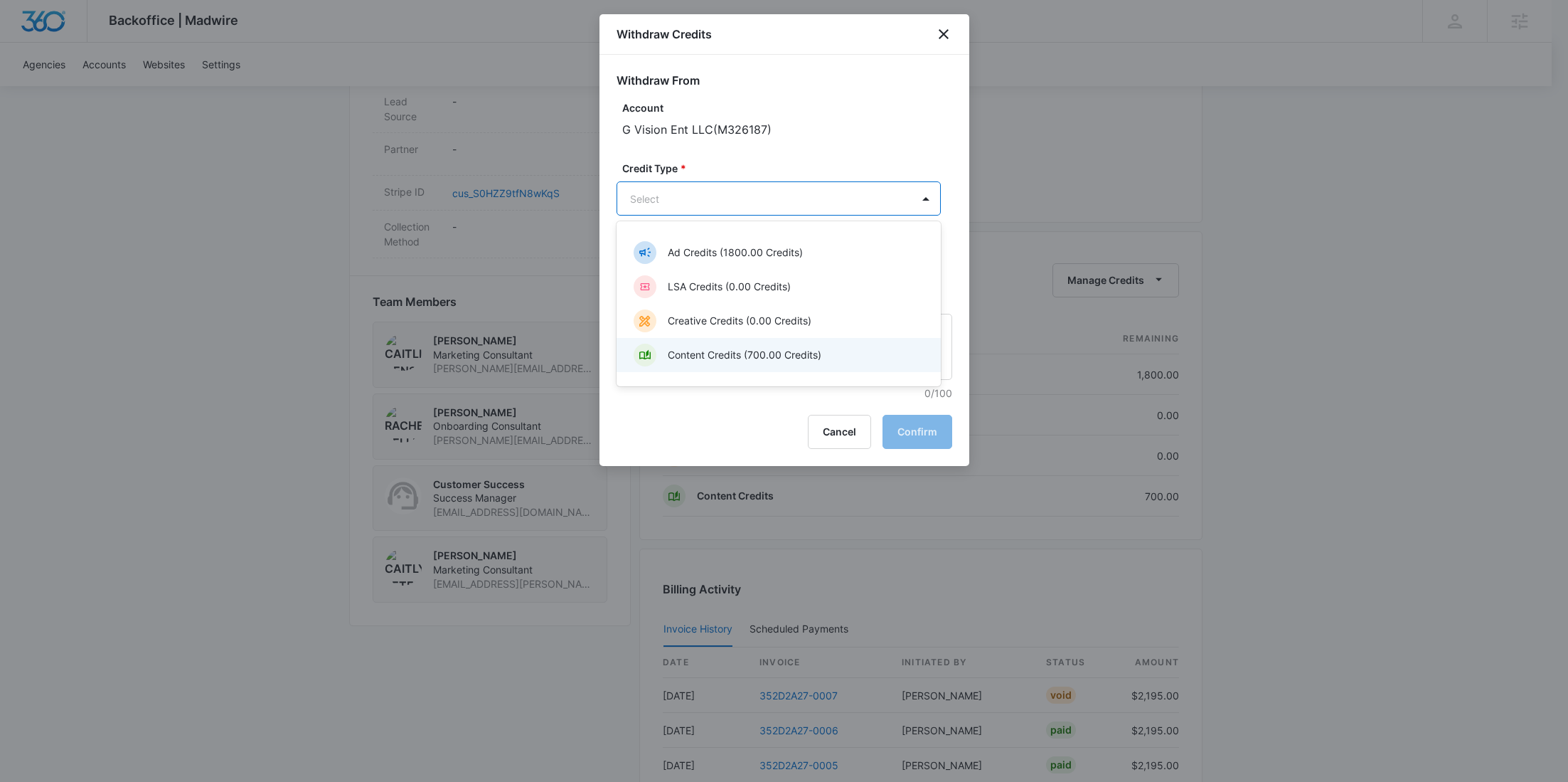
click at [727, 348] on p "Content Credits (700.00 Credits)" at bounding box center [744, 355] width 154 height 15
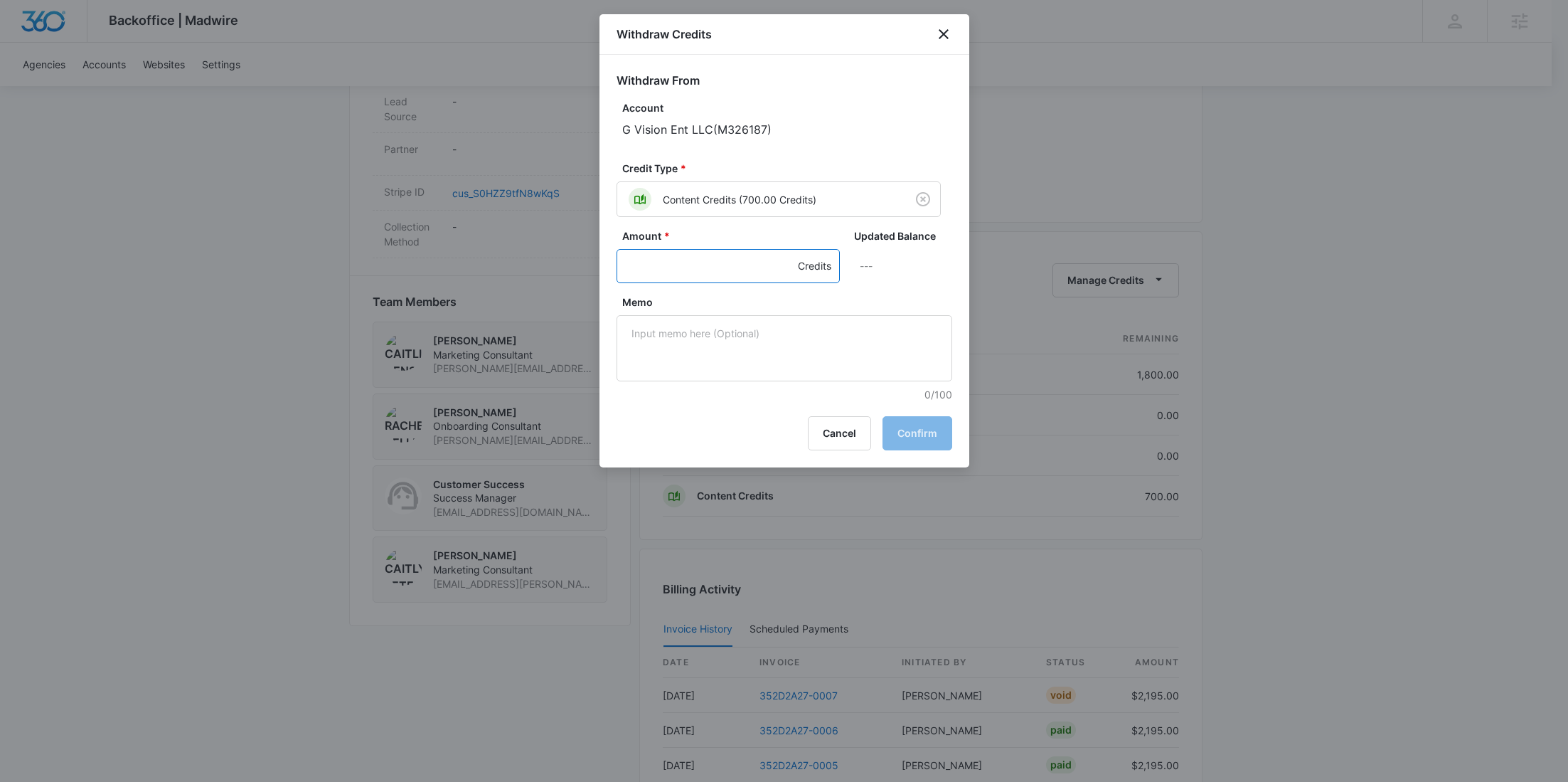
click at [680, 267] on input "Amount *" at bounding box center [728, 266] width 223 height 34
type input "600"
click at [716, 329] on textarea "Memo" at bounding box center [784, 348] width 336 height 66
paste textarea "352D2A27-0006"
type textarea "352D2A27-0006 Lost Chargeback"
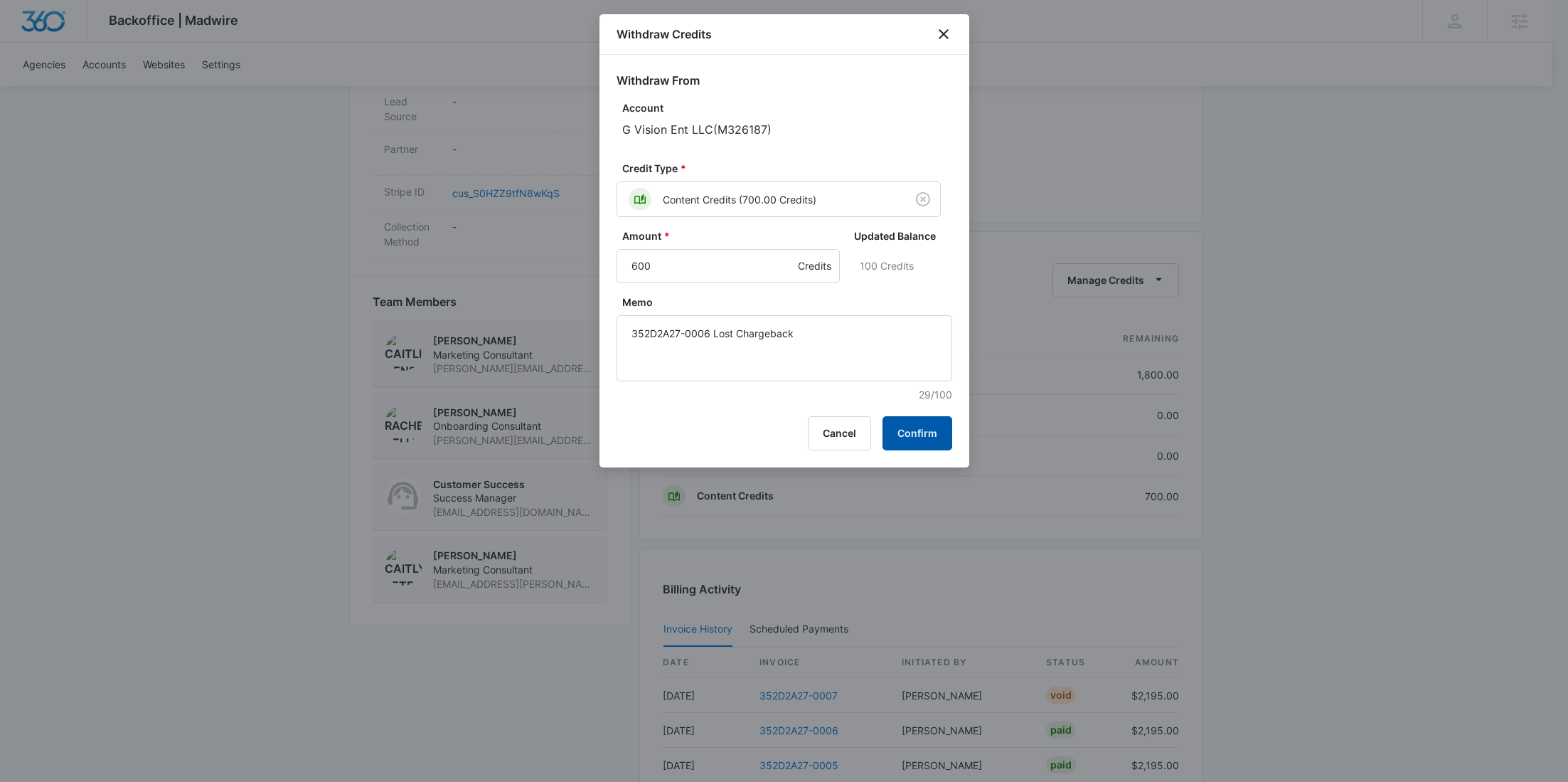
click at [943, 439] on button "Confirm" at bounding box center [917, 433] width 70 height 34
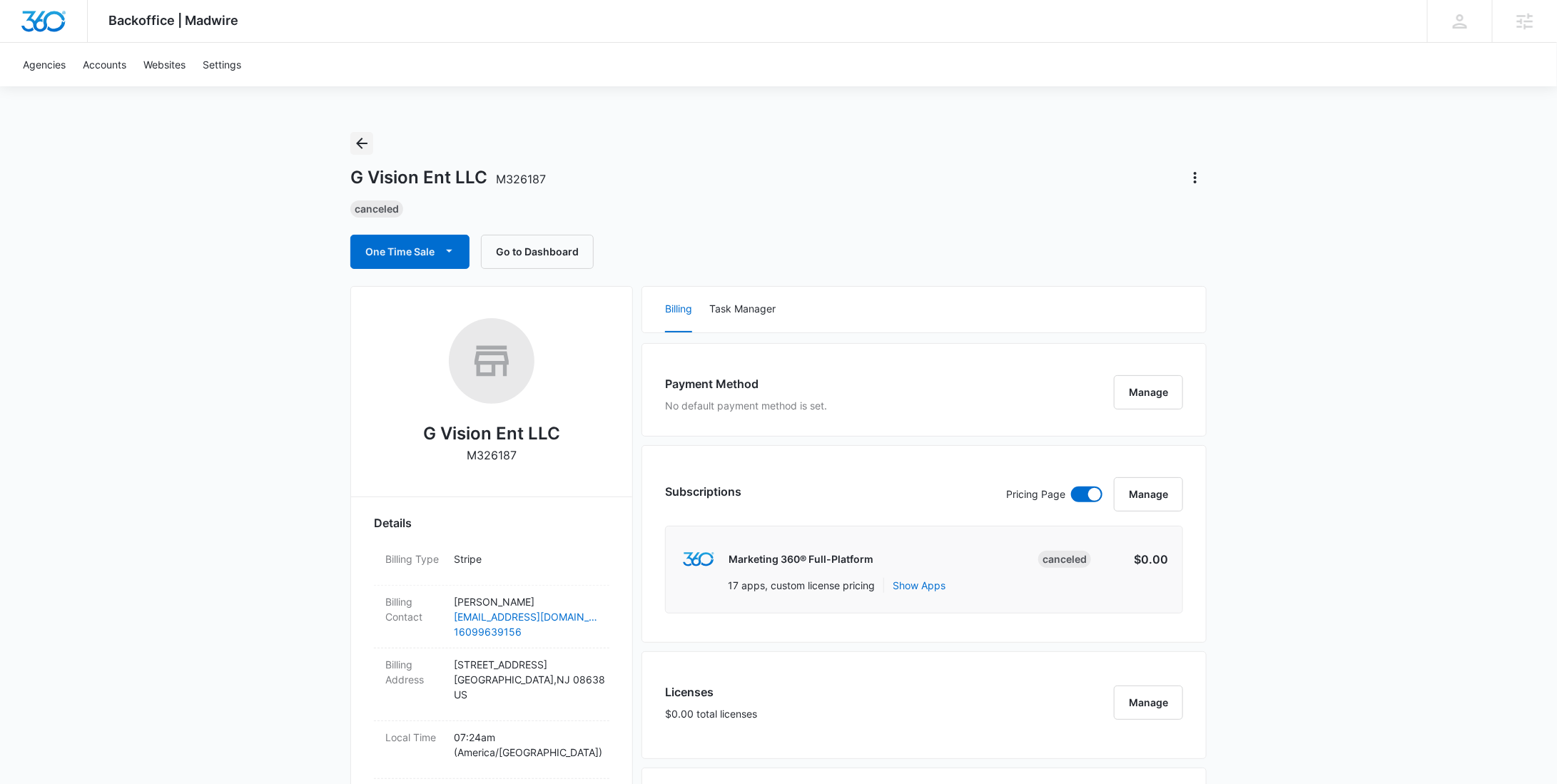
click at [353, 138] on icon "Back" at bounding box center [362, 143] width 17 height 17
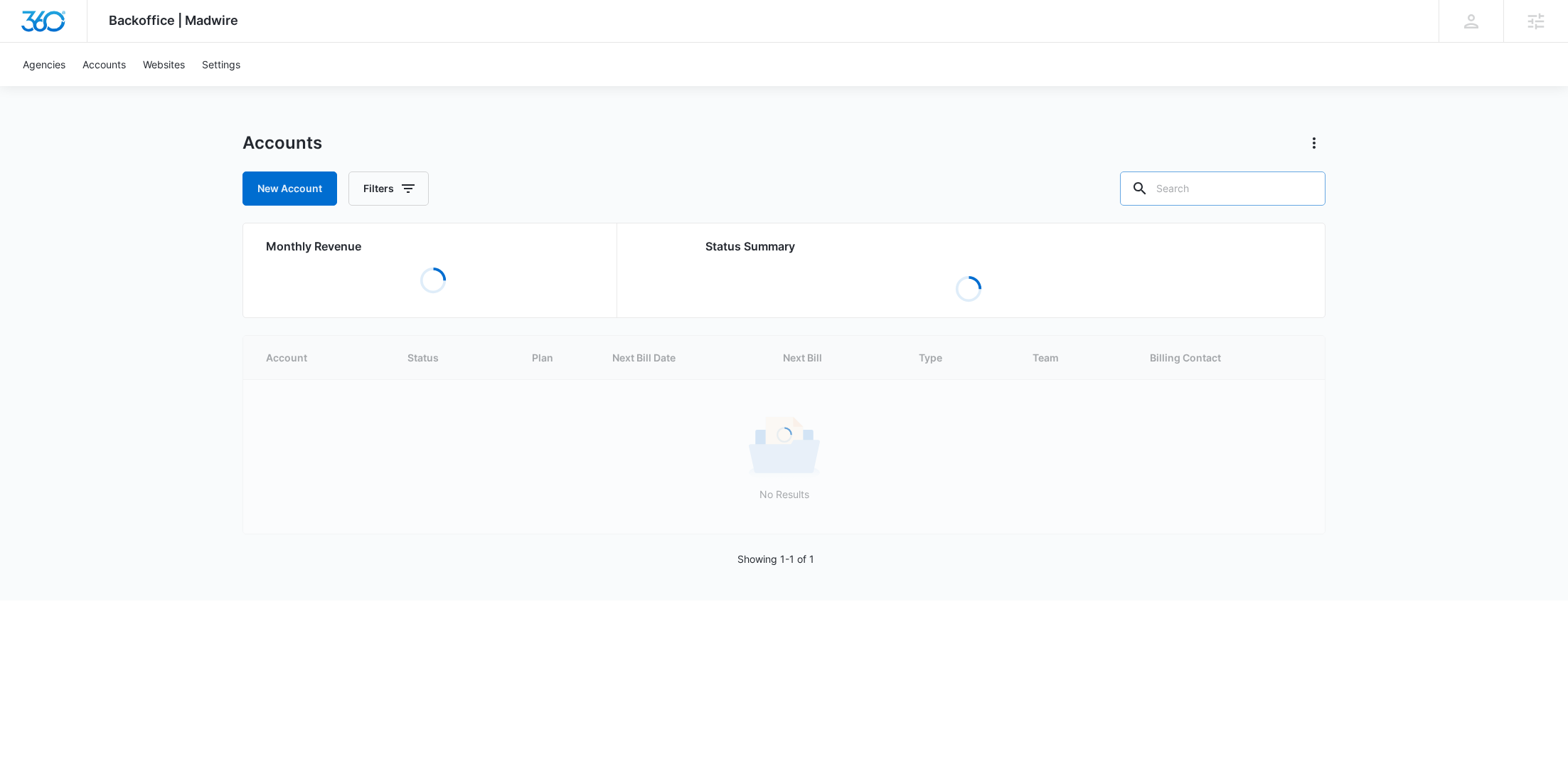
click at [1227, 195] on input "text" at bounding box center [1222, 188] width 206 height 34
paste input "M333432"
type input "M333432"
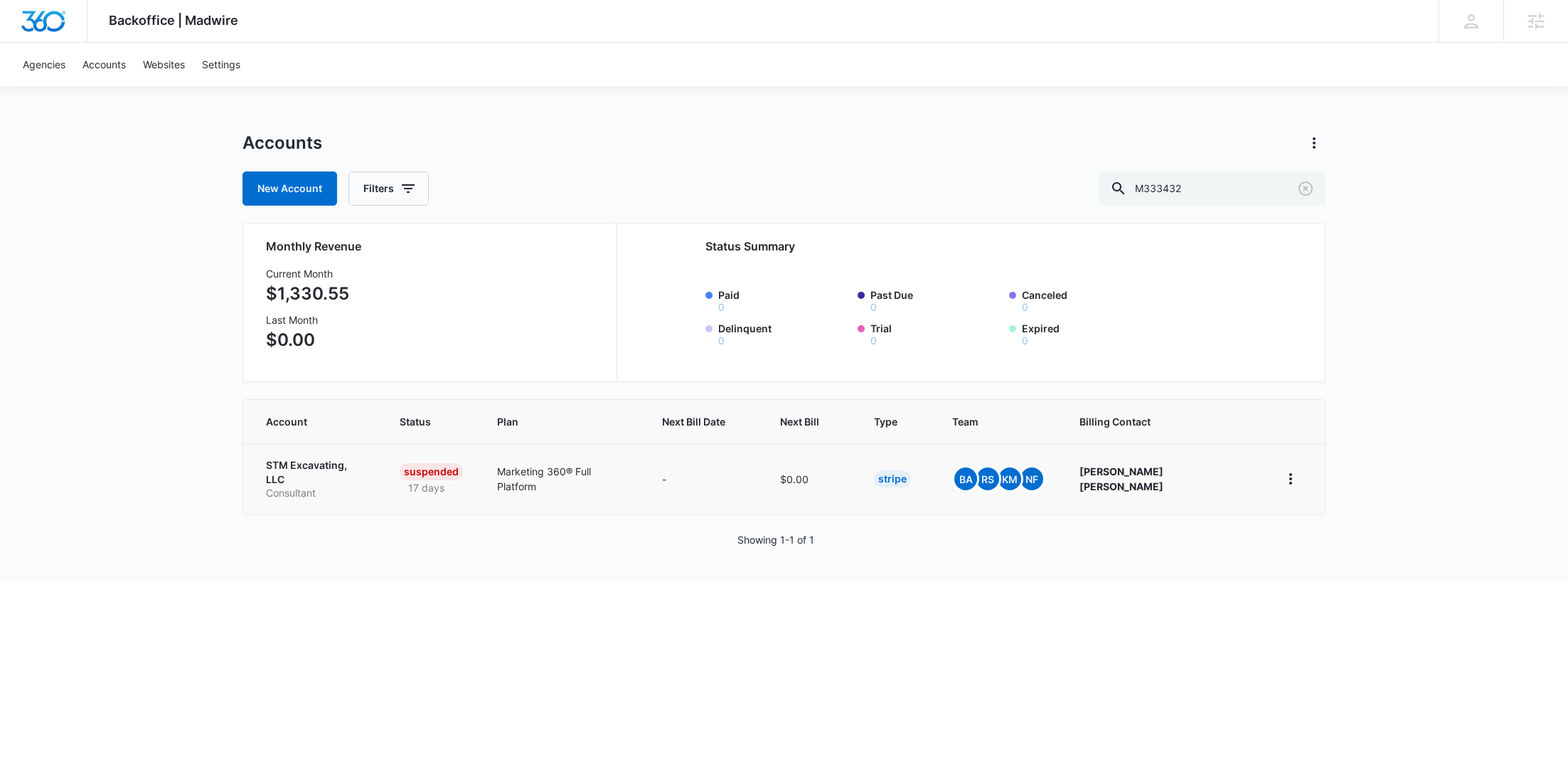
click at [346, 471] on p "STM Excavating, LLC" at bounding box center [315, 472] width 100 height 28
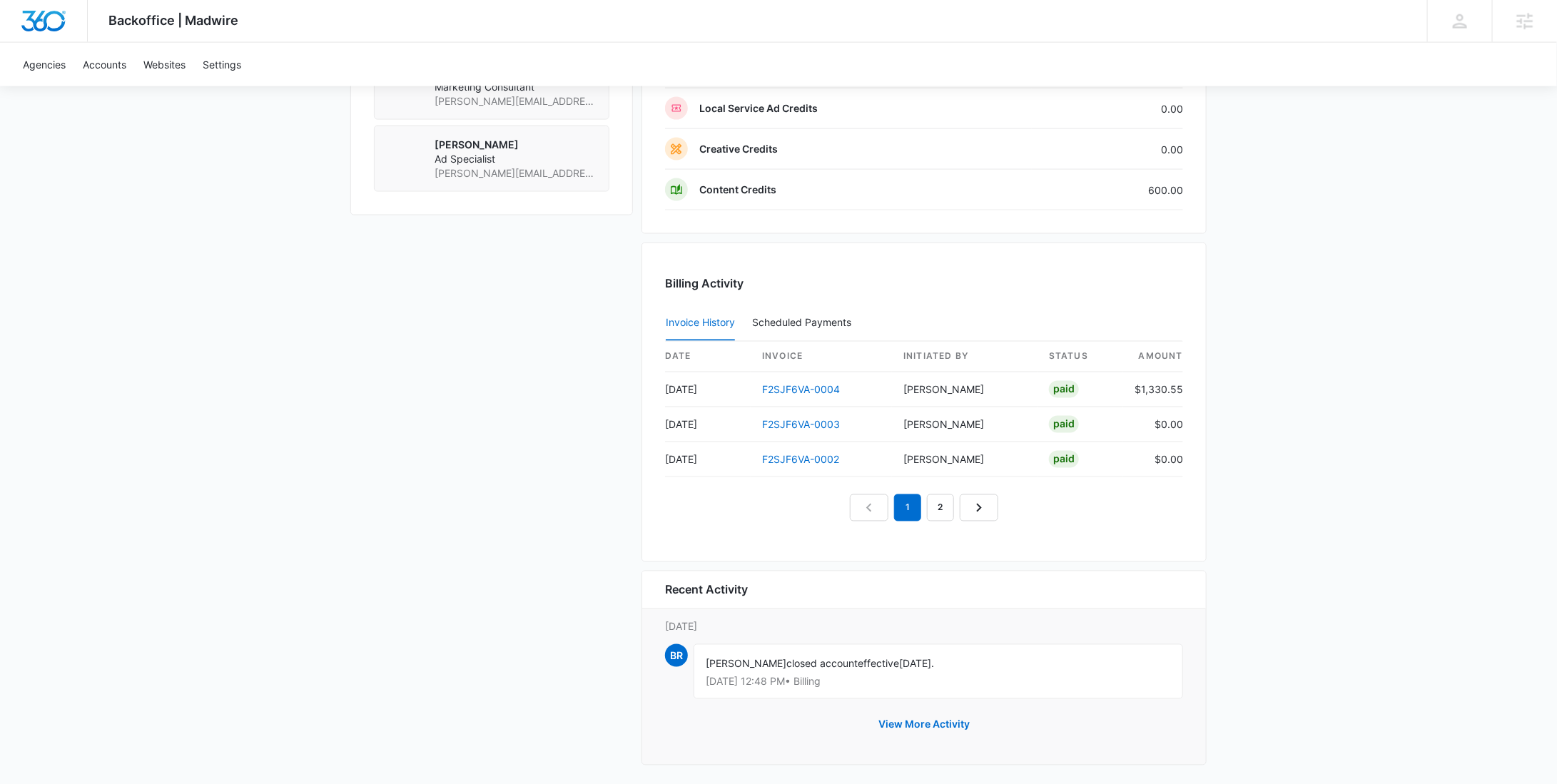
scroll to position [1235, 0]
click at [940, 505] on link "2" at bounding box center [940, 507] width 27 height 27
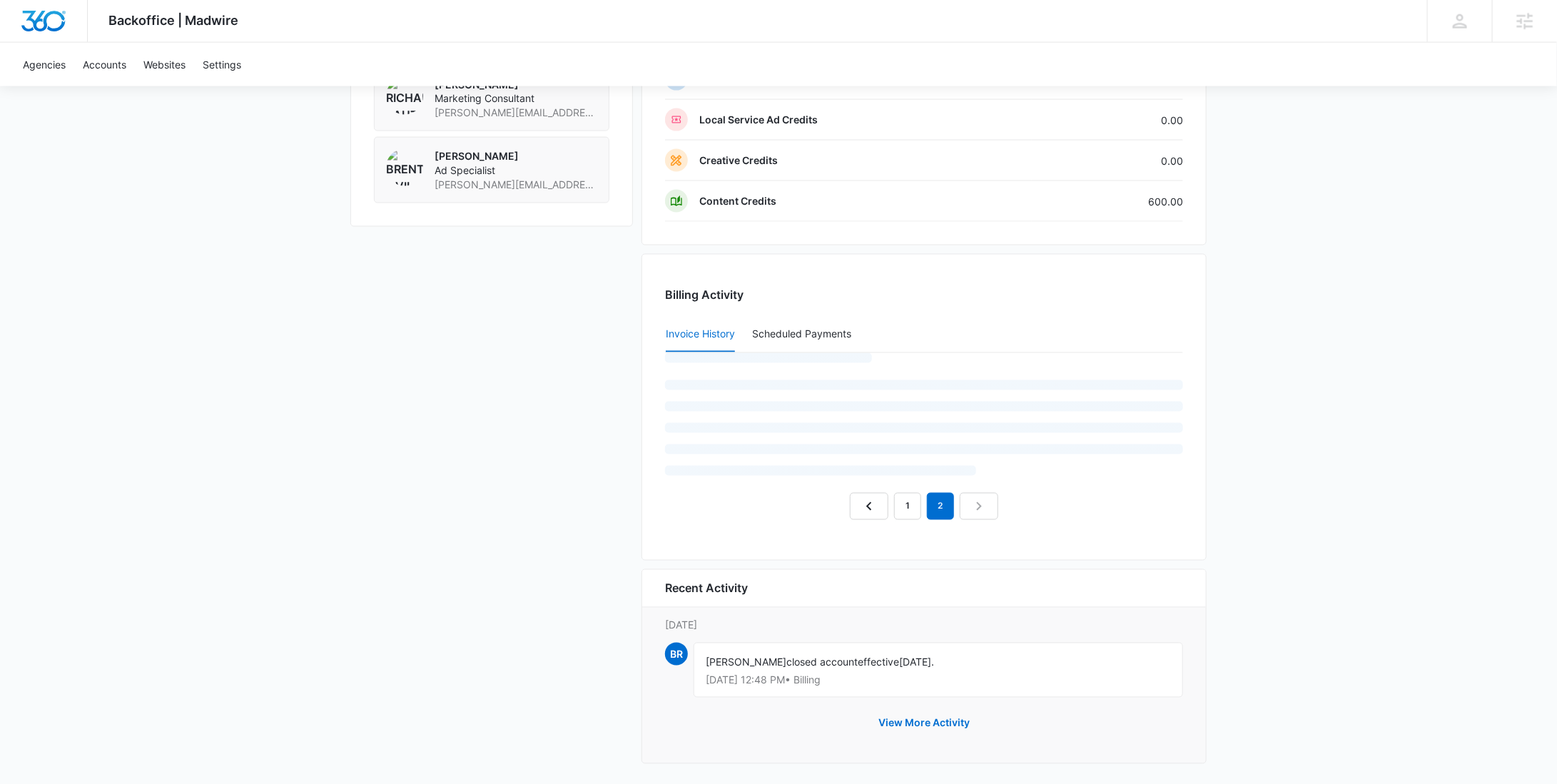
scroll to position [1165, 0]
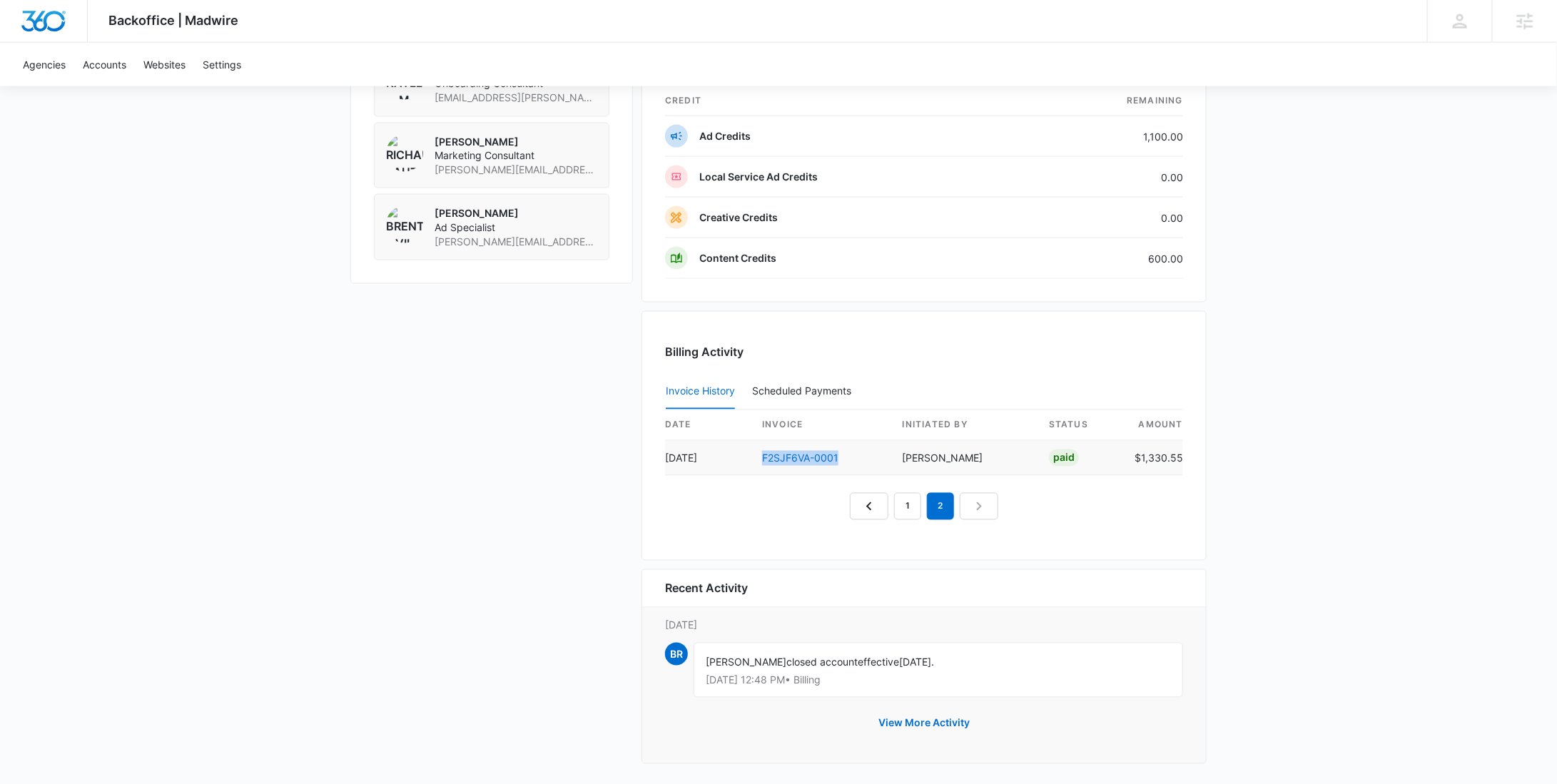
drag, startPoint x: 853, startPoint y: 456, endPoint x: 758, endPoint y: 456, distance: 95.0
click at [758, 456] on td "F2SJF6VA-0001" at bounding box center [821, 458] width 141 height 35
copy link "F2SJF6VA-0001"
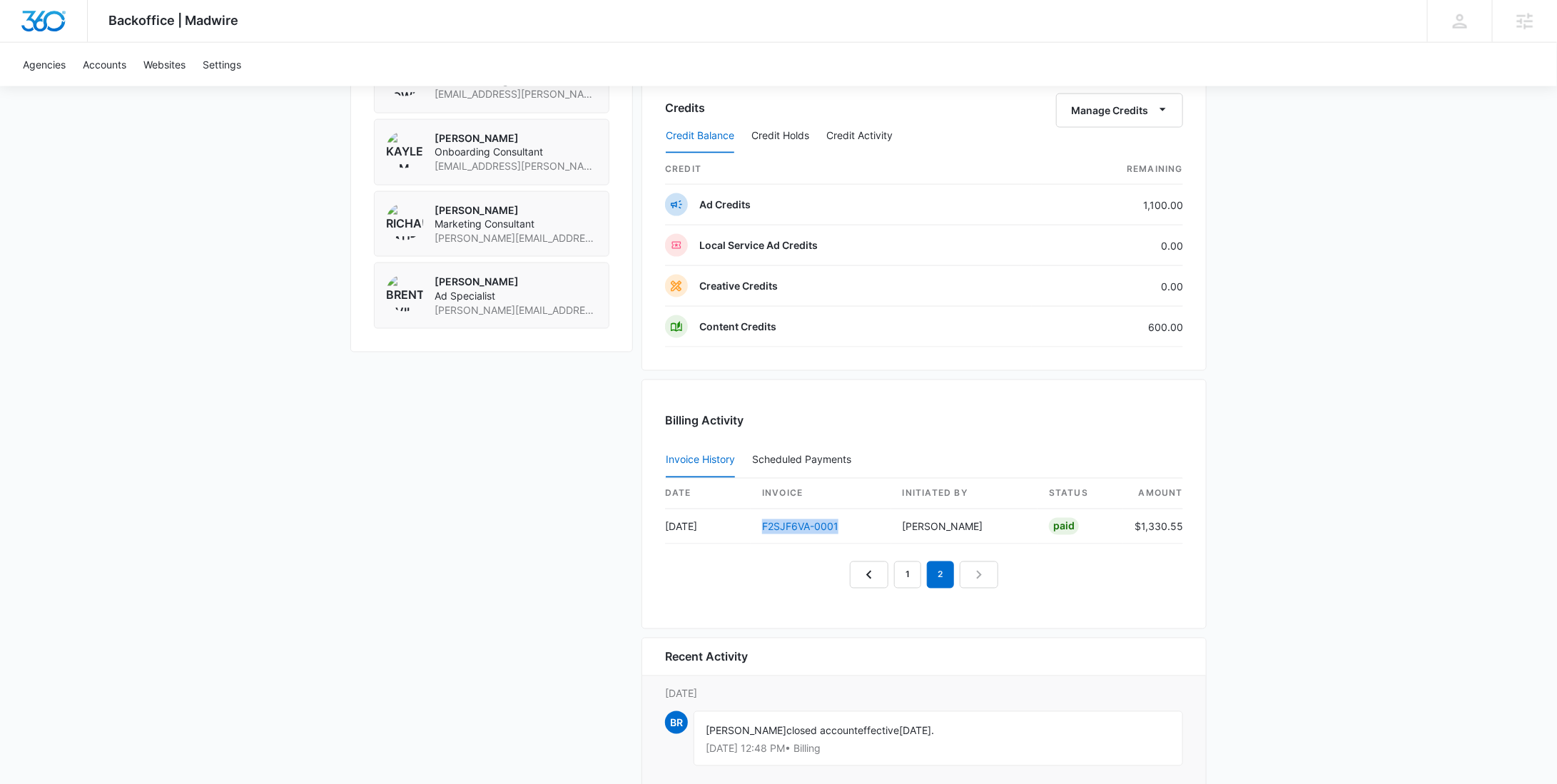
scroll to position [1095, 0]
click at [1137, 110] on button "Manage Credits" at bounding box center [1119, 112] width 127 height 34
click at [1126, 171] on div "Withdraw Credits" at bounding box center [1142, 176] width 134 height 10
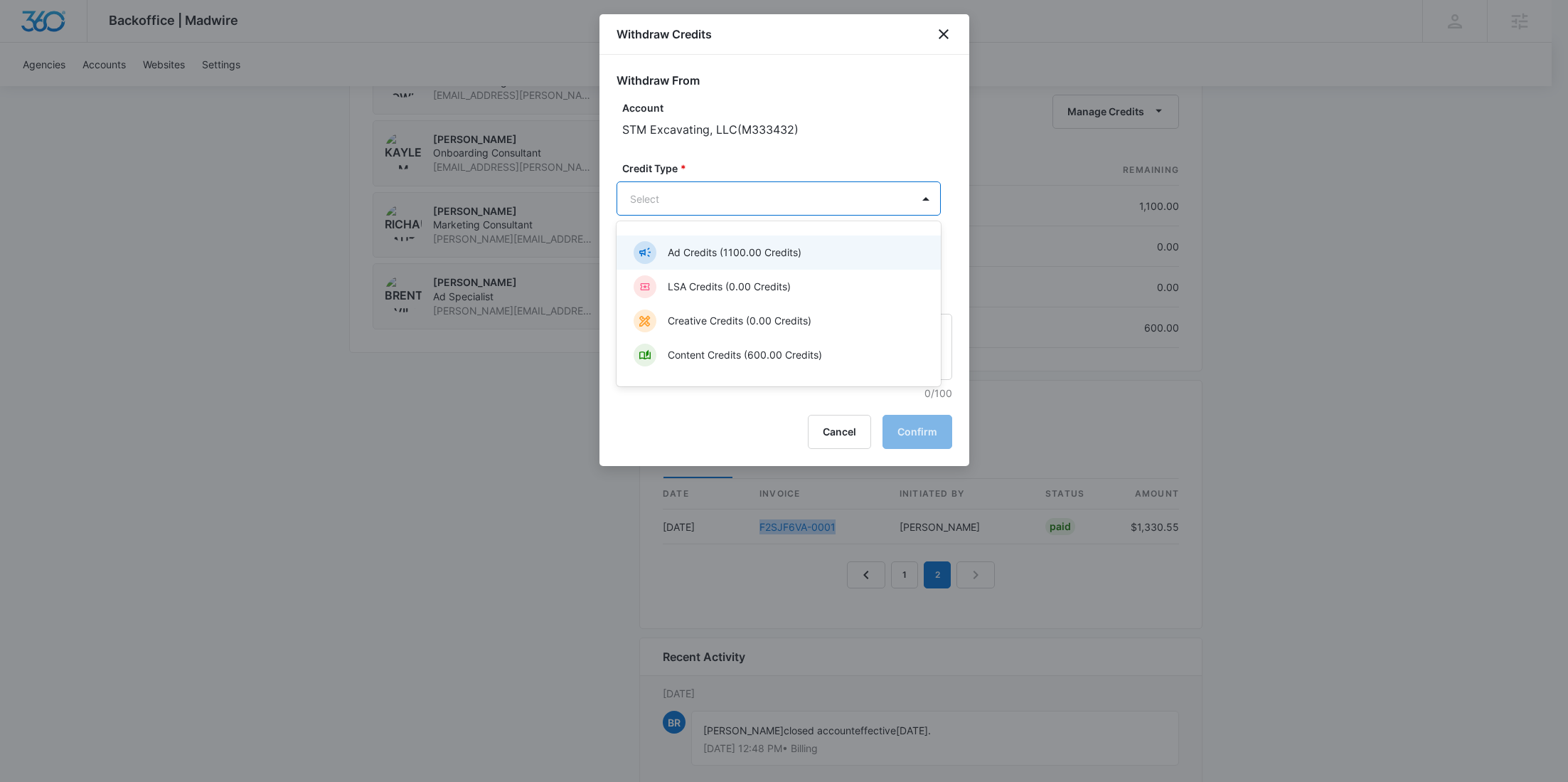
click at [753, 245] on div "Ad Credits (1100.00 Credits)" at bounding box center [777, 252] width 288 height 23
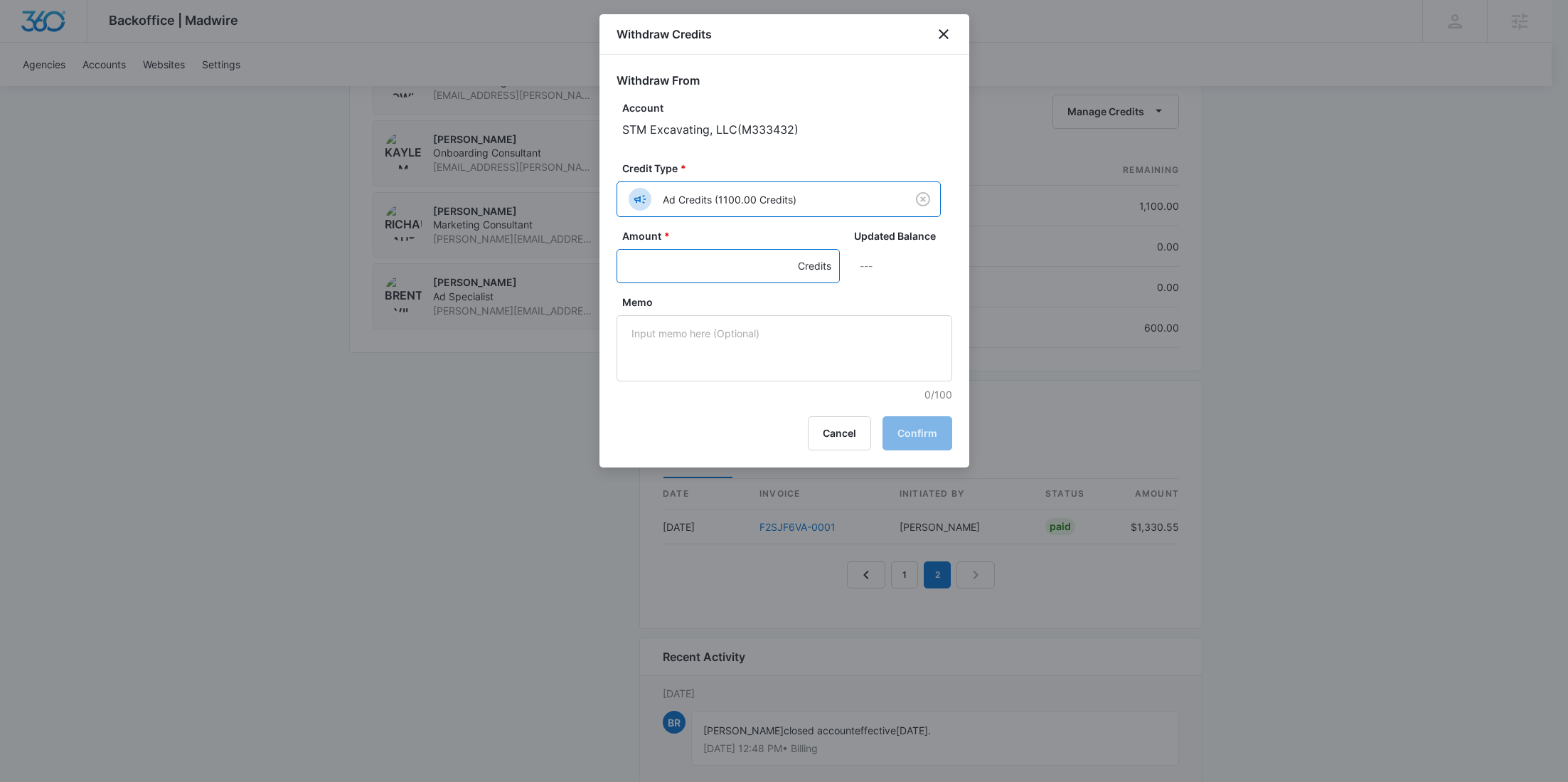
click at [692, 256] on input "Amount *" at bounding box center [728, 266] width 223 height 34
type input "300"
click at [698, 329] on textarea "Memo" at bounding box center [784, 348] width 336 height 66
paste textarea "F2SJF6VA-0001"
drag, startPoint x: 845, startPoint y: 341, endPoint x: 599, endPoint y: 331, distance: 246.2
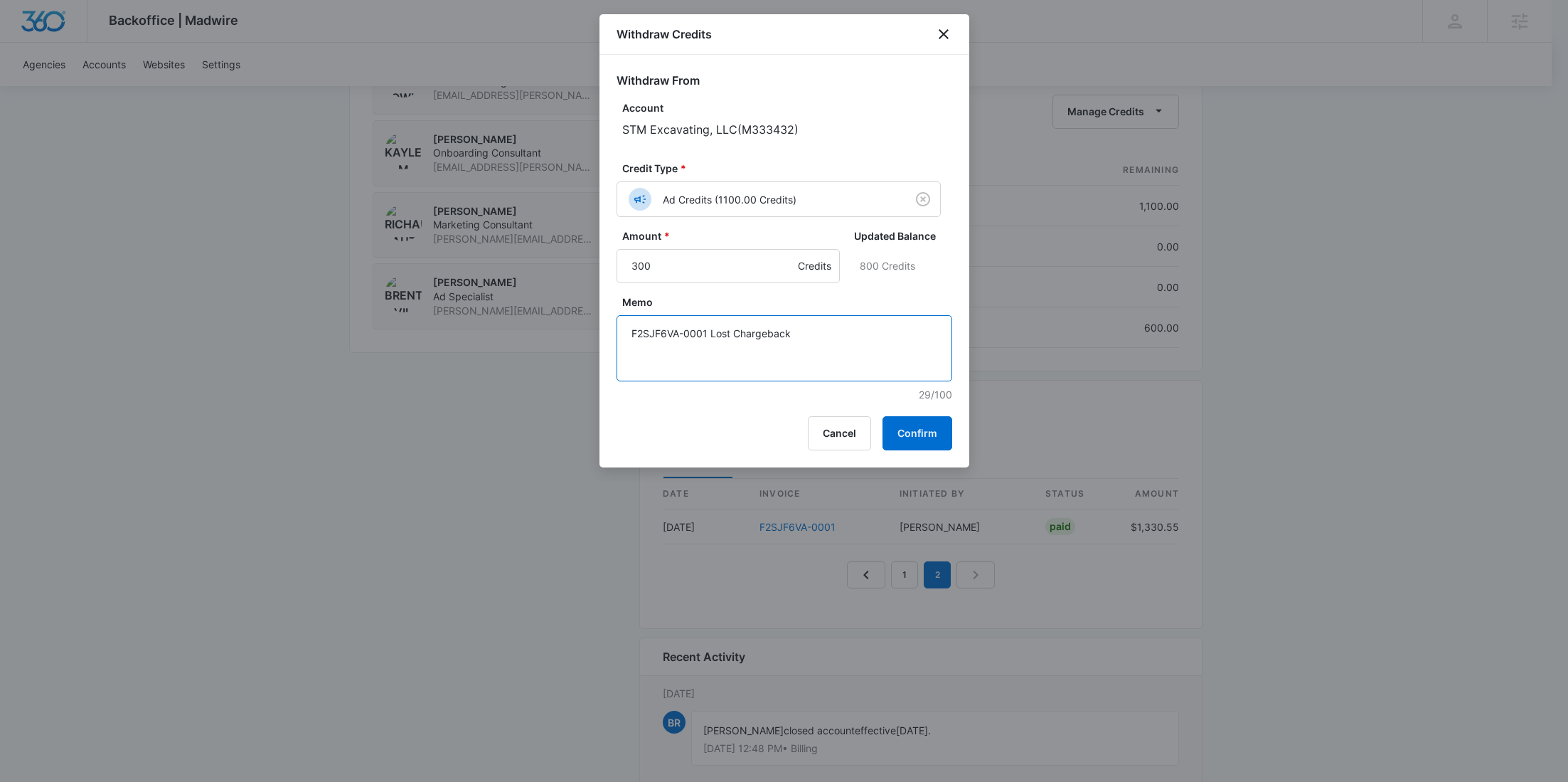
click at [600, 331] on div "Withdraw From Account STM Excavating, LLC ( M333432 ) Credit Type * Ad Credits …" at bounding box center [784, 228] width 370 height 347
type textarea "F2SJF6VA-0001 Lost Chargeback"
click at [920, 423] on button "Confirm" at bounding box center [917, 433] width 70 height 34
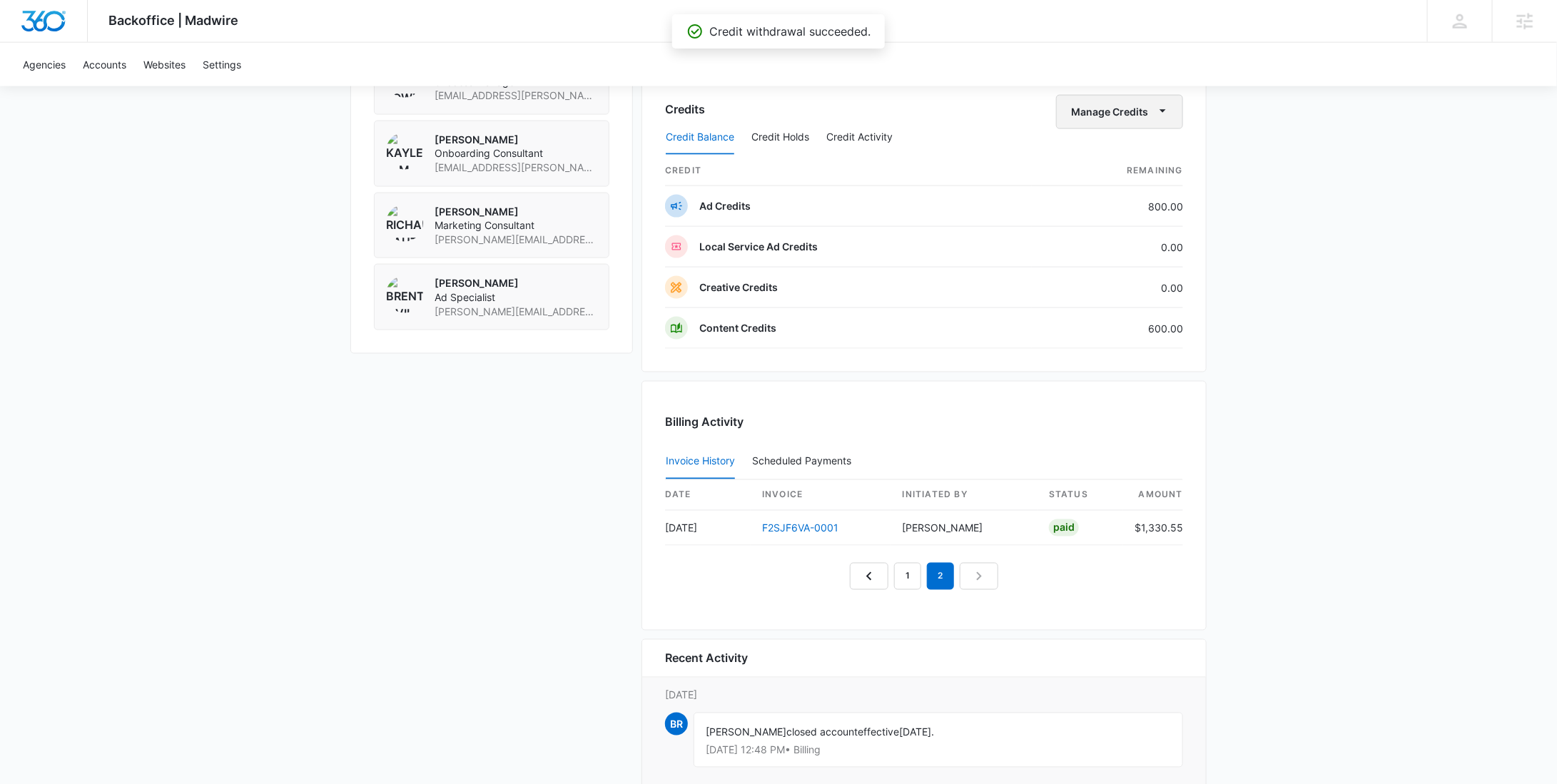
click at [1135, 109] on button "Manage Credits" at bounding box center [1119, 112] width 127 height 34
click at [1121, 171] on div "Withdraw Credits" at bounding box center [1142, 176] width 134 height 10
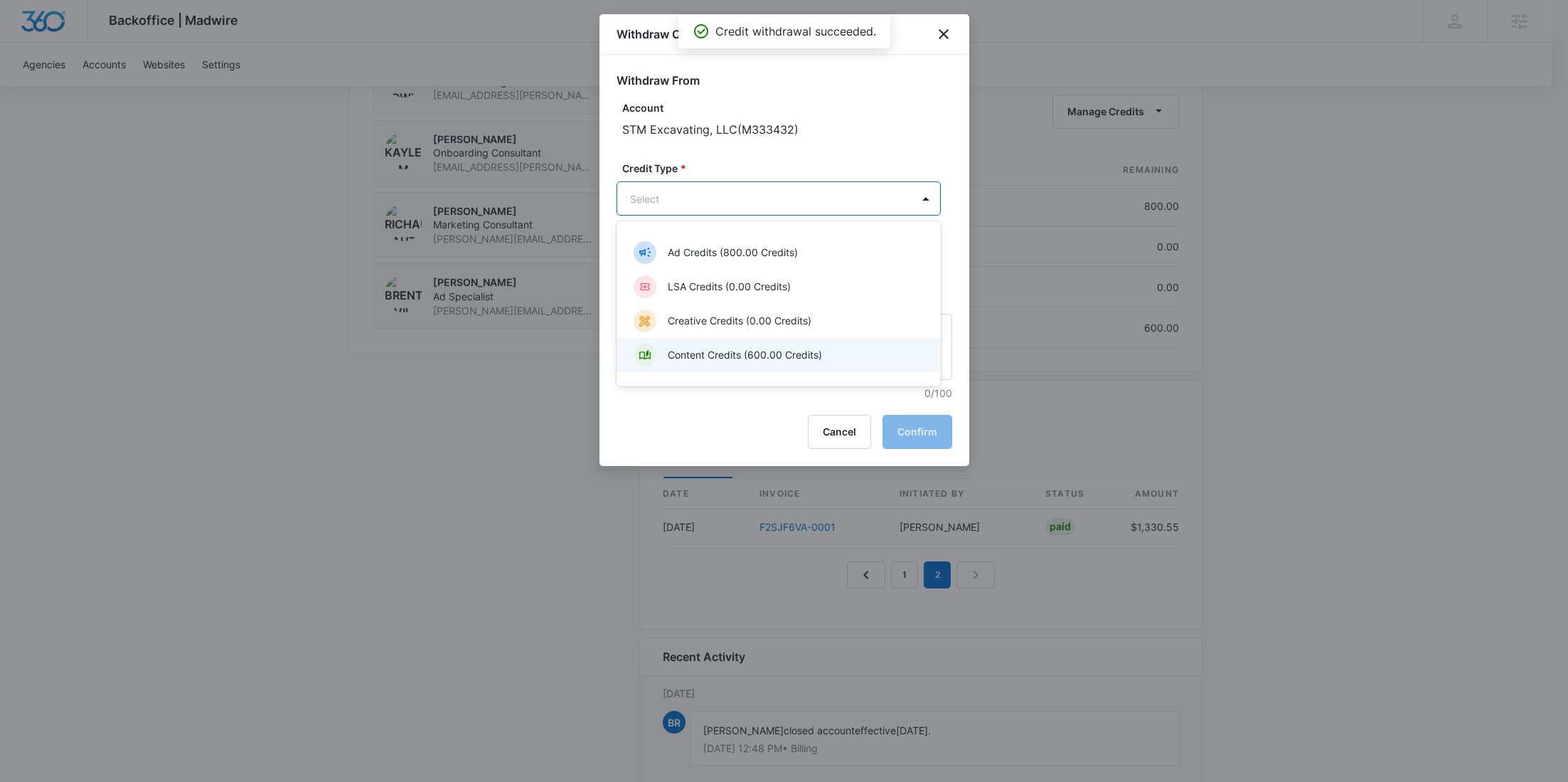
click at [755, 345] on div "Content Credits (600.00 Credits)" at bounding box center [777, 355] width 288 height 23
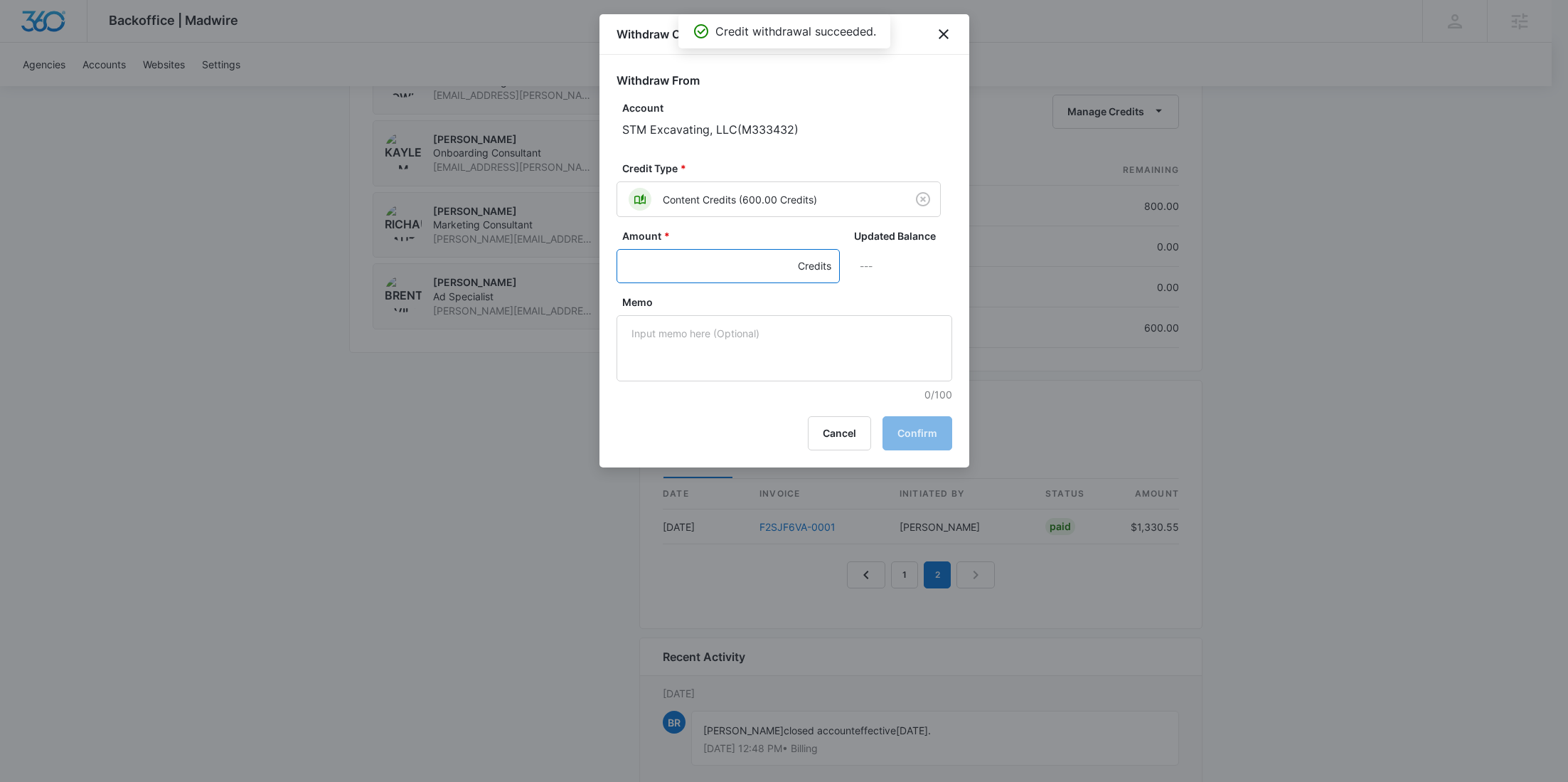
click at [684, 263] on input "Amount *" at bounding box center [728, 266] width 223 height 34
type input "600"
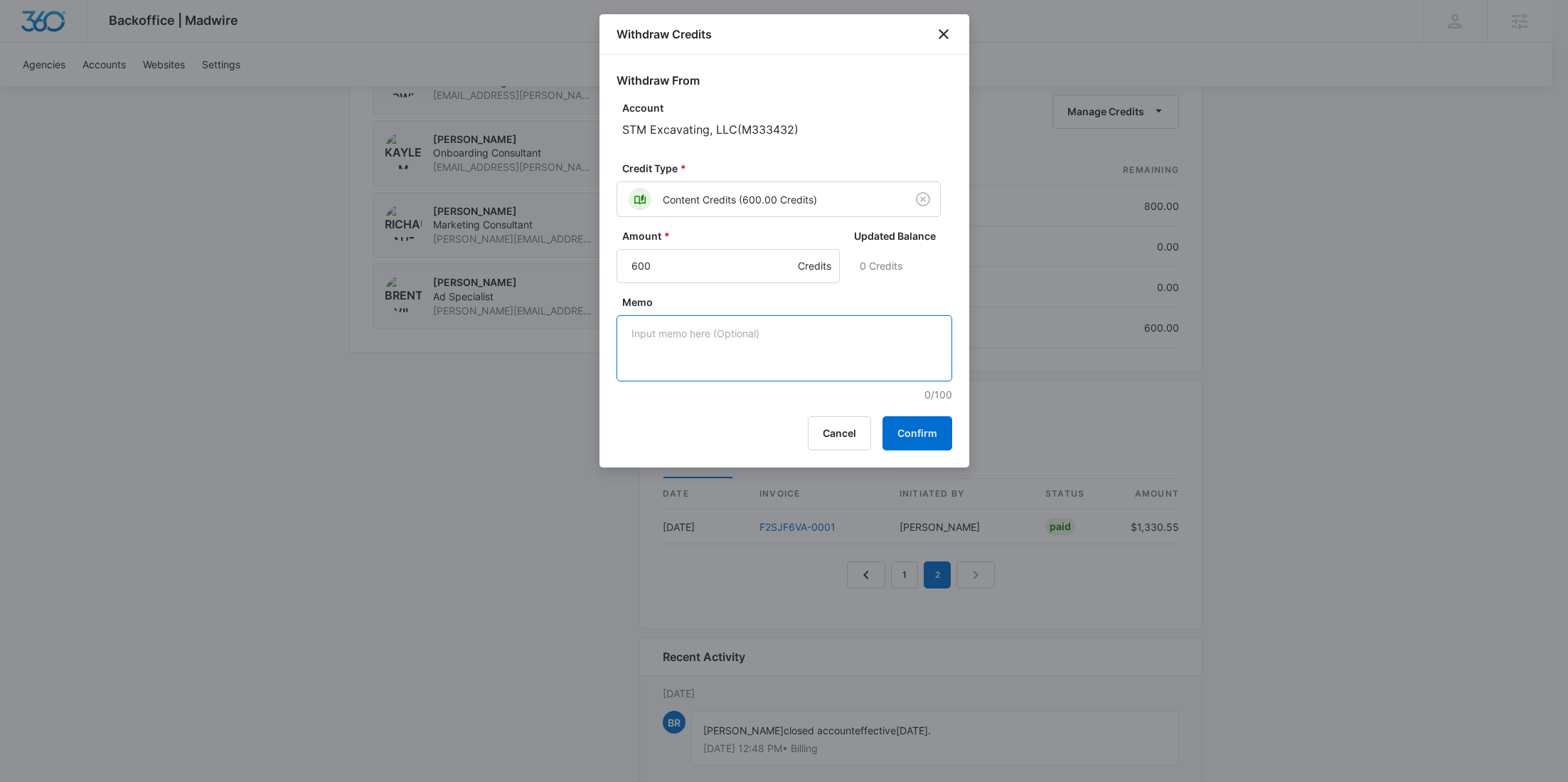
click at [740, 341] on textarea "Memo" at bounding box center [784, 348] width 336 height 66
paste textarea "F2SJF6VA-0001 Lost Chargeback"
type textarea "F2SJF6VA-0001 Lost Chargeback"
click at [941, 425] on button "Confirm" at bounding box center [917, 433] width 70 height 34
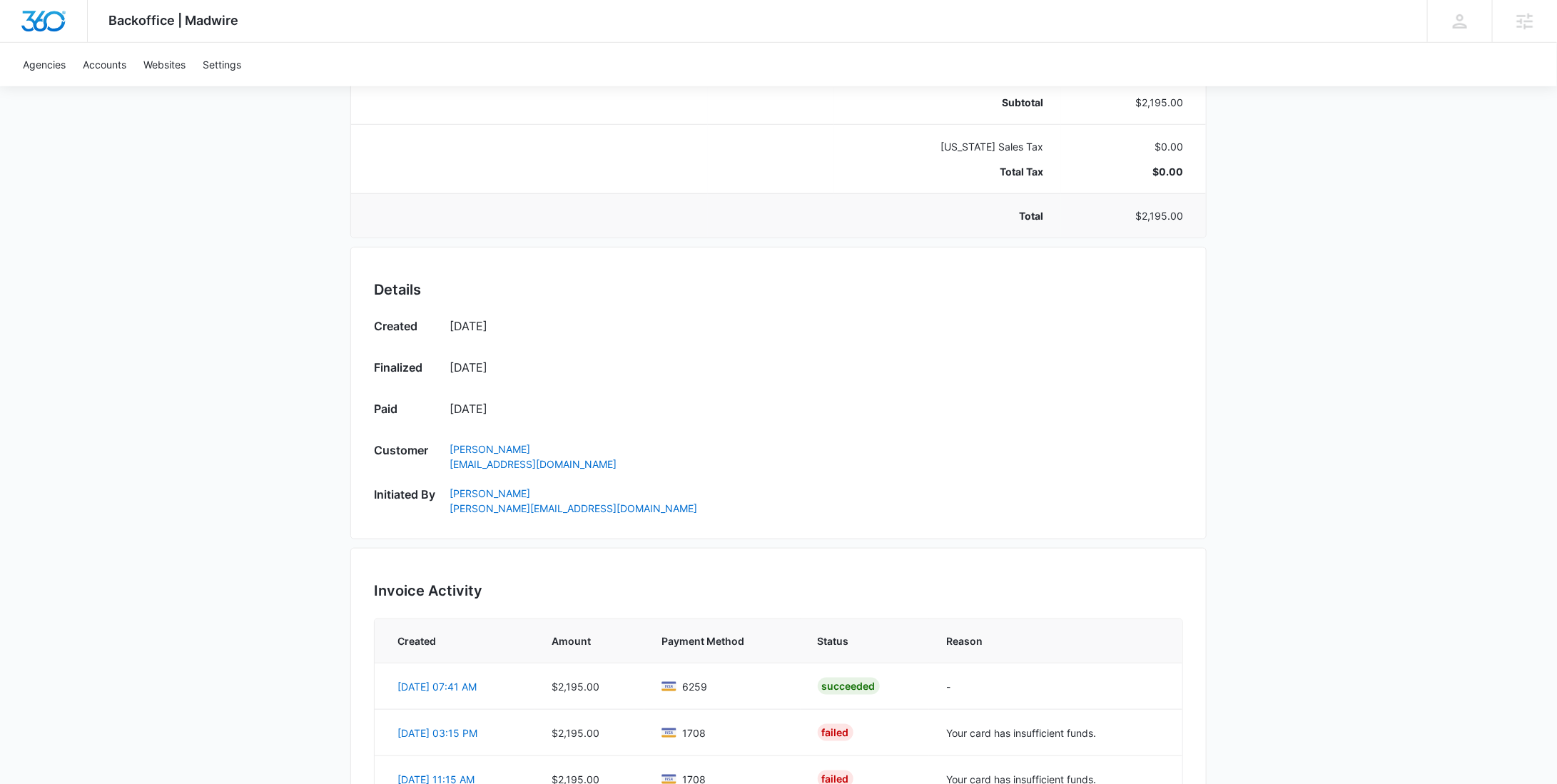
scroll to position [813, 0]
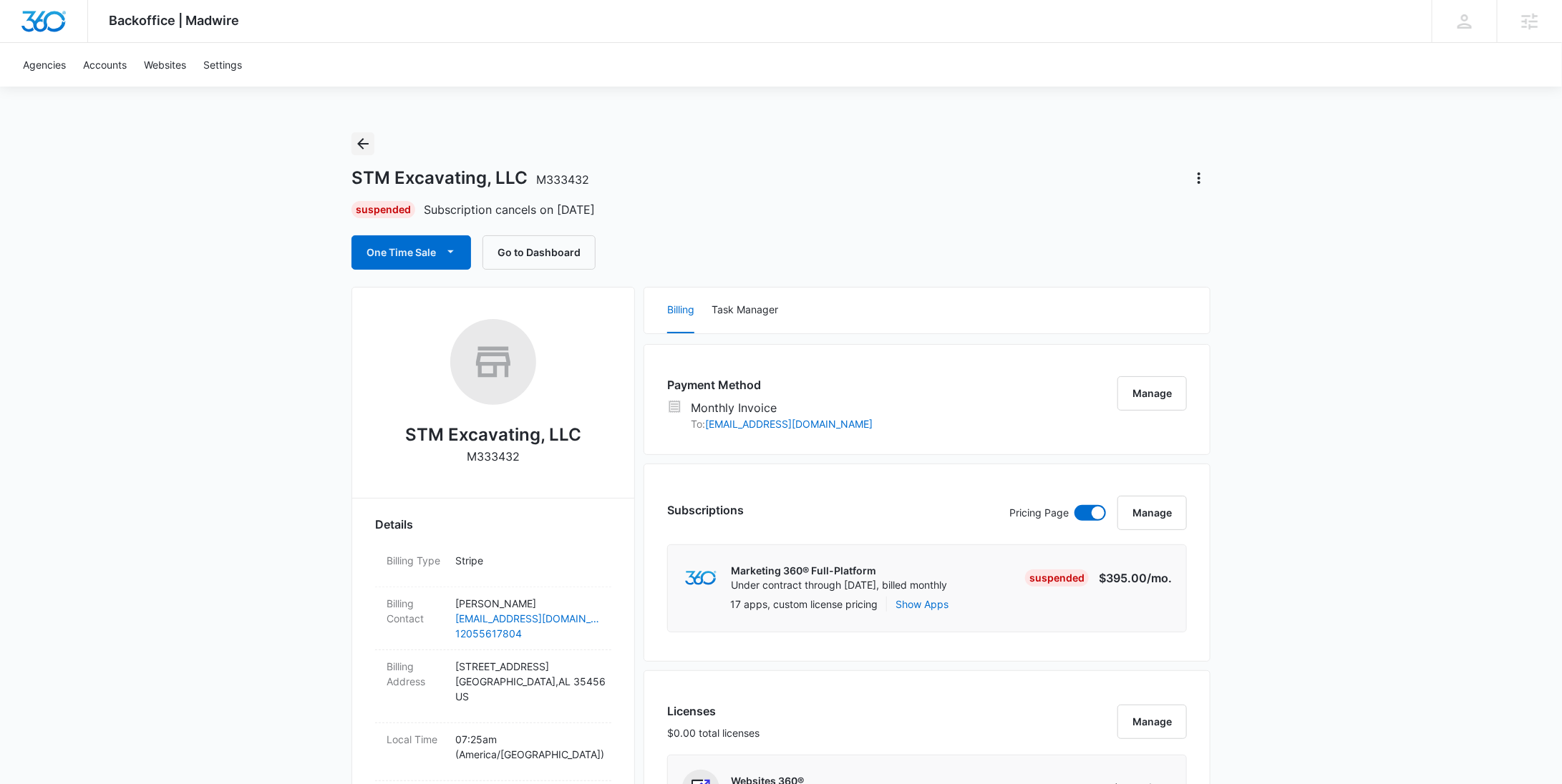
click at [363, 138] on icon "Back" at bounding box center [363, 144] width 12 height 12
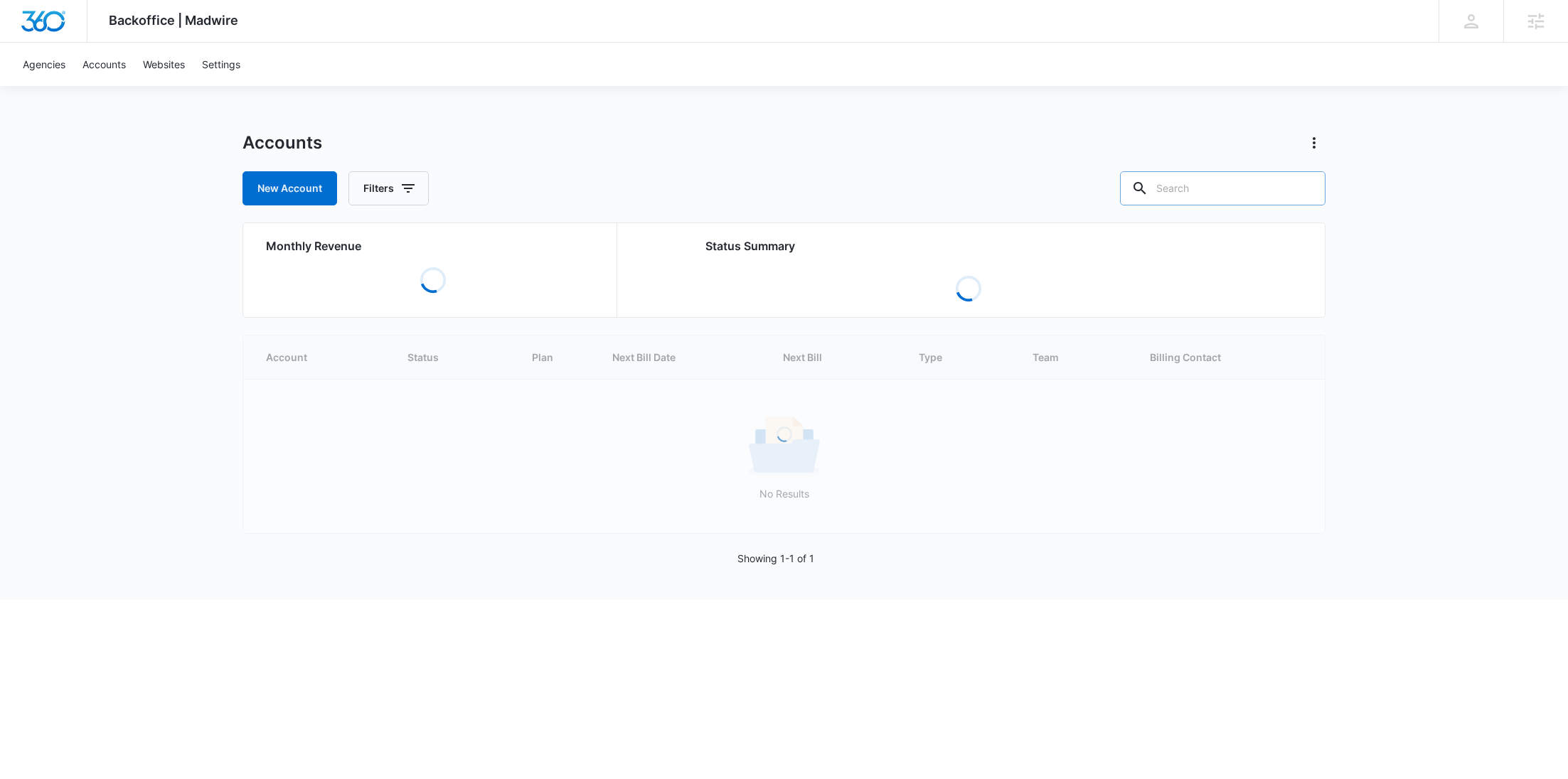
click at [1254, 182] on input "text" at bounding box center [1222, 188] width 206 height 34
paste input "[URL][DOMAIN_NAME]"
type input "[URL][DOMAIN_NAME]"
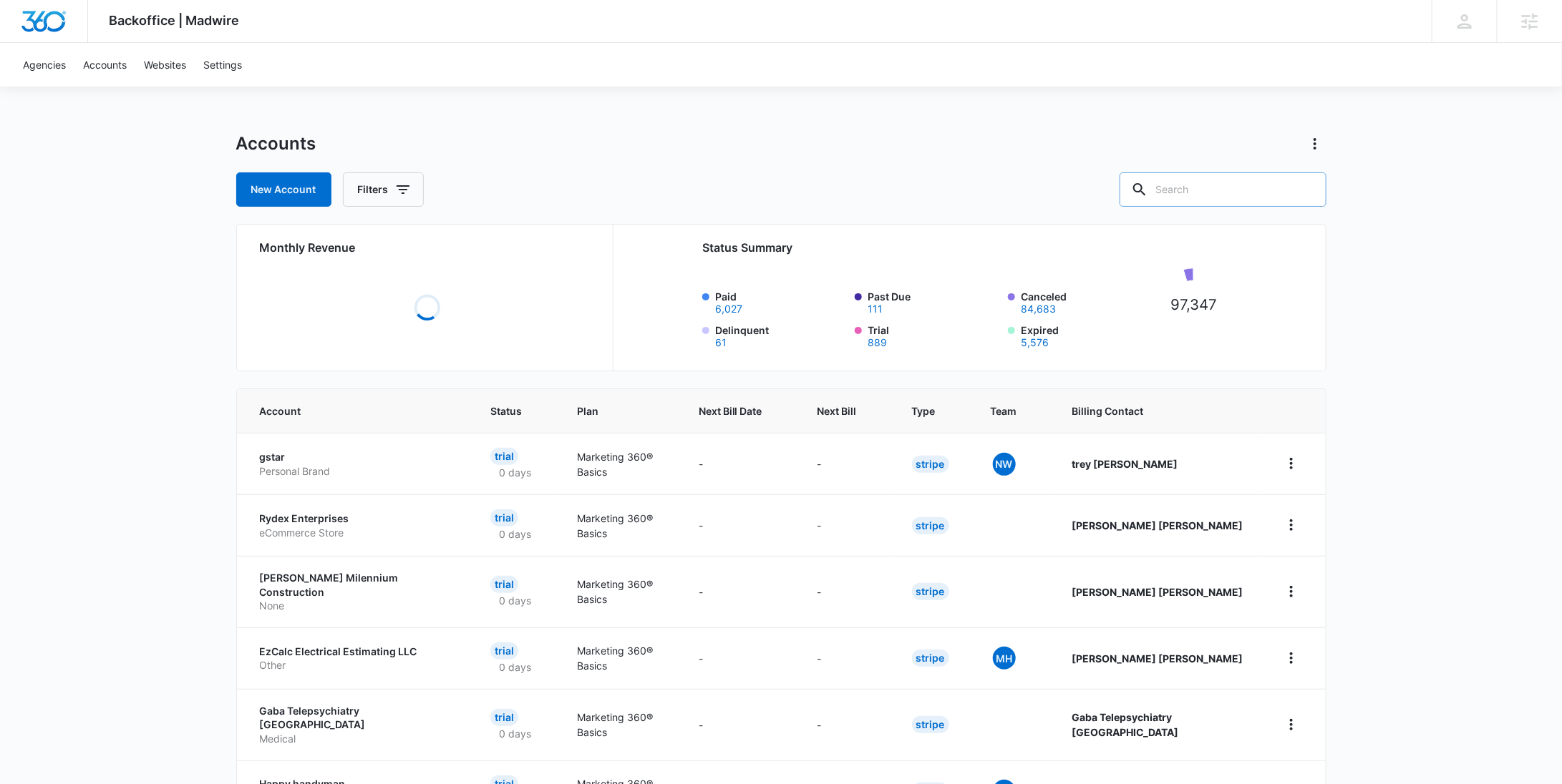
paste input "M336383"
type input "M336383"
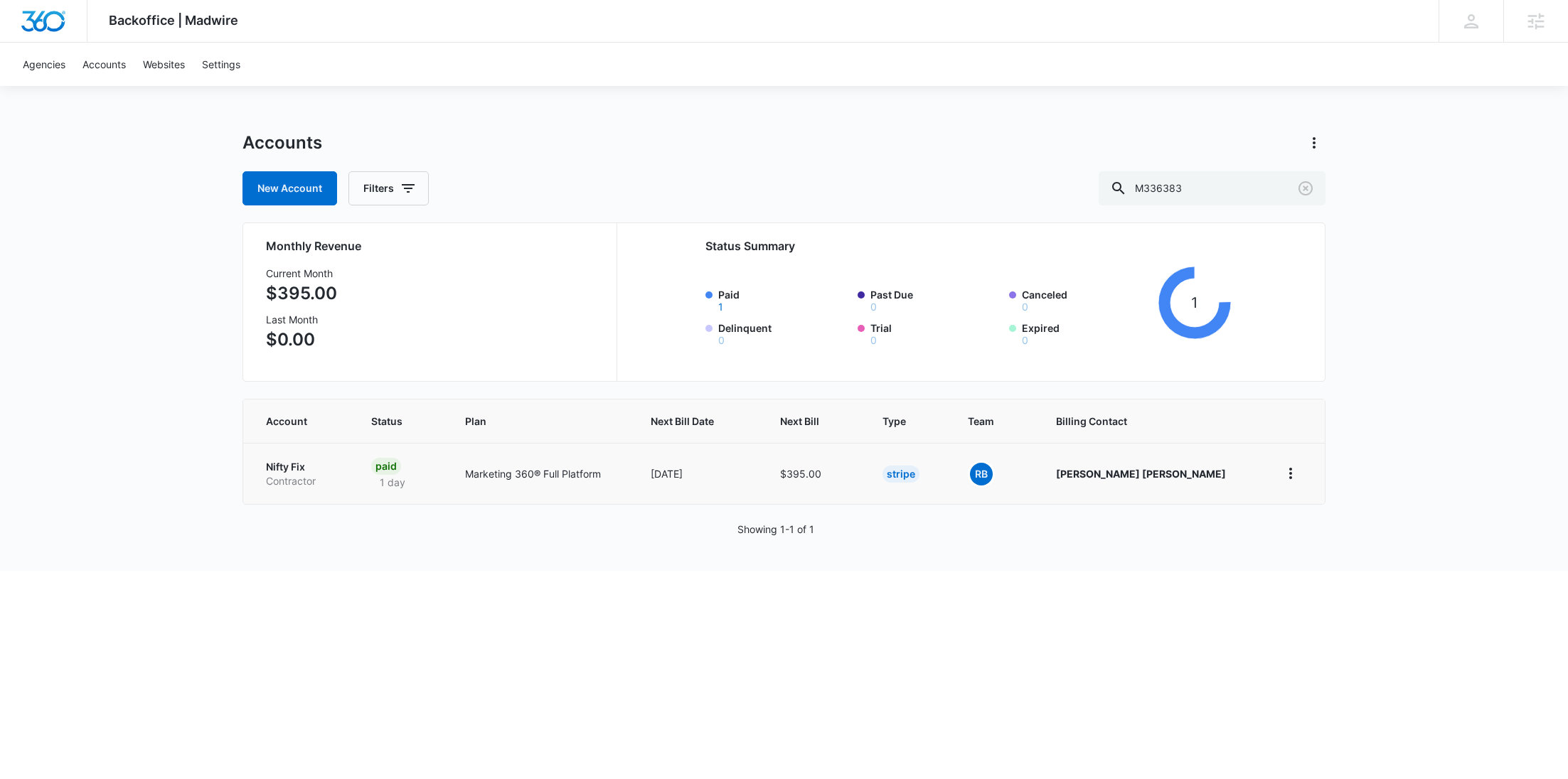
click at [279, 458] on td "Nifty Fix Contractor" at bounding box center [299, 473] width 111 height 61
click at [284, 470] on p "Nifty Fix" at bounding box center [301, 467] width 71 height 14
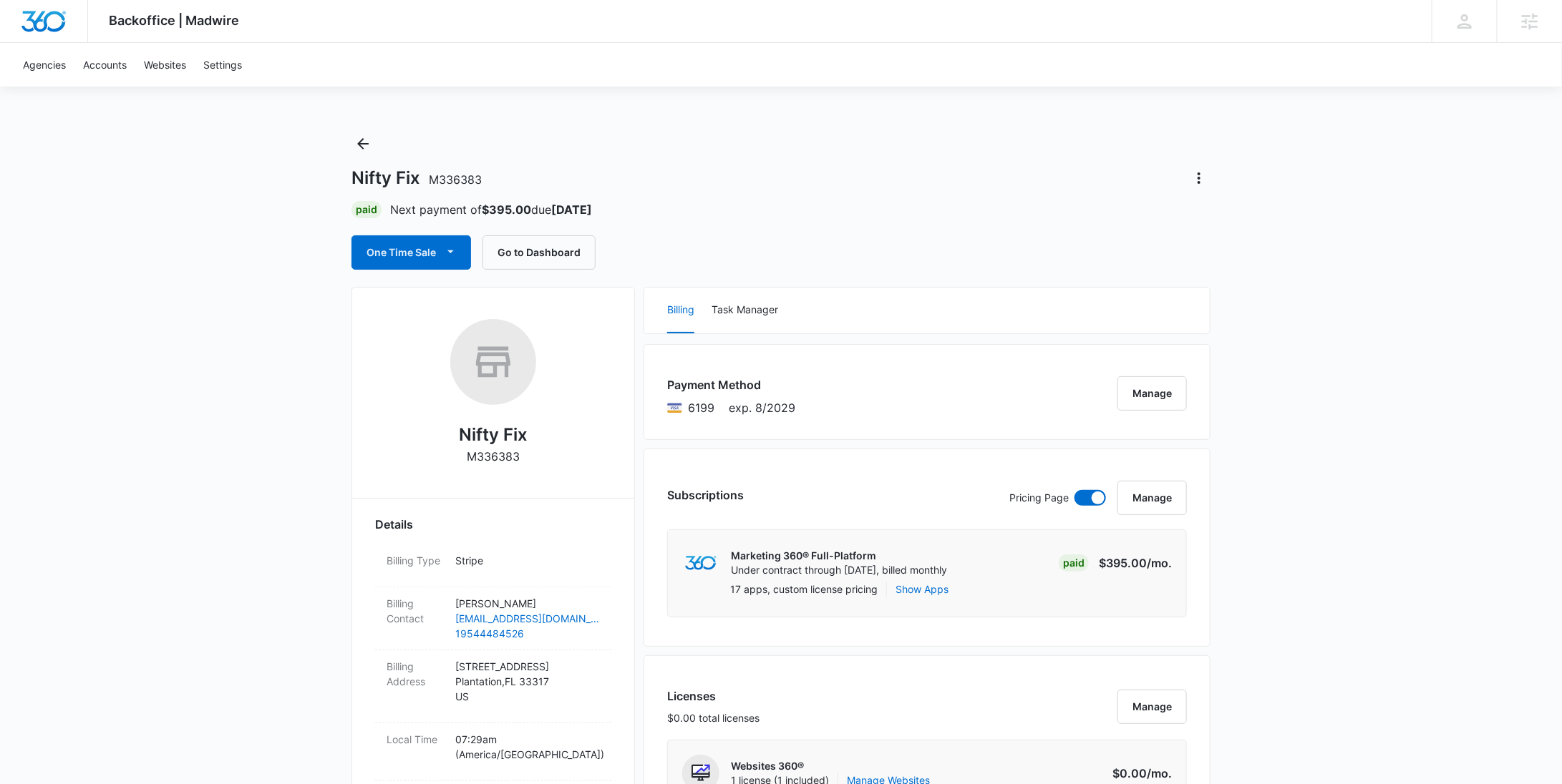
click at [502, 457] on p "M336383" at bounding box center [493, 457] width 53 height 17
copy p "M336383"
click at [1135, 385] on button "Manage" at bounding box center [1152, 393] width 69 height 35
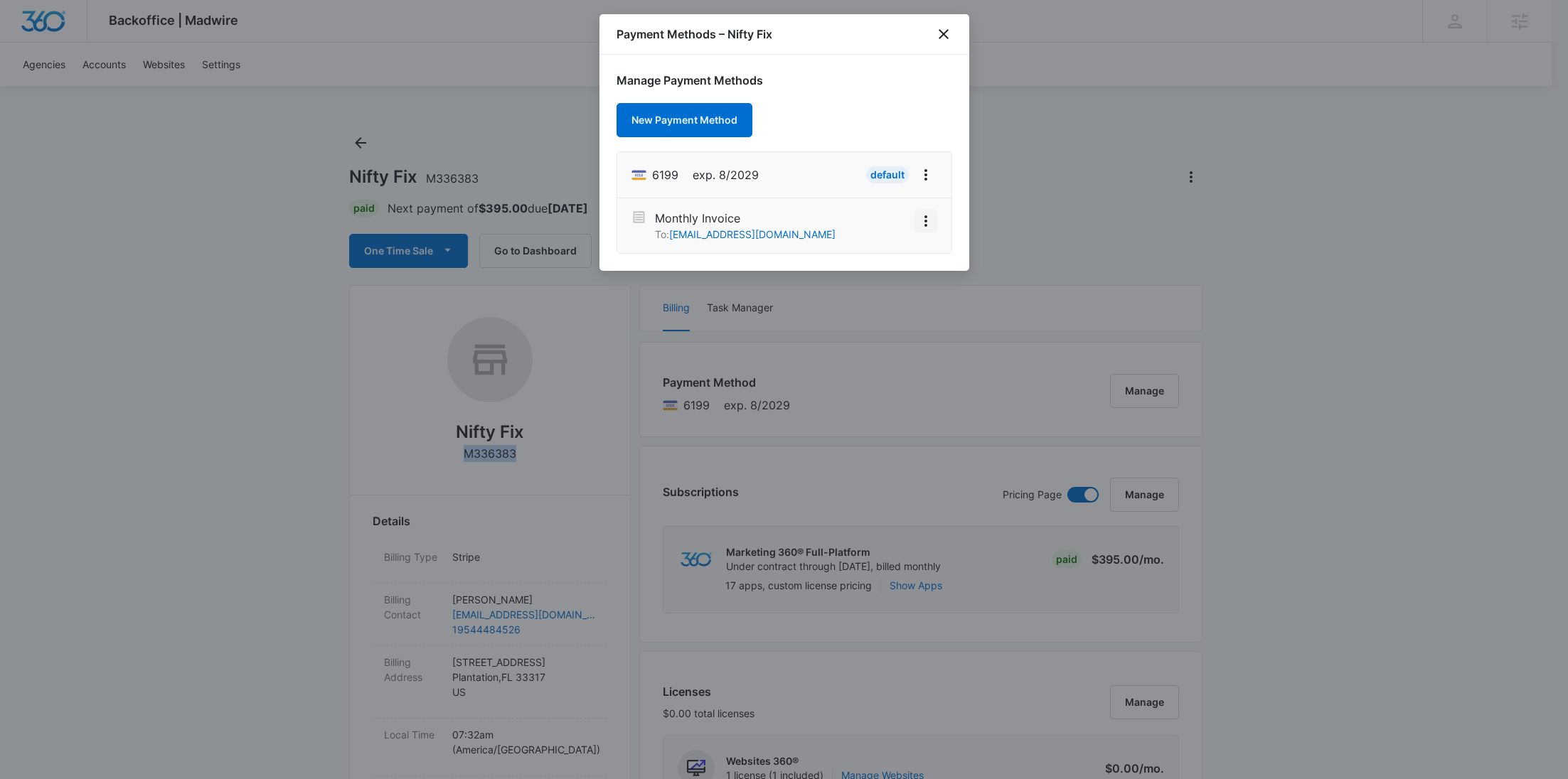
click at [929, 224] on icon "View More" at bounding box center [926, 221] width 17 height 17
click at [887, 185] on div "Activate" at bounding box center [883, 181] width 39 height 10
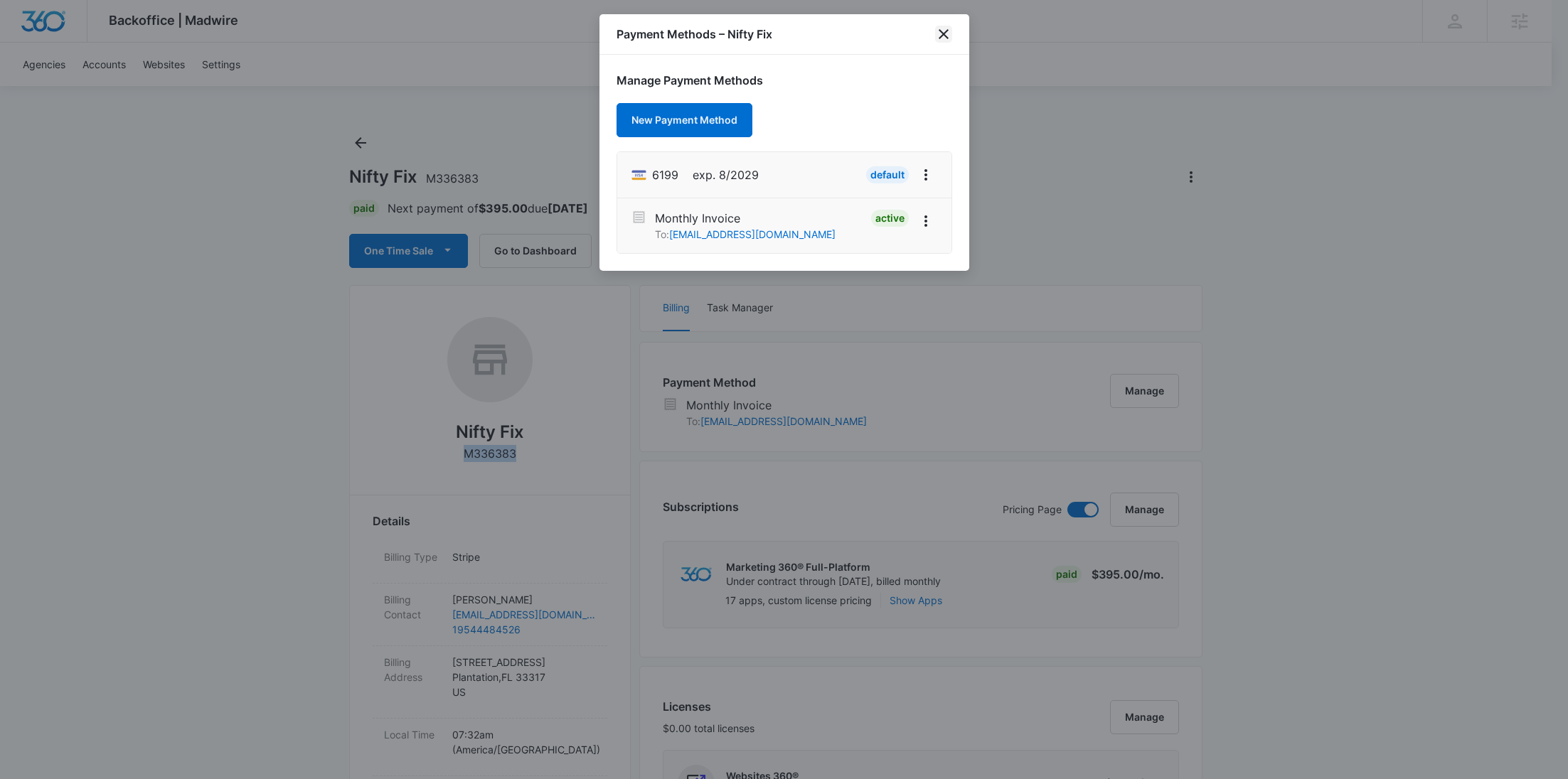
click at [941, 32] on icon "close" at bounding box center [944, 34] width 10 height 10
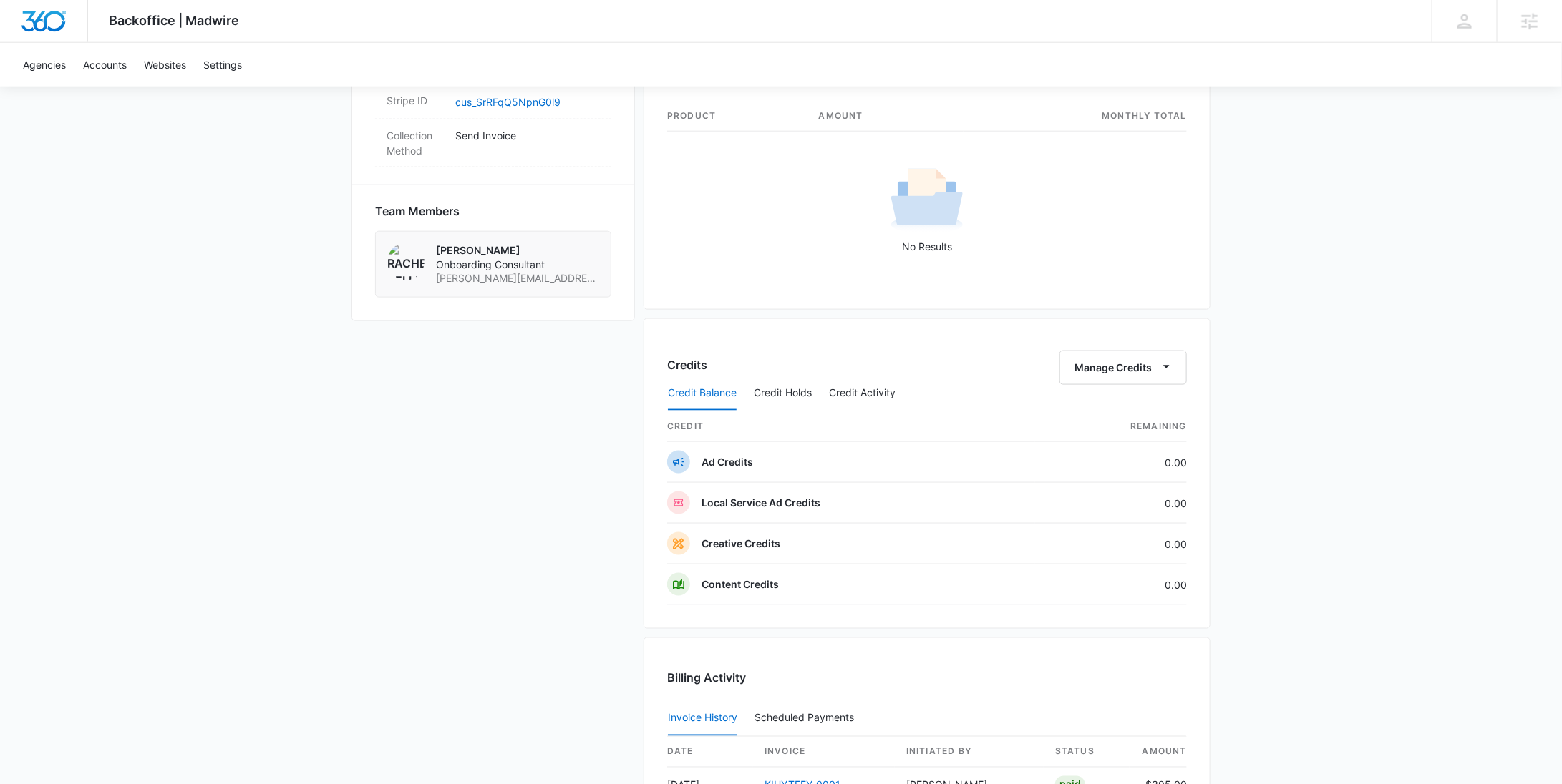
scroll to position [1402, 0]
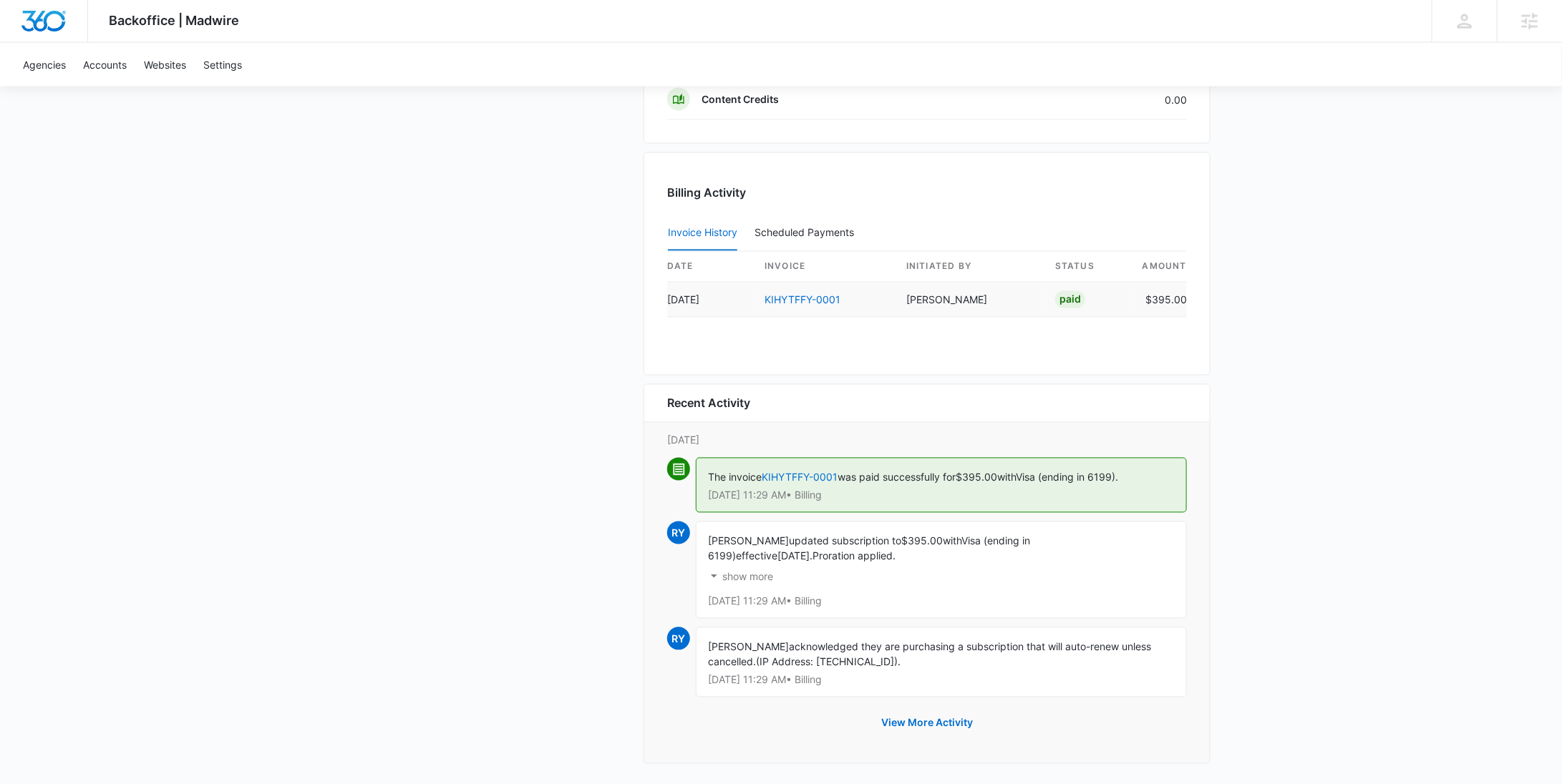
click at [789, 287] on td "KIHYTFFY-0001" at bounding box center [824, 300] width 142 height 35
click at [790, 294] on link "KIHYTFFY-0001" at bounding box center [802, 300] width 76 height 12
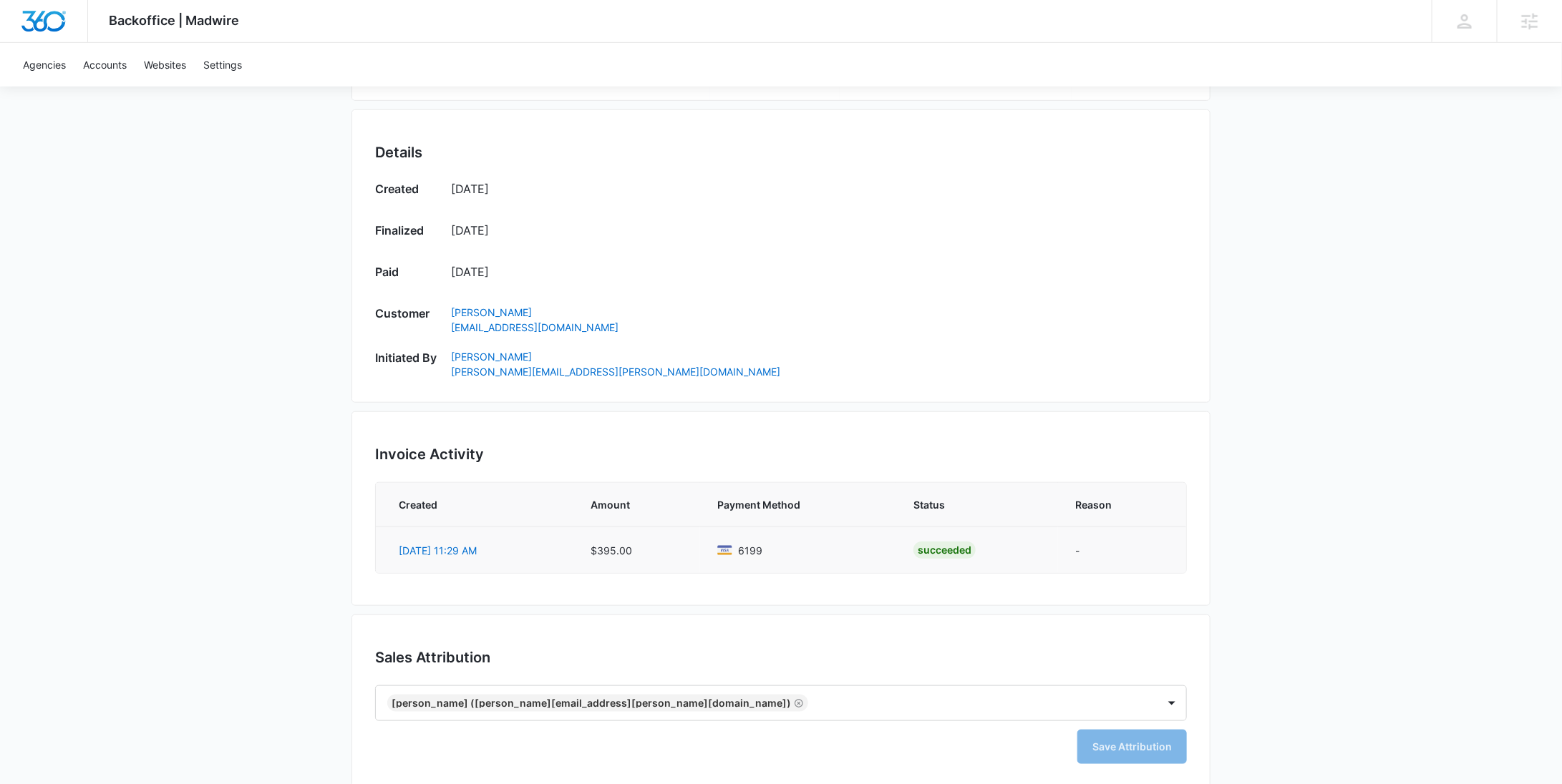
scroll to position [548, 0]
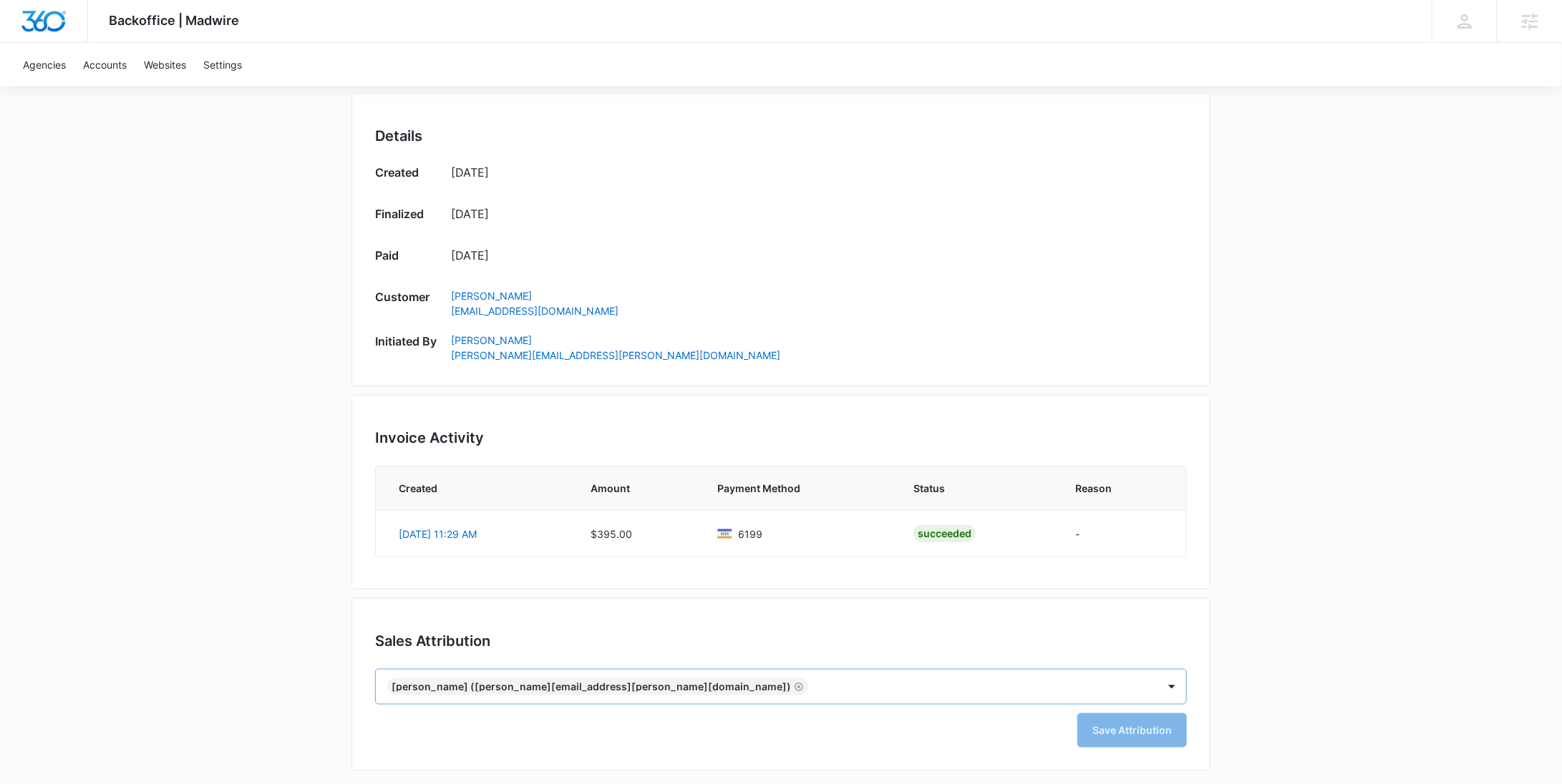
click at [794, 684] on icon "Remove Ashleigh Allen (ashleigh.allen@marketing360.com)" at bounding box center [799, 687] width 10 height 11
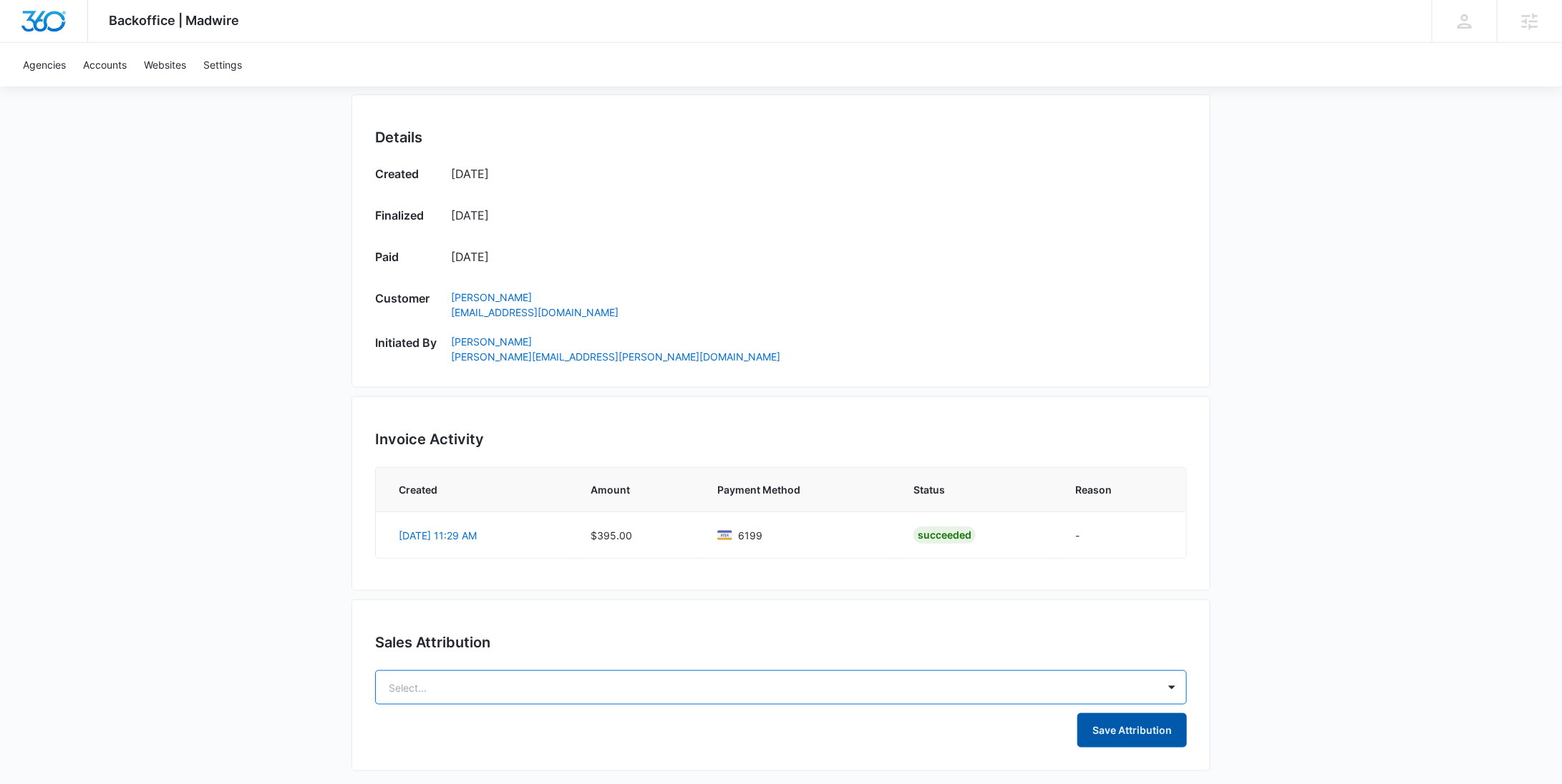
click at [1109, 727] on button "Save Attribution" at bounding box center [1132, 730] width 110 height 35
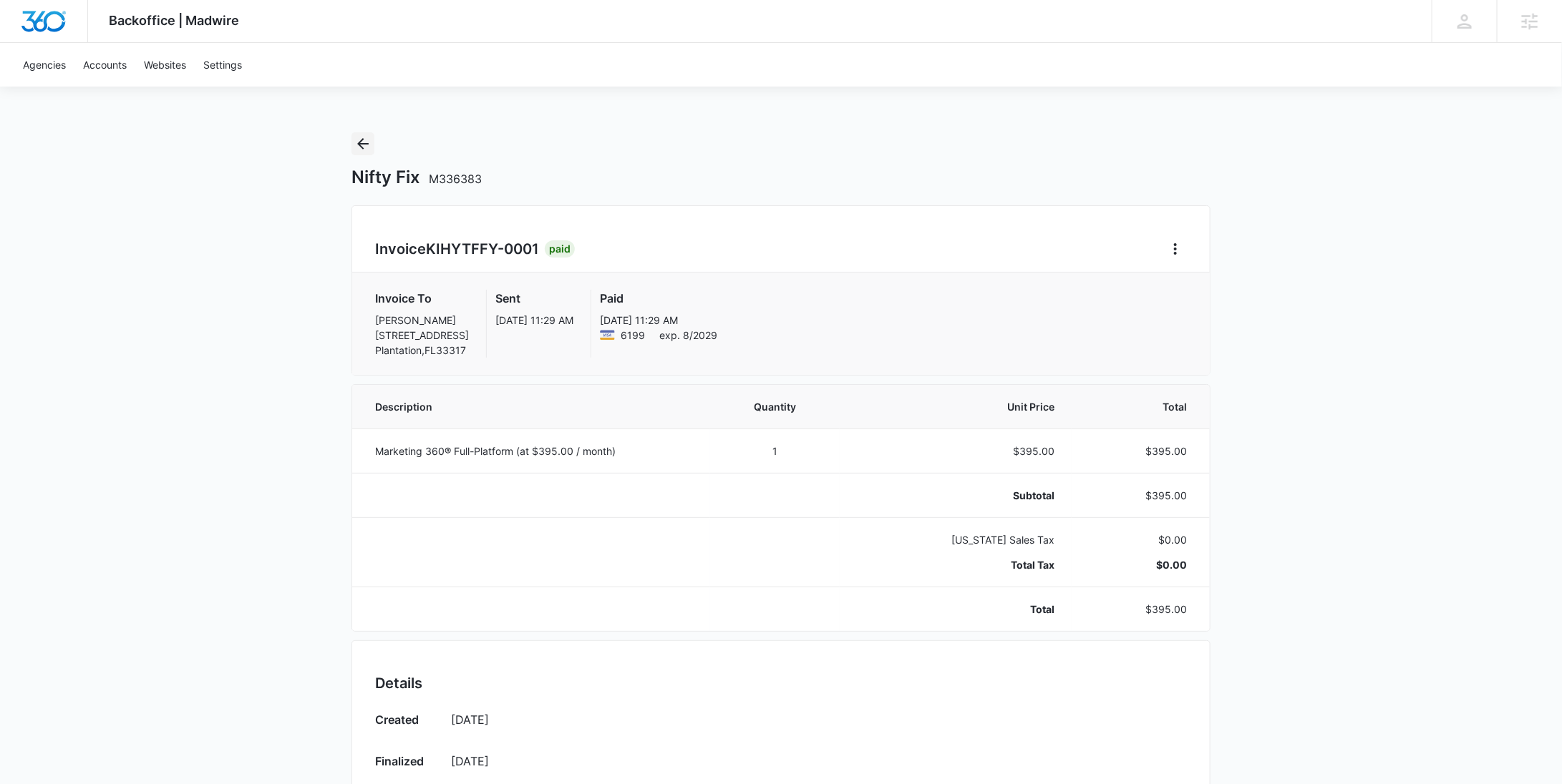
click at [367, 149] on icon "Back" at bounding box center [363, 143] width 17 height 17
